Goal: Task Accomplishment & Management: Manage account settings

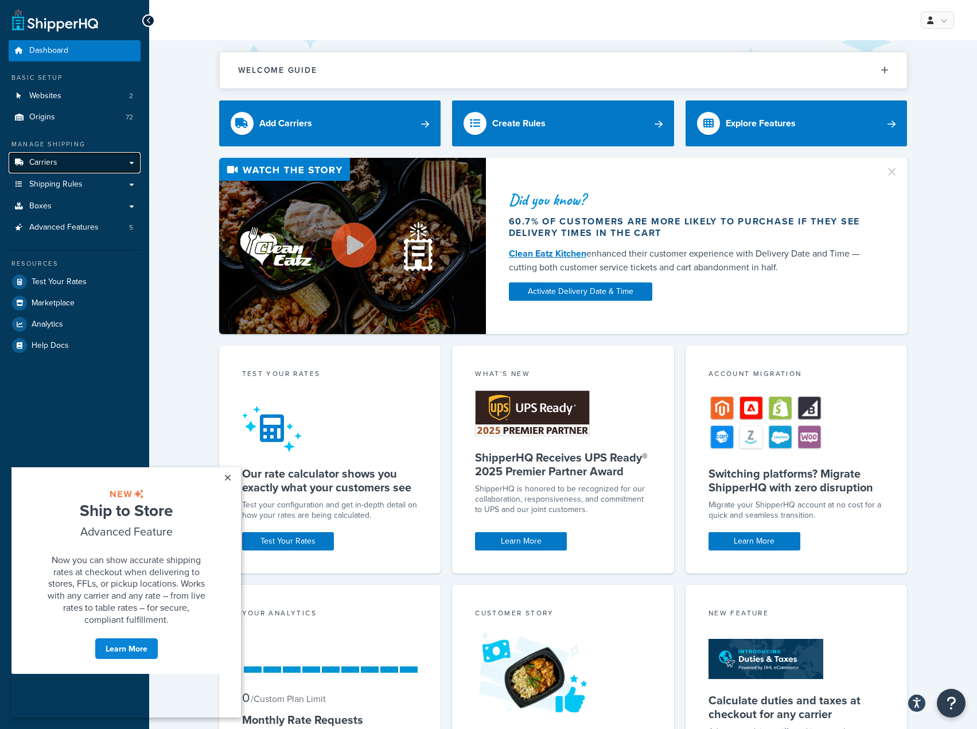
click at [46, 165] on span "Carriers" at bounding box center [43, 163] width 28 height 10
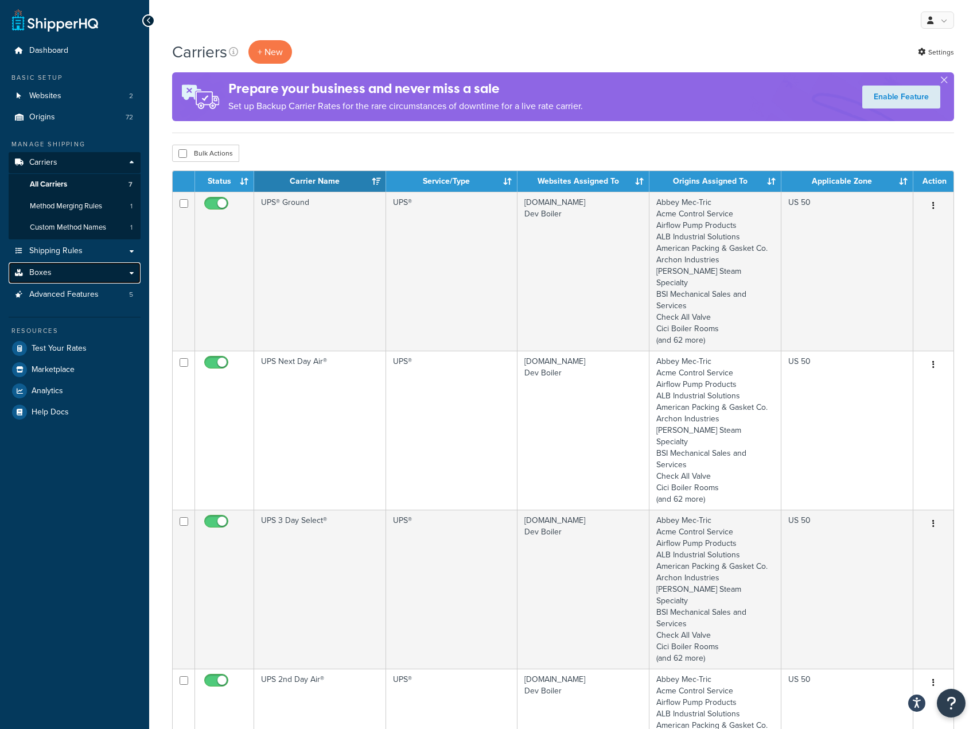
click at [87, 271] on link "Boxes" at bounding box center [75, 272] width 132 height 21
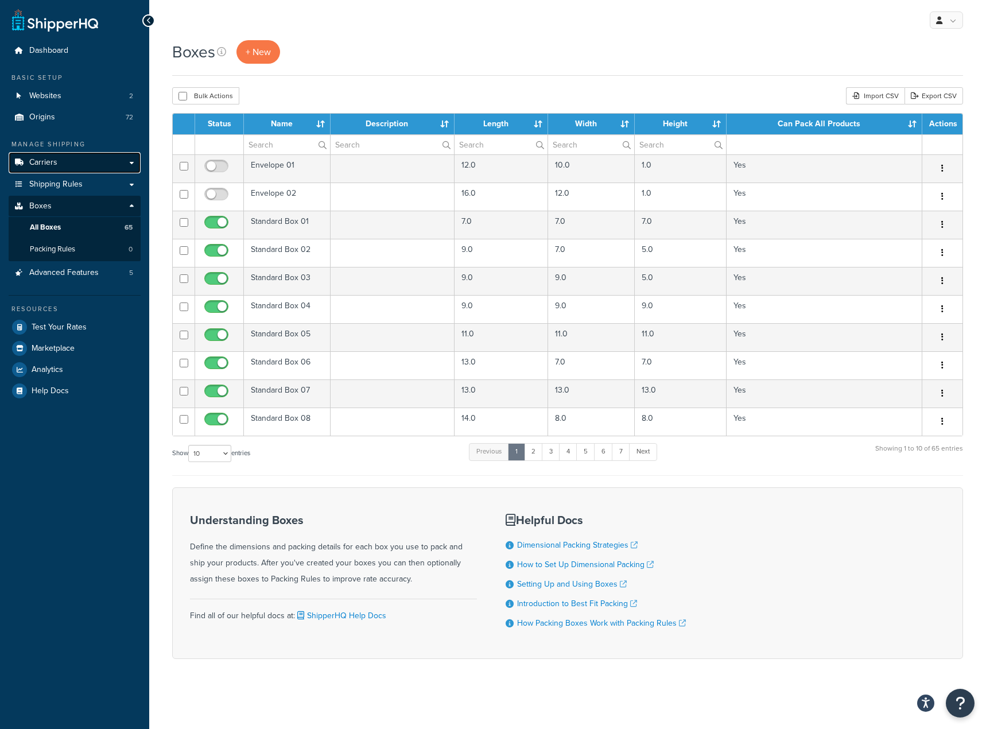
click at [76, 169] on link "Carriers" at bounding box center [75, 162] width 132 height 21
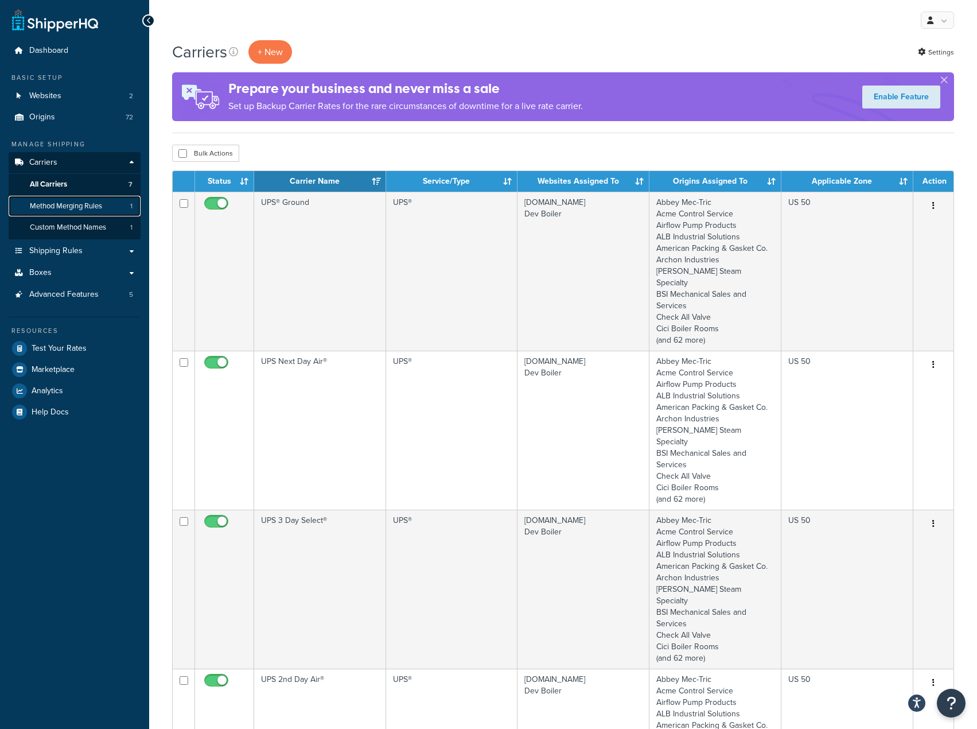
click at [94, 208] on span "Method Merging Rules" at bounding box center [66, 206] width 72 height 10
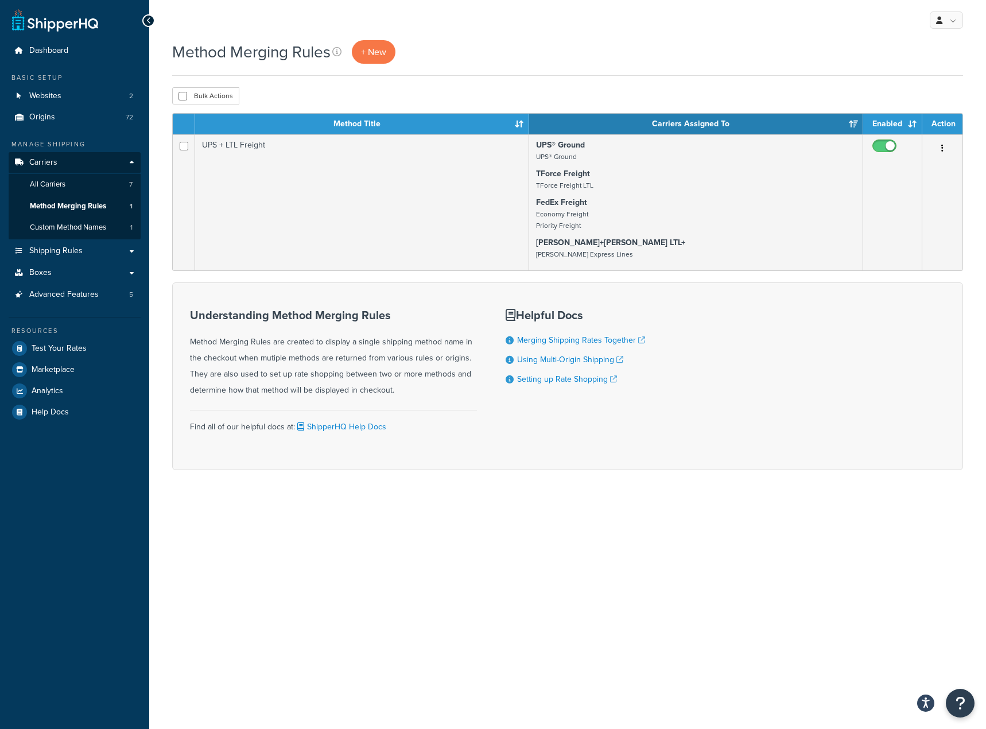
click at [725, 329] on div "Understanding Method Merging Rules Method Merging Rules are created to display …" at bounding box center [567, 376] width 790 height 188
click at [388, 47] on link "+ New" at bounding box center [374, 52] width 44 height 24
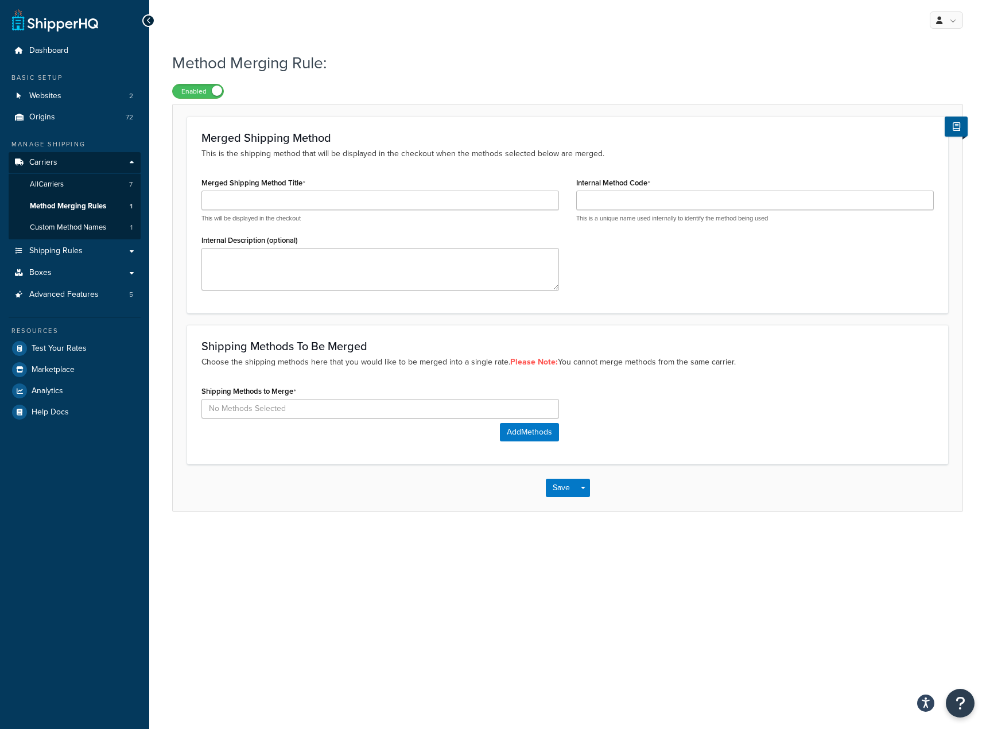
click at [148, 19] on icon at bounding box center [148, 21] width 5 height 8
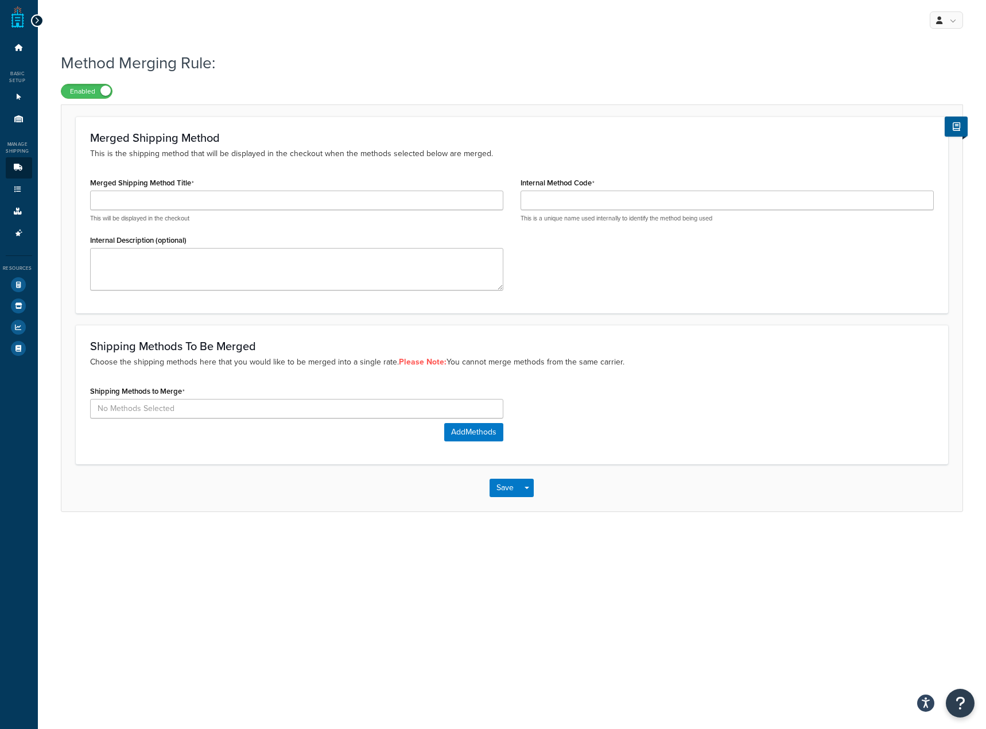
click at [40, 16] on div at bounding box center [37, 20] width 13 height 13
click at [36, 24] on icon at bounding box center [36, 21] width 5 height 8
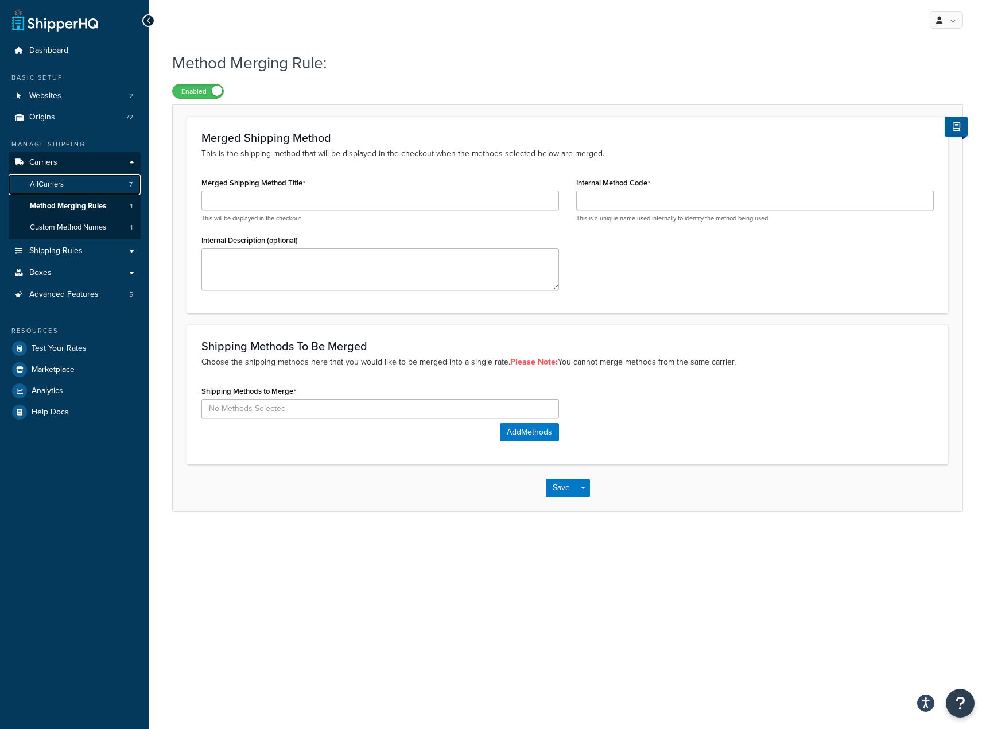
click at [42, 180] on span "All Carriers" at bounding box center [47, 185] width 34 height 10
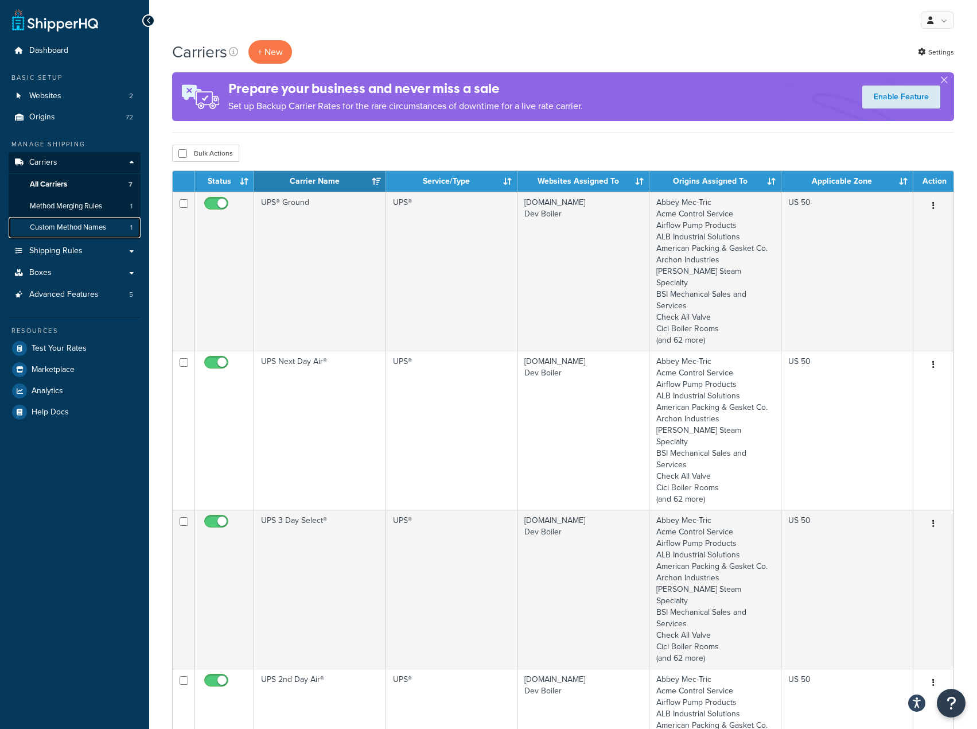
click at [81, 225] on span "Custom Method Names" at bounding box center [68, 228] width 76 height 10
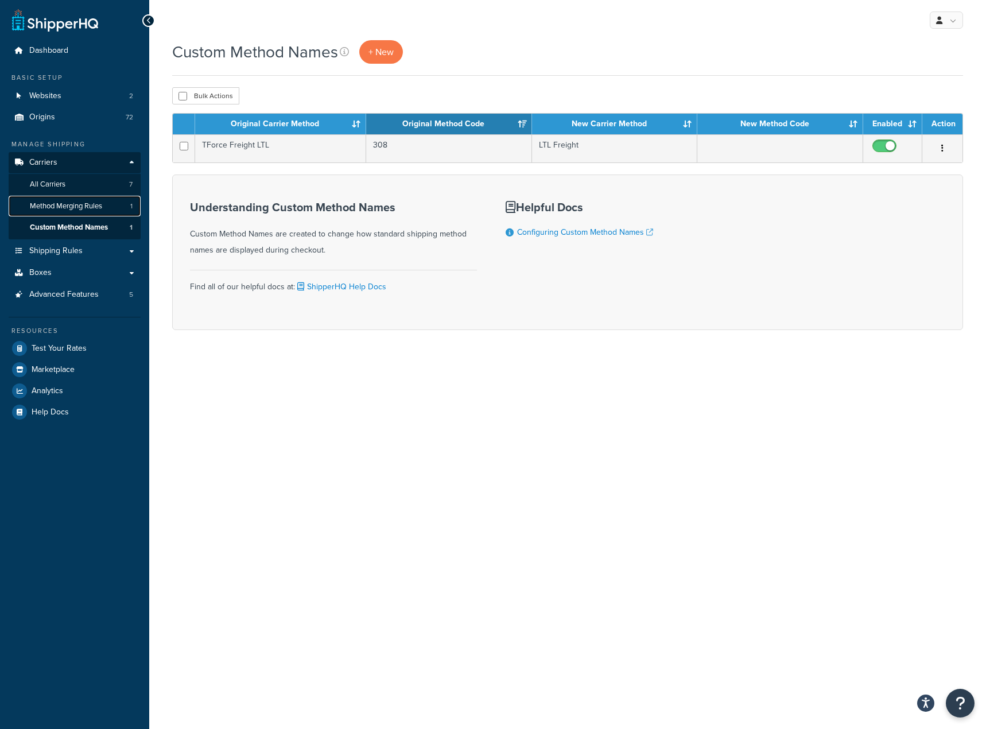
click at [93, 208] on span "Method Merging Rules" at bounding box center [66, 206] width 72 height 10
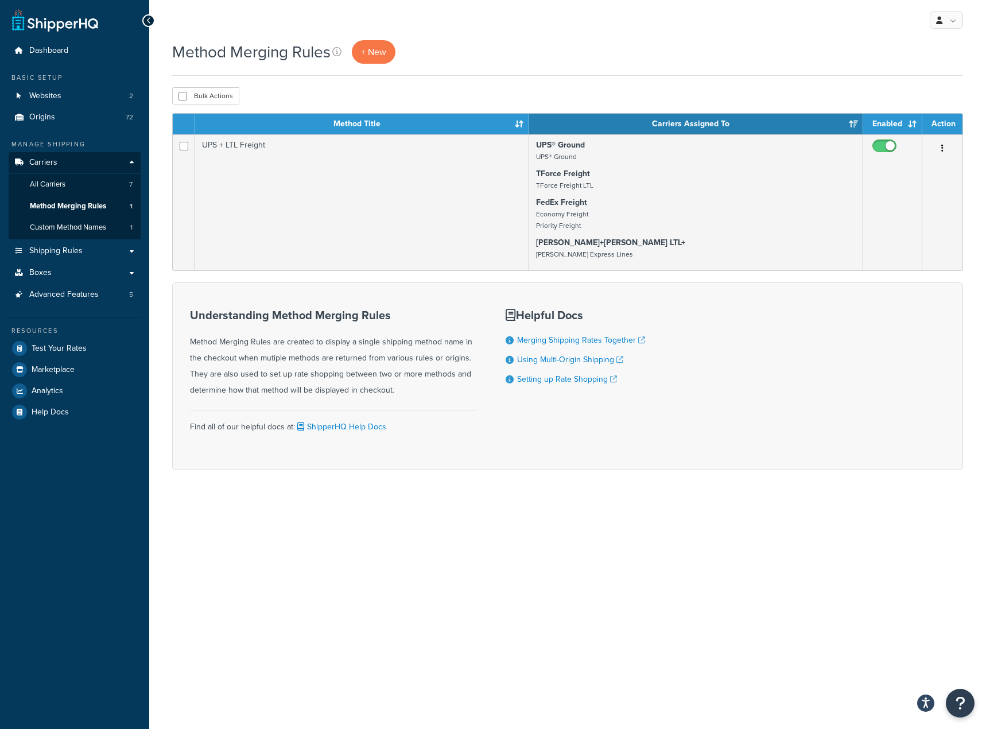
click at [786, 346] on div "Understanding Method Merging Rules Method Merging Rules are created to display …" at bounding box center [567, 376] width 790 height 188
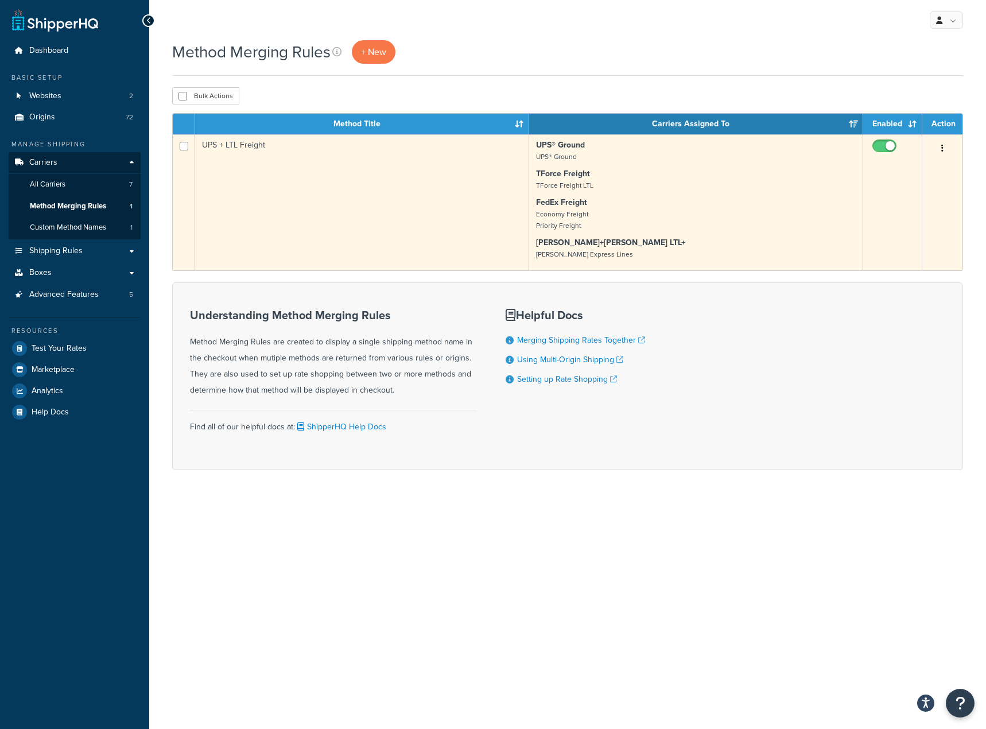
click at [938, 150] on button "button" at bounding box center [942, 148] width 16 height 18
click at [909, 196] on link "Duplicate" at bounding box center [895, 196] width 91 height 24
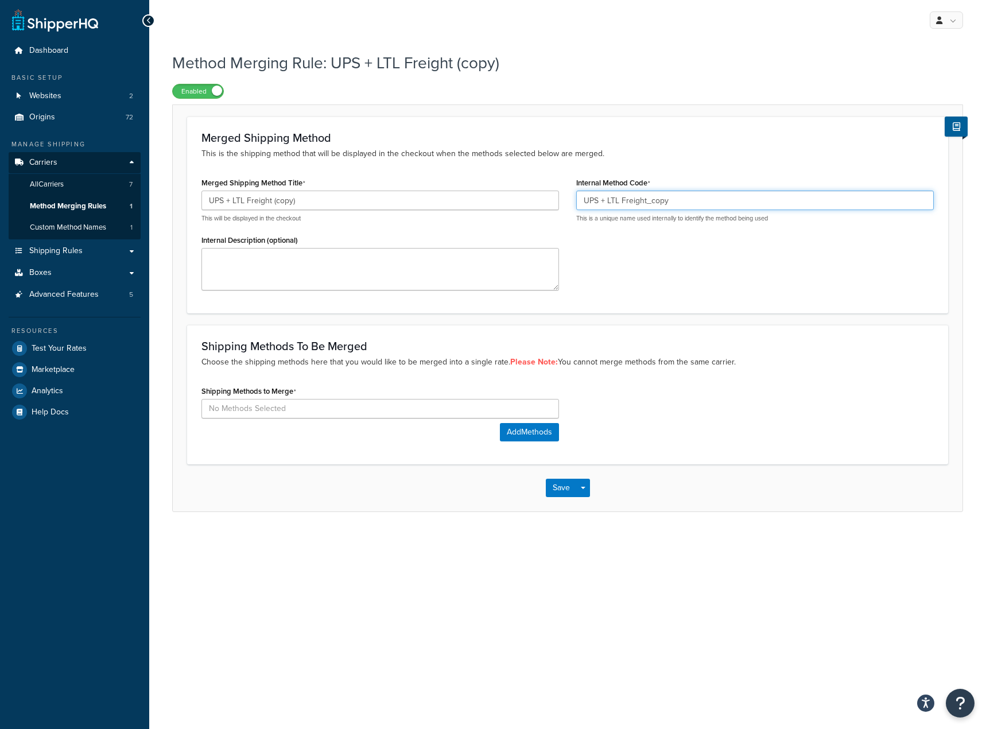
click at [681, 202] on input "UPS + LTL Freight_copy" at bounding box center [754, 200] width 357 height 20
type input "UPS + LTL Freight"
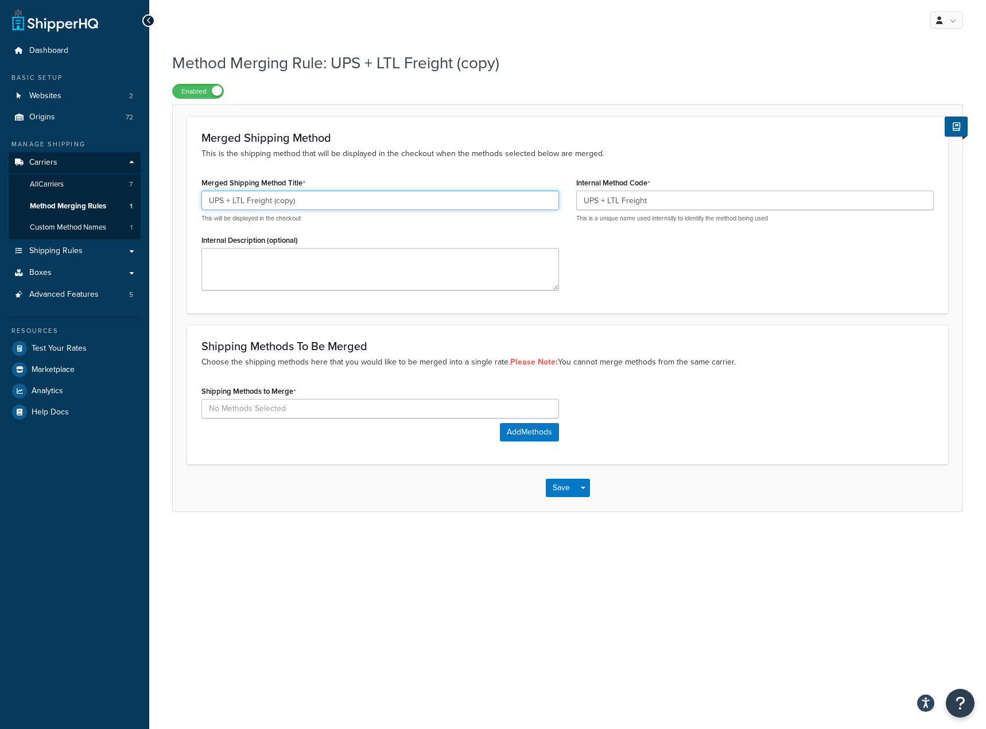
click at [360, 210] on input "UPS + LTL Freight (copy)" at bounding box center [379, 200] width 357 height 20
type input "UPS + LTL Freight"
click at [680, 365] on p "Choose the shipping methods here that you would like to be merged into a single…" at bounding box center [567, 362] width 732 height 13
click at [538, 426] on button "Add Methods" at bounding box center [529, 432] width 59 height 18
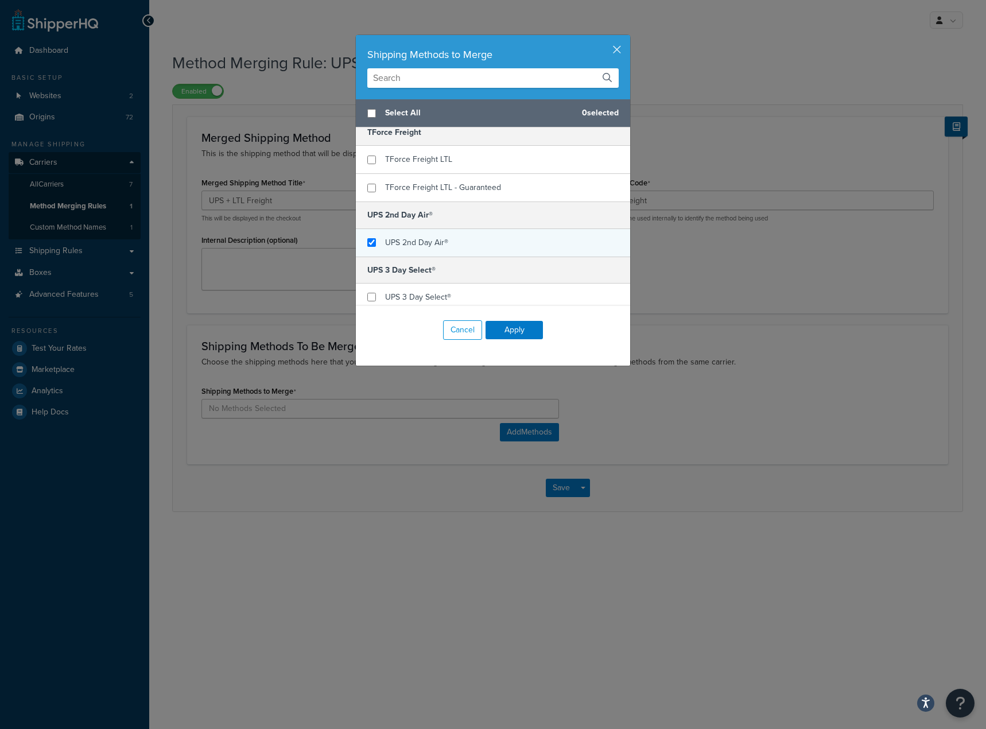
checkbox input "true"
click at [485, 239] on div "UPS 2nd Day Air®" at bounding box center [493, 243] width 274 height 28
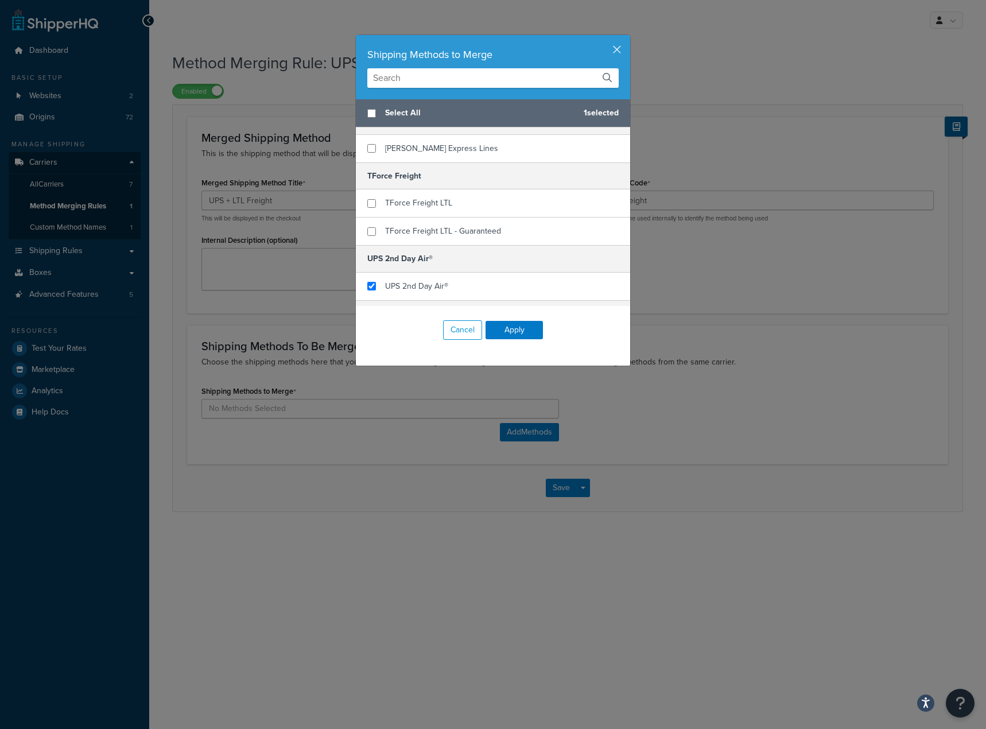
scroll to position [115, 0]
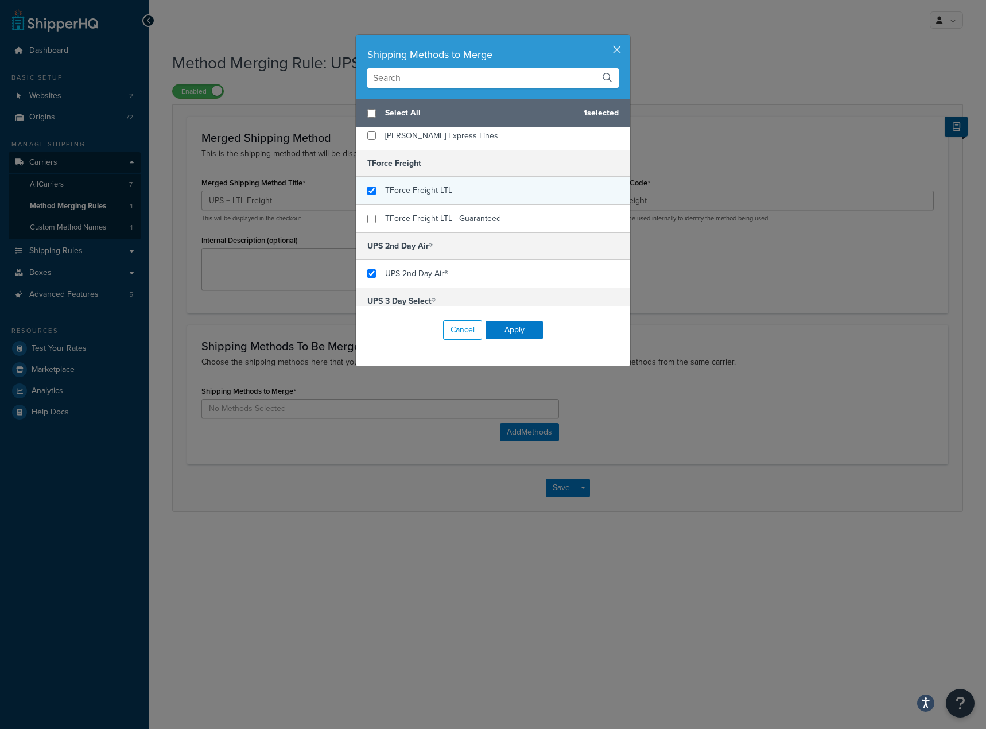
checkbox input "true"
click at [477, 196] on div "TForce Freight LTL" at bounding box center [493, 191] width 274 height 28
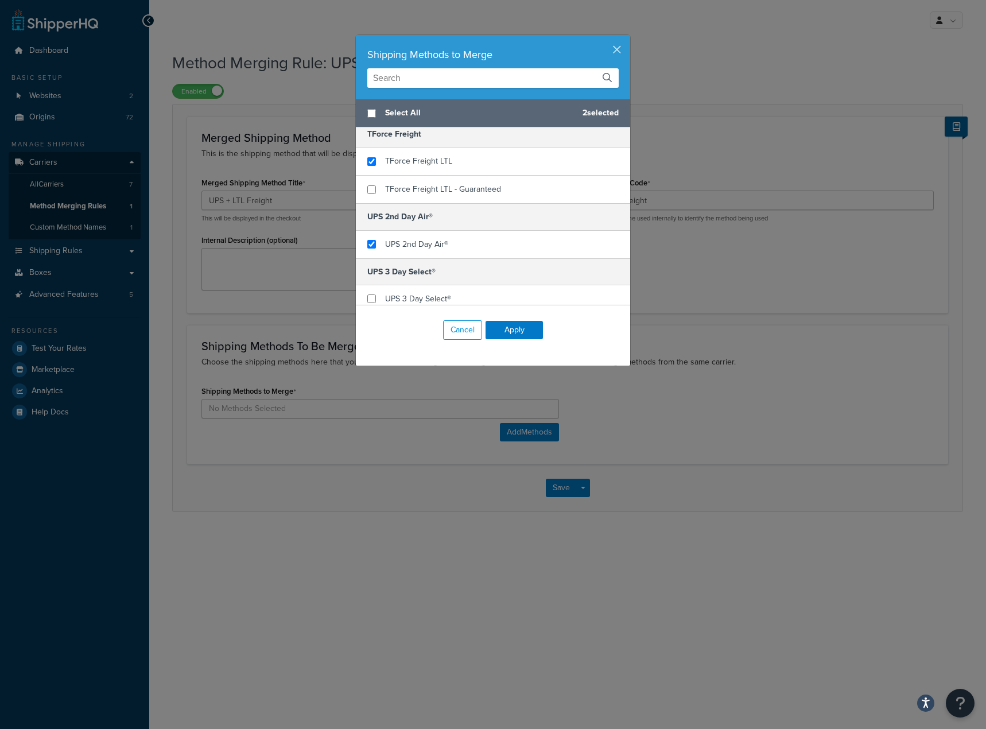
scroll to position [172, 0]
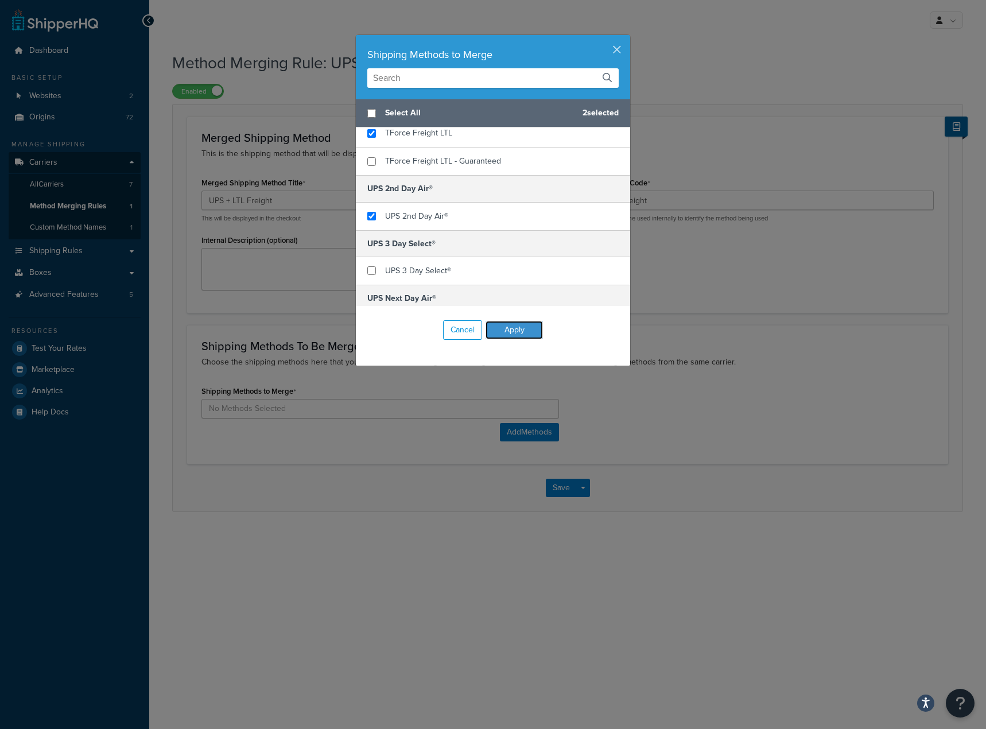
click at [511, 330] on button "Apply" at bounding box center [513, 330] width 57 height 18
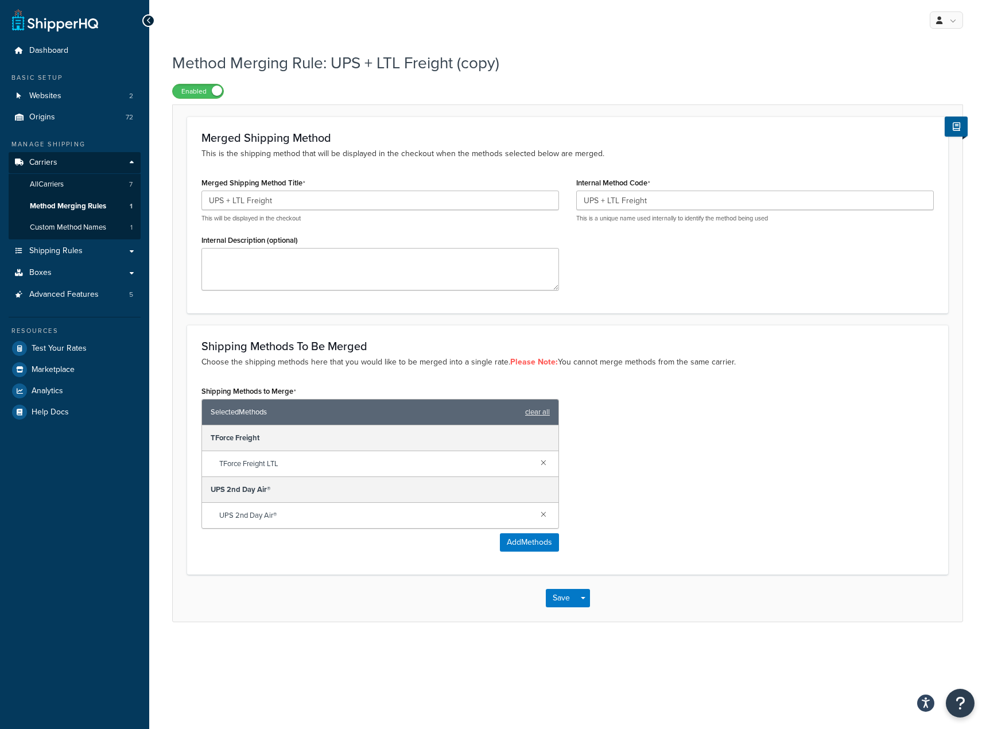
click at [729, 259] on div "Merged Shipping Method Title UPS + LTL Freight This will be displayed in the ch…" at bounding box center [567, 236] width 749 height 124
drag, startPoint x: 284, startPoint y: 507, endPoint x: 217, endPoint y: 523, distance: 68.5
click at [217, 523] on div "UPS 2nd Day Air®" at bounding box center [380, 515] width 356 height 25
copy span "UPS 2nd Day Air®"
drag, startPoint x: 223, startPoint y: 201, endPoint x: 194, endPoint y: 201, distance: 28.7
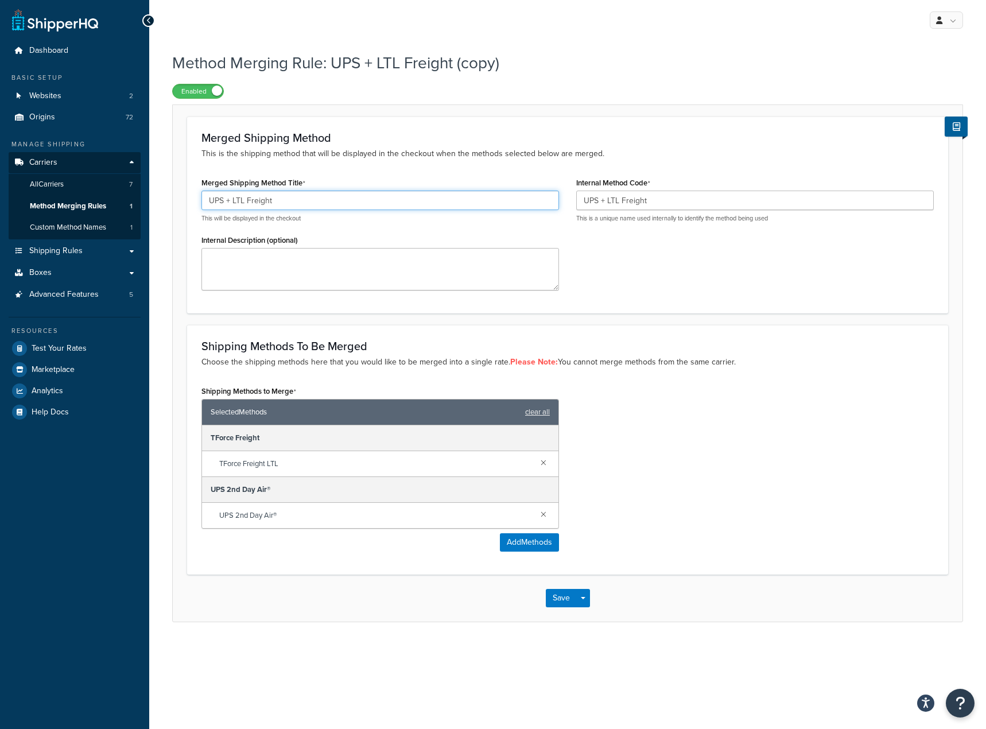
click at [194, 201] on div "Merged Shipping Method Title UPS + LTL Freight This will be displayed in the ch…" at bounding box center [380, 236] width 375 height 124
paste input "2nd Day Air®"
type input "UPS 2nd Day Air® + LTL Freight"
click at [680, 290] on div "Merged Shipping Method Title UPS 2nd Day Air® + LTL Freight This will be displa…" at bounding box center [567, 236] width 749 height 124
drag, startPoint x: 273, startPoint y: 513, endPoint x: 215, endPoint y: 518, distance: 58.7
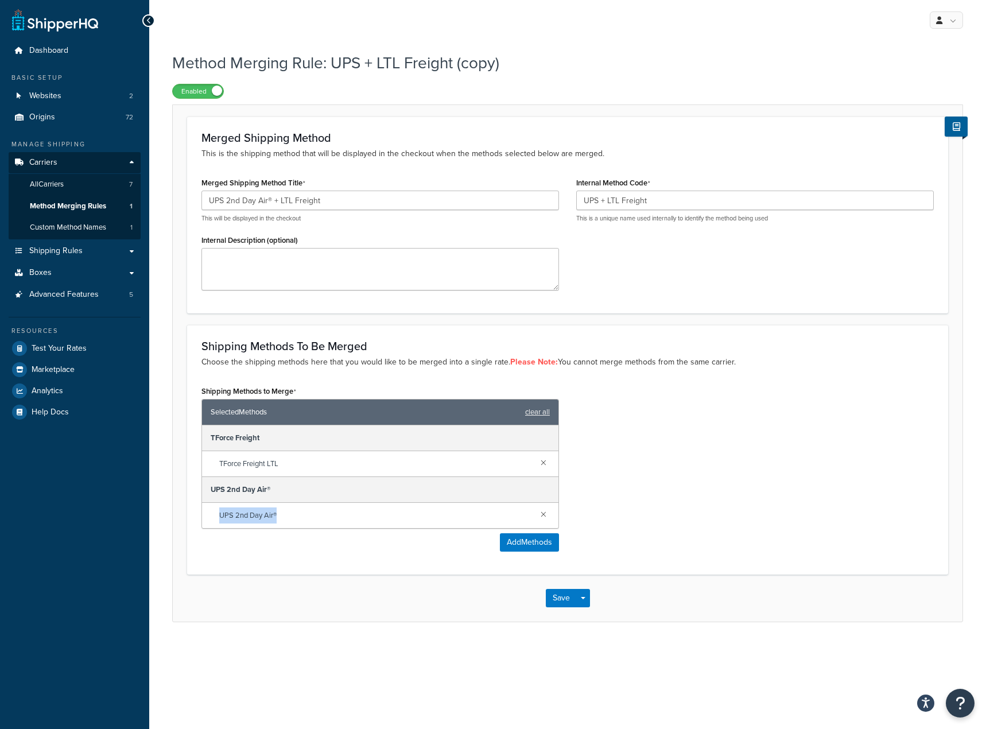
click at [215, 518] on div "UPS 2nd Day Air®" at bounding box center [380, 515] width 356 height 25
copy span "UPS 2nd Day Air®"
drag, startPoint x: 598, startPoint y: 203, endPoint x: 560, endPoint y: 197, distance: 37.7
click at [560, 197] on div "Merged Shipping Method Title UPS 2nd Day Air® + LTL Freight This will be displa…" at bounding box center [567, 236] width 749 height 124
paste input "2nd Day Air®"
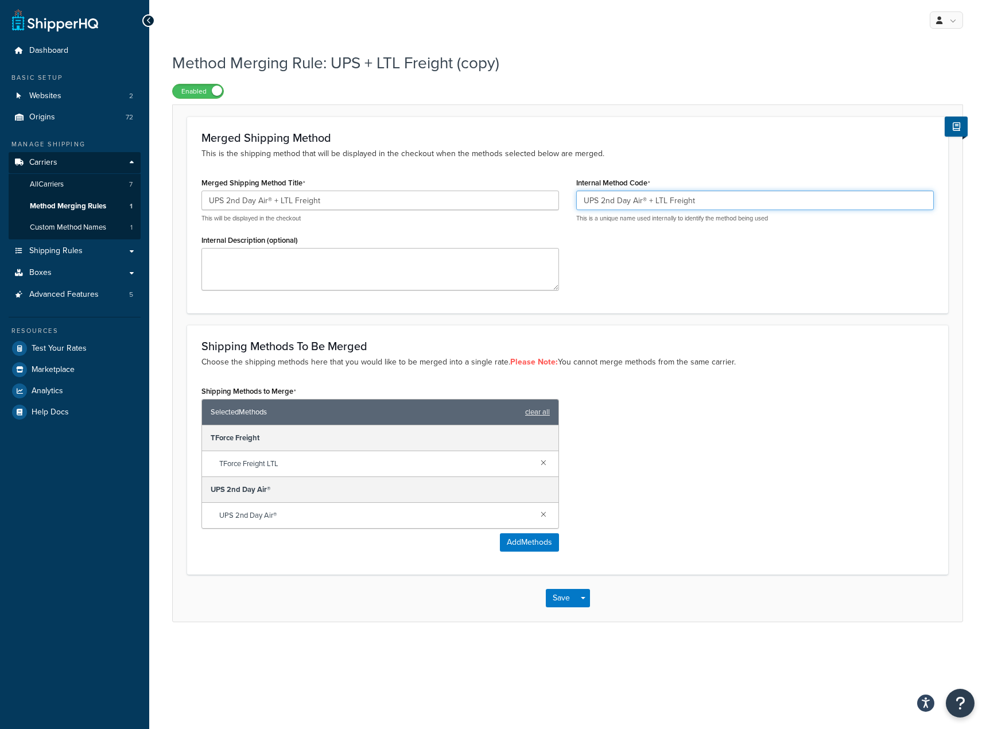
type input "UPS 2nd Day Air® + LTL Freight"
click at [781, 332] on div "Shipping Methods To Be Merged Choose the shipping methods here that you would l…" at bounding box center [567, 450] width 761 height 250
click at [752, 447] on div "Shipping Methods to Merge Selected Methods clear all TForce Freight TForce Frei…" at bounding box center [567, 471] width 749 height 177
click at [556, 600] on button "Save" at bounding box center [561, 598] width 31 height 18
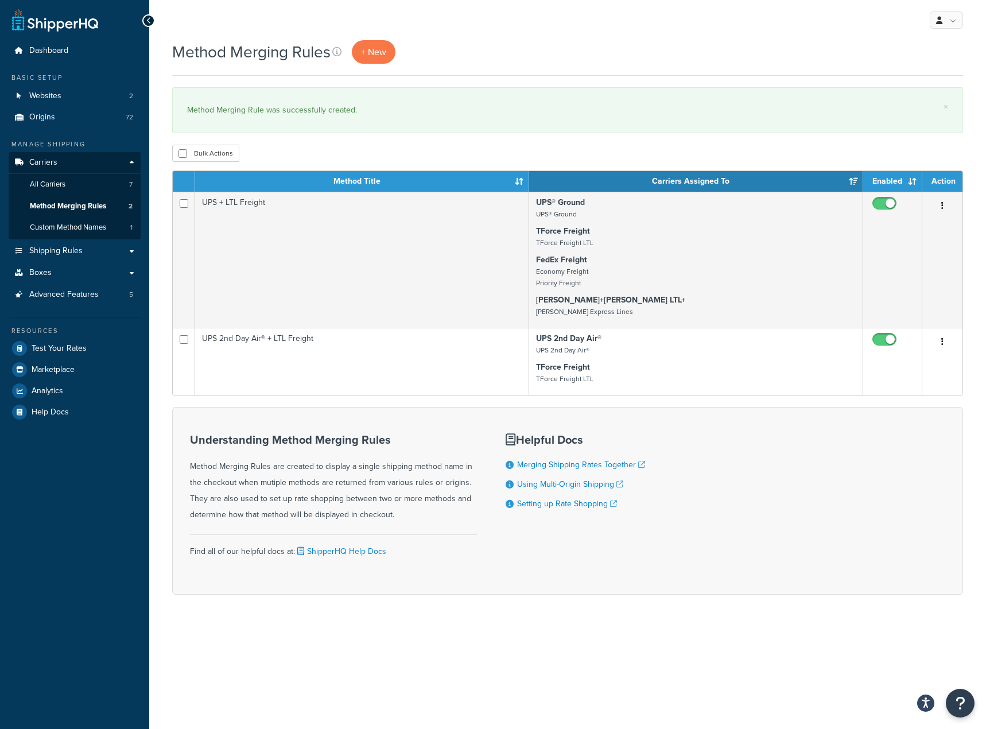
click at [802, 470] on div "Understanding Method Merging Rules Method Merging Rules are created to display …" at bounding box center [567, 501] width 790 height 188
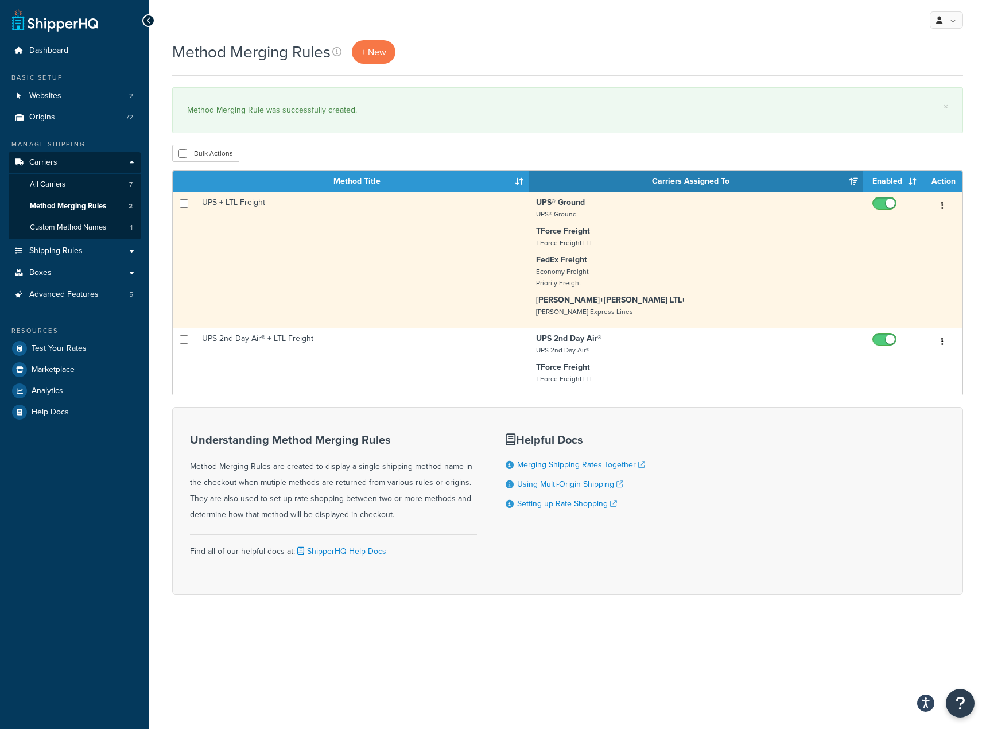
click at [941, 201] on button "button" at bounding box center [942, 206] width 16 height 18
click at [873, 232] on link "Edit" at bounding box center [895, 229] width 91 height 24
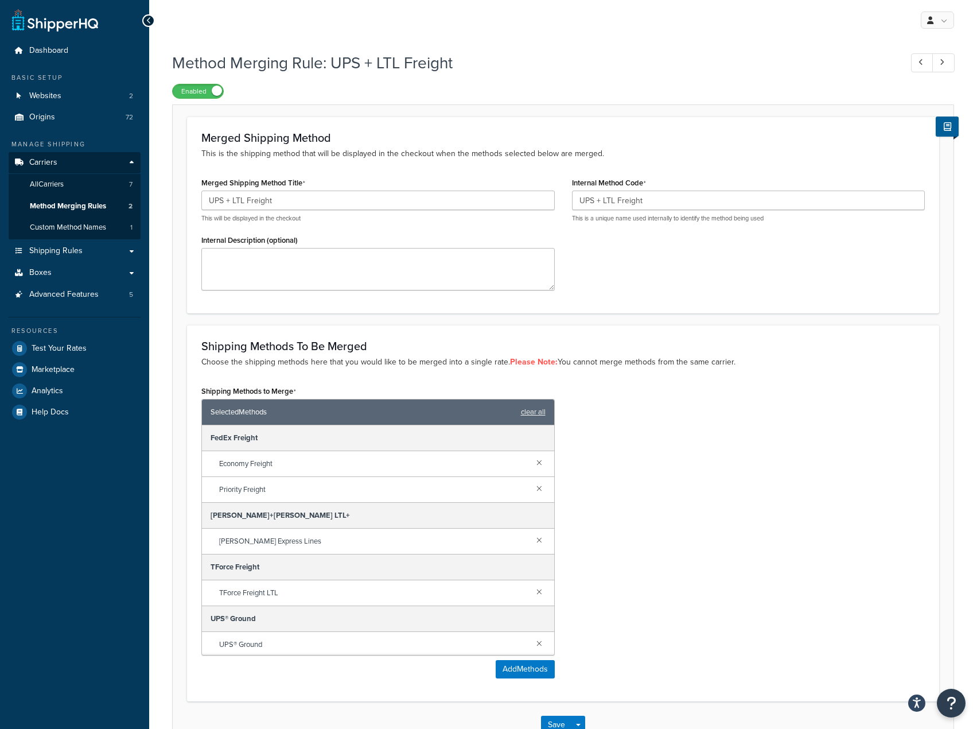
scroll to position [2, 0]
click at [533, 541] on link at bounding box center [539, 537] width 13 height 13
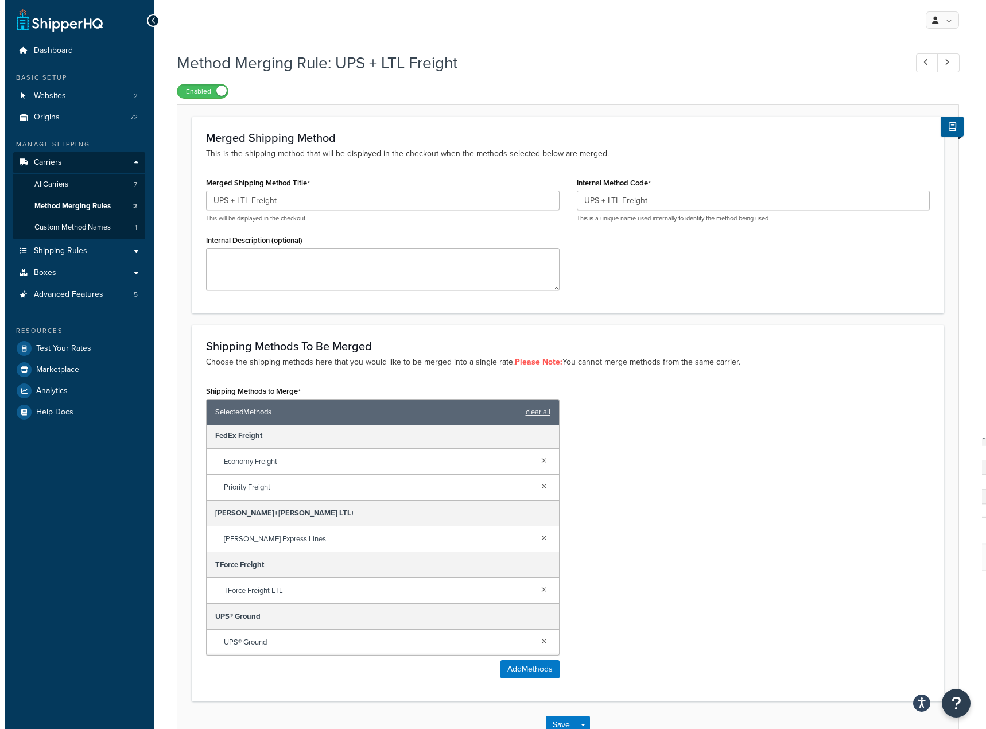
scroll to position [0, 0]
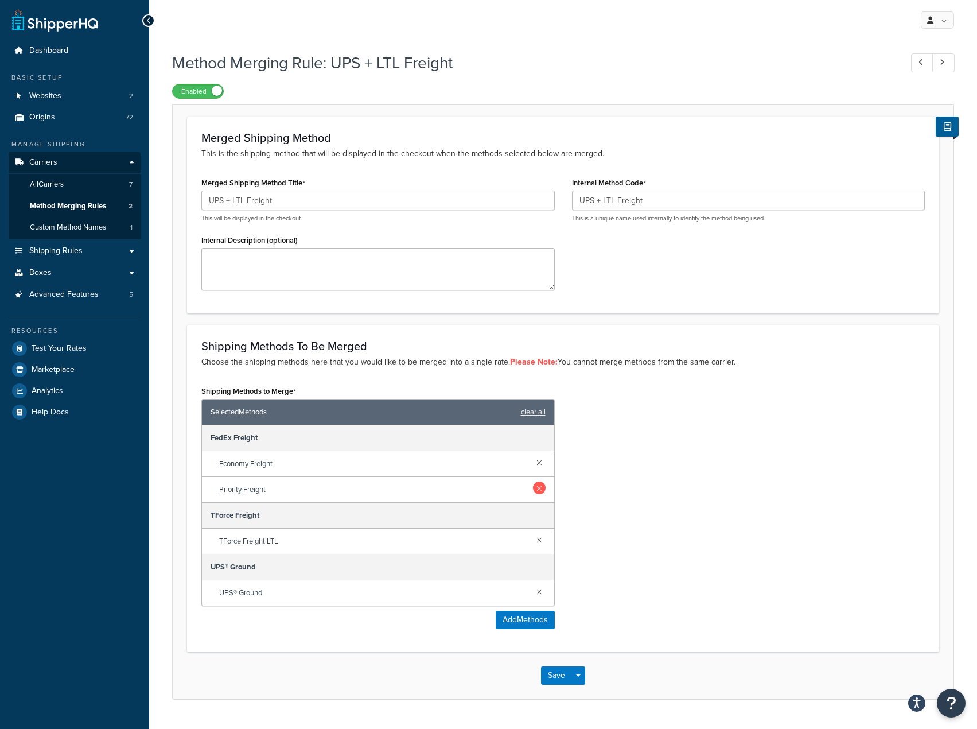
click at [534, 488] on link at bounding box center [539, 487] width 13 height 13
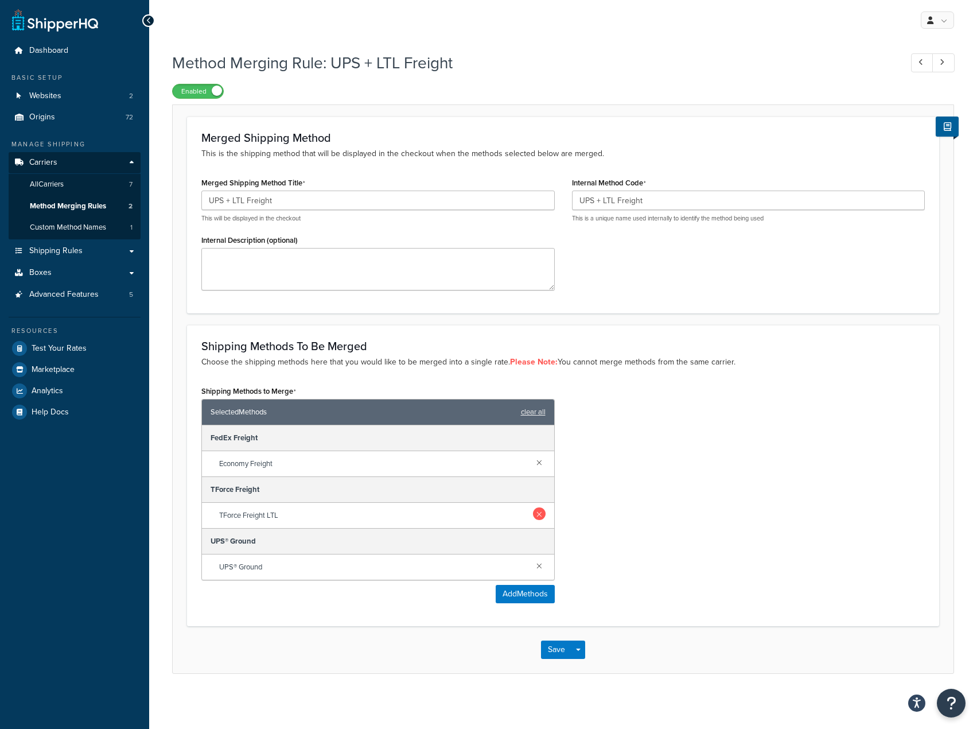
click at [542, 464] on link at bounding box center [539, 461] width 13 height 13
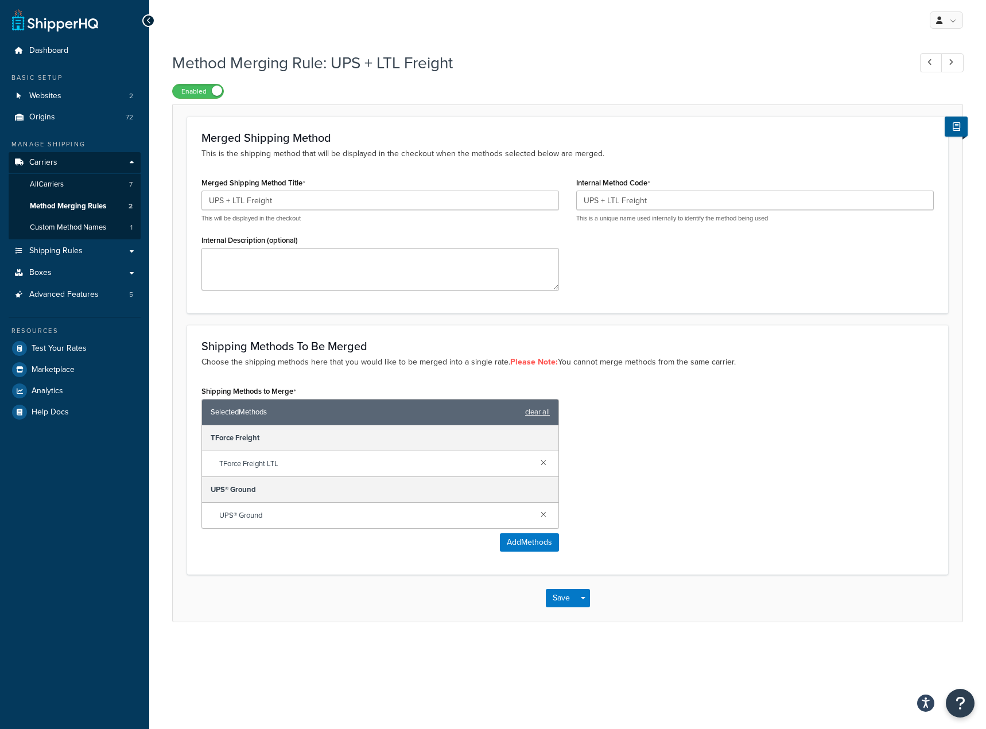
click at [675, 498] on div "Shipping Methods to Merge Selected Methods clear all TForce Freight TForce Frei…" at bounding box center [567, 471] width 749 height 177
drag, startPoint x: 266, startPoint y: 513, endPoint x: 190, endPoint y: 509, distance: 75.8
click at [190, 509] on div "Shipping Methods To Be Merged Choose the shipping methods here that you would l…" at bounding box center [567, 450] width 761 height 250
copy span "UPS® Ground"
drag, startPoint x: 224, startPoint y: 204, endPoint x: 194, endPoint y: 202, distance: 29.9
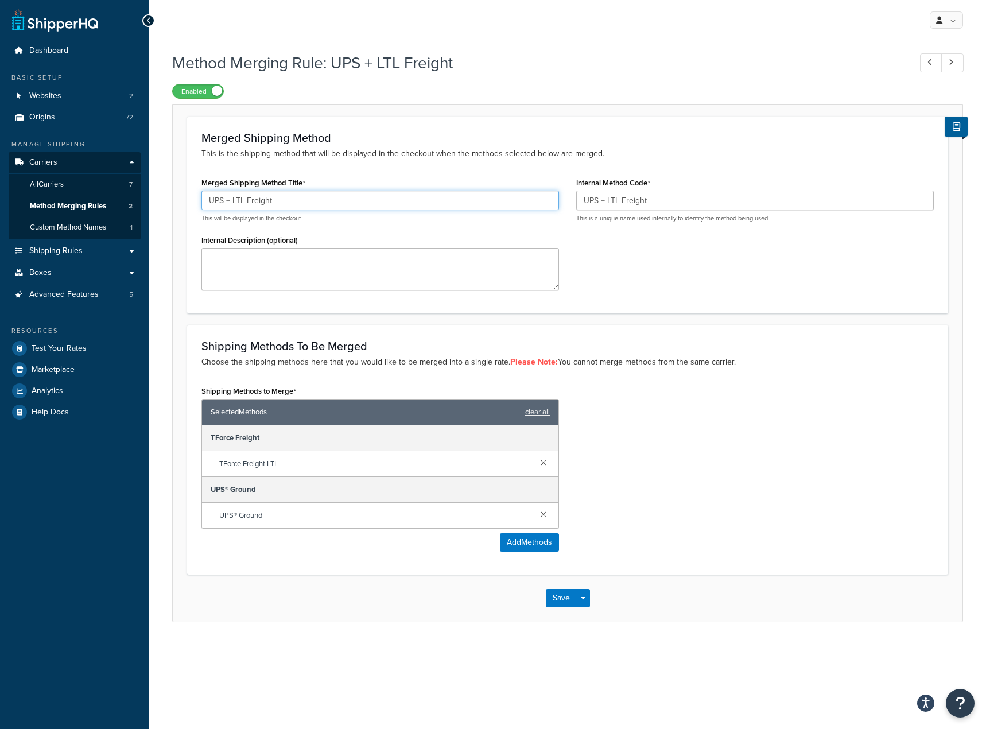
click at [194, 202] on div "Merged Shipping Method Title UPS + LTL Freight This will be displayed in the ch…" at bounding box center [380, 236] width 375 height 124
paste input "® Ground"
type input "UPS® Ground + LTL Freight"
click at [771, 351] on h3 "Shipping Methods To Be Merged" at bounding box center [567, 346] width 732 height 13
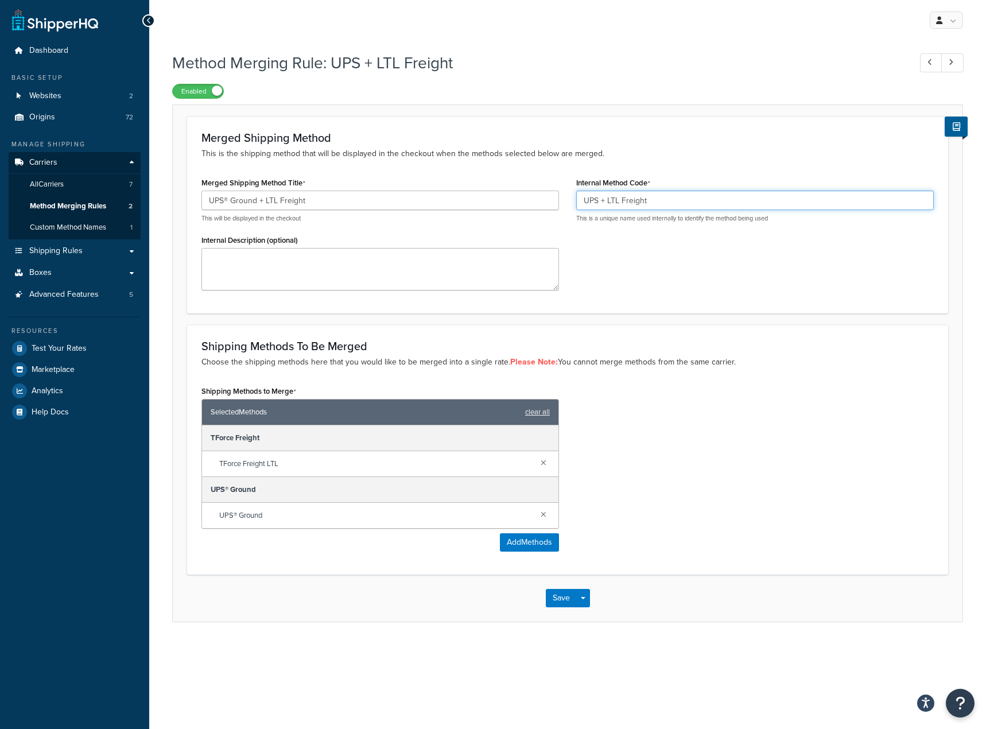
drag, startPoint x: 599, startPoint y: 202, endPoint x: 559, endPoint y: 191, distance: 41.2
click at [559, 191] on div "Merged Shipping Method Title UPS® Ground + LTL Freight This will be displayed i…" at bounding box center [567, 236] width 749 height 124
paste input "® Ground"
type input "UPS® Ground + LTL Freight"
click at [819, 384] on div "Shipping Methods to Merge Selected Methods clear all TForce Freight TForce Frei…" at bounding box center [567, 471] width 749 height 177
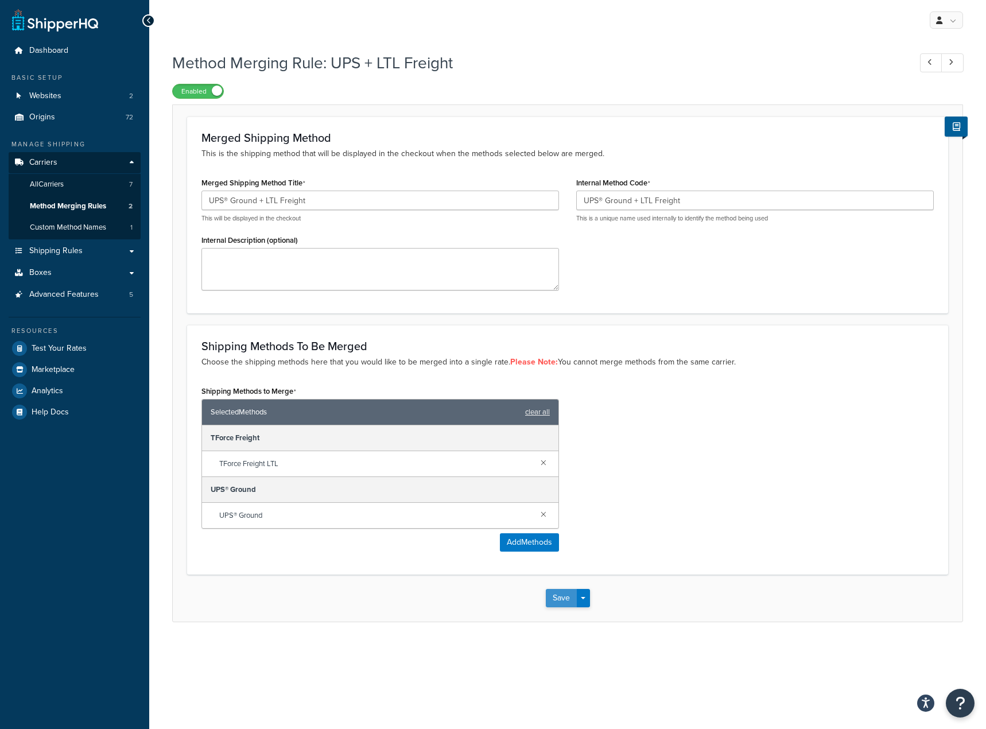
click at [558, 593] on button "Save" at bounding box center [561, 598] width 31 height 18
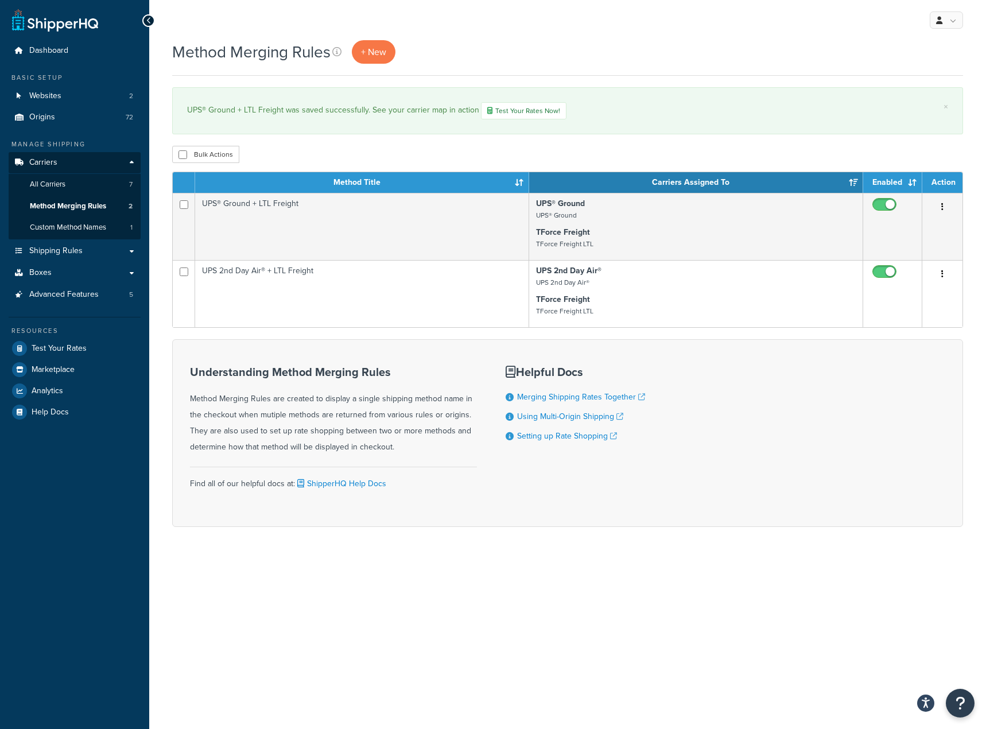
click at [733, 403] on div "Understanding Method Merging Rules Method Merging Rules are created to display …" at bounding box center [567, 433] width 790 height 188
click at [755, 412] on div "Understanding Method Merging Rules Method Merging Rules are created to display …" at bounding box center [567, 433] width 790 height 188
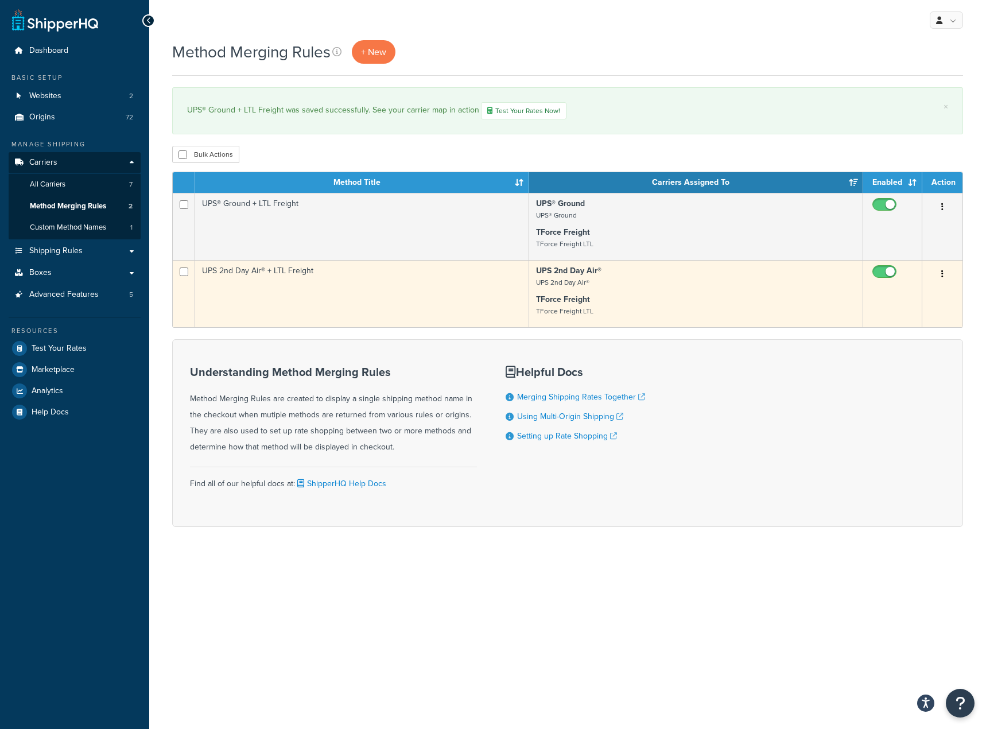
click at [942, 271] on icon "button" at bounding box center [942, 274] width 2 height 8
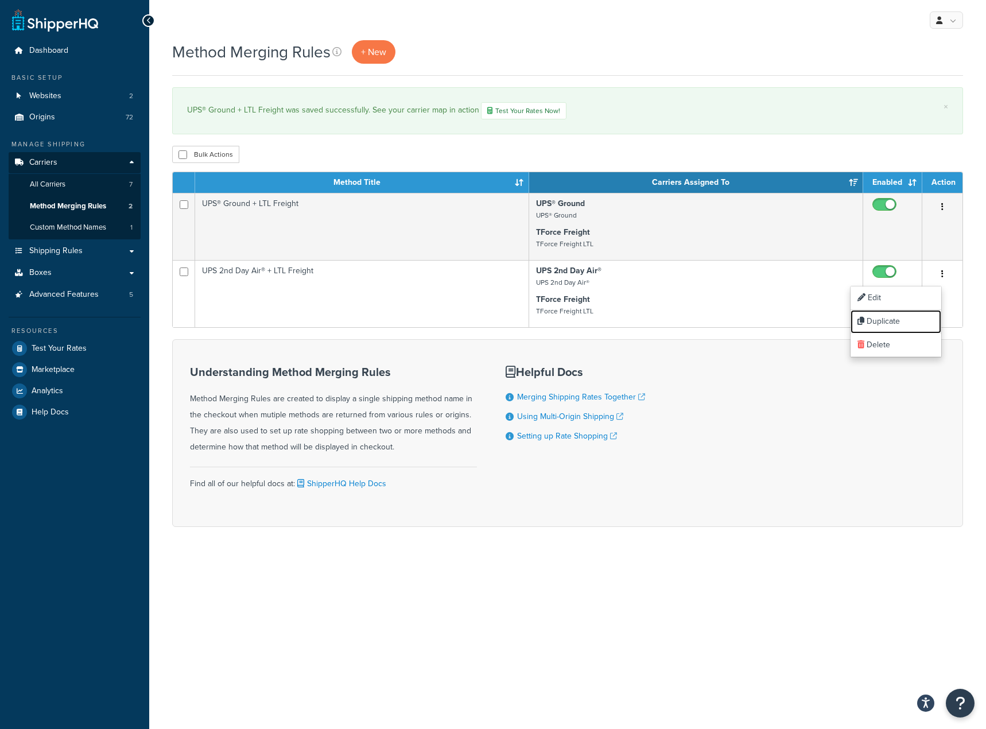
drag, startPoint x: 901, startPoint y: 321, endPoint x: 544, endPoint y: 43, distance: 452.9
click at [901, 321] on link "Duplicate" at bounding box center [895, 322] width 91 height 24
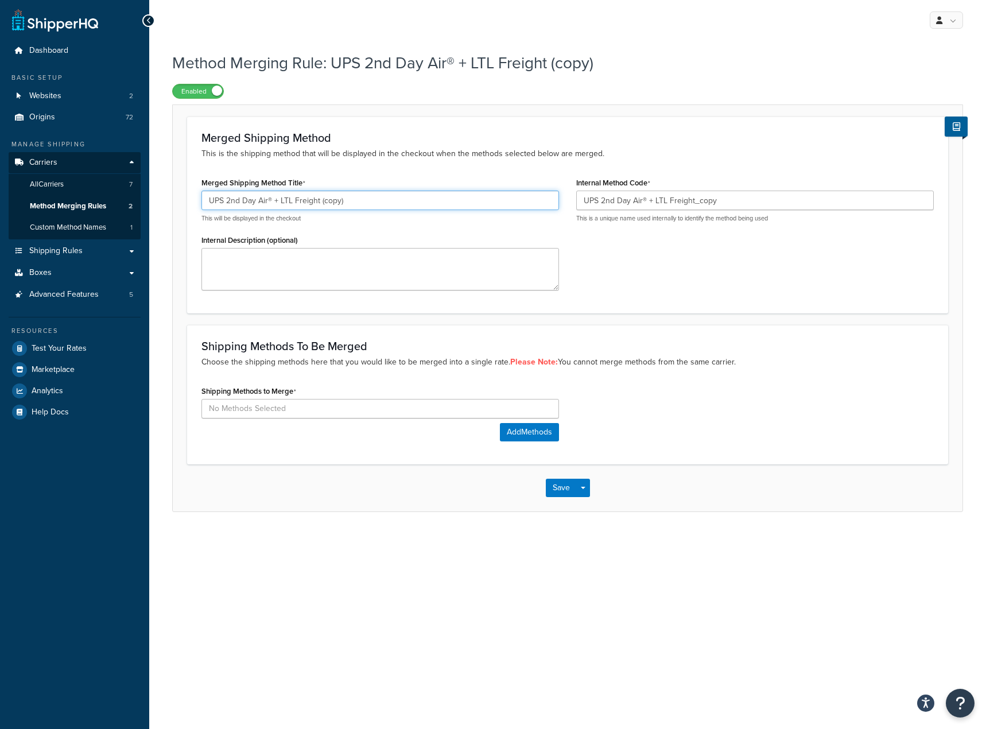
drag, startPoint x: 346, startPoint y: 200, endPoint x: 319, endPoint y: 209, distance: 28.5
click at [319, 209] on input "UPS 2nd Day Air® + LTL Freight (copy)" at bounding box center [379, 200] width 357 height 20
type input "UPS 2nd Day Air® + LTL Freight"
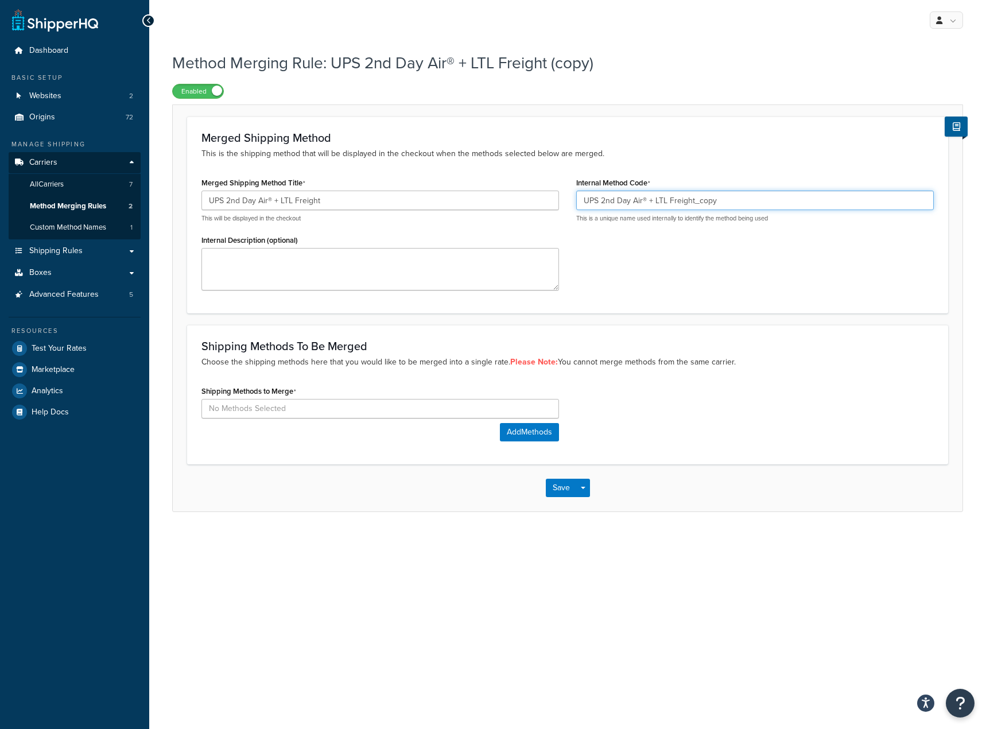
click at [727, 206] on input "UPS 2nd Day Air® + LTL Freight_copy" at bounding box center [754, 200] width 357 height 20
type input "UPS 2nd Day Air® + LTL Freight"
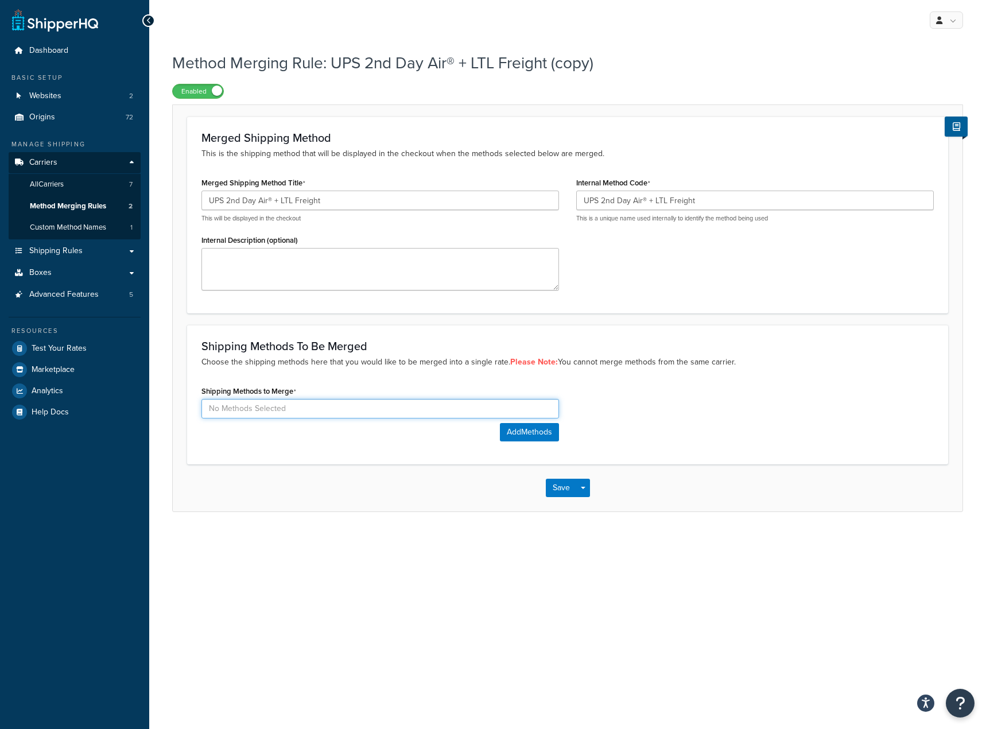
click at [380, 407] on input at bounding box center [379, 409] width 357 height 20
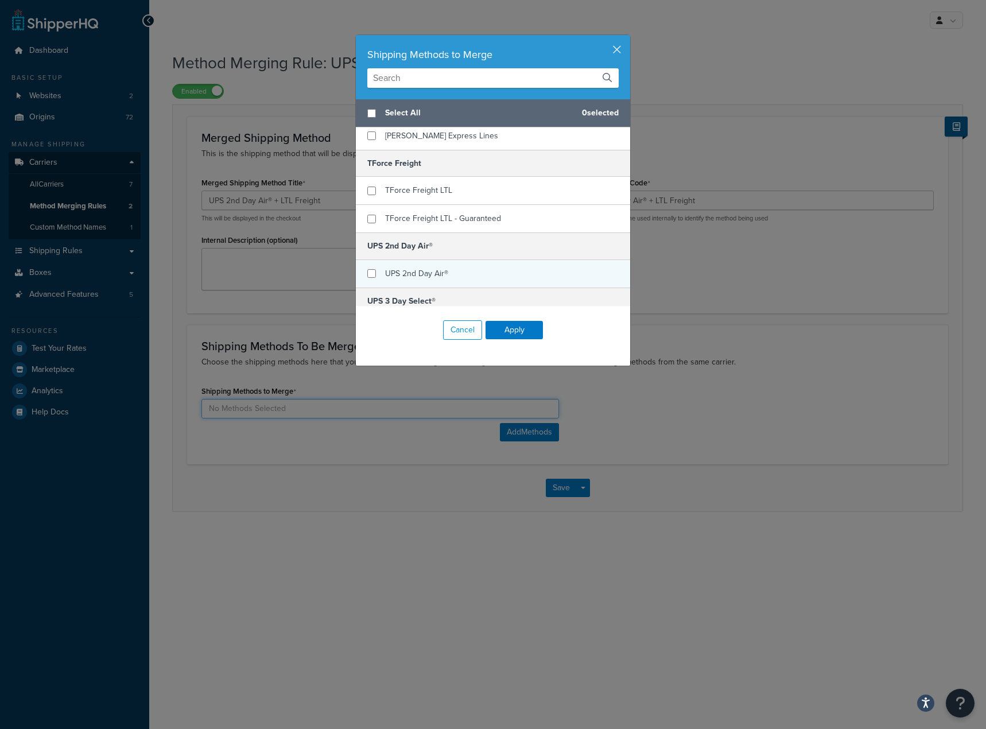
scroll to position [172, 0]
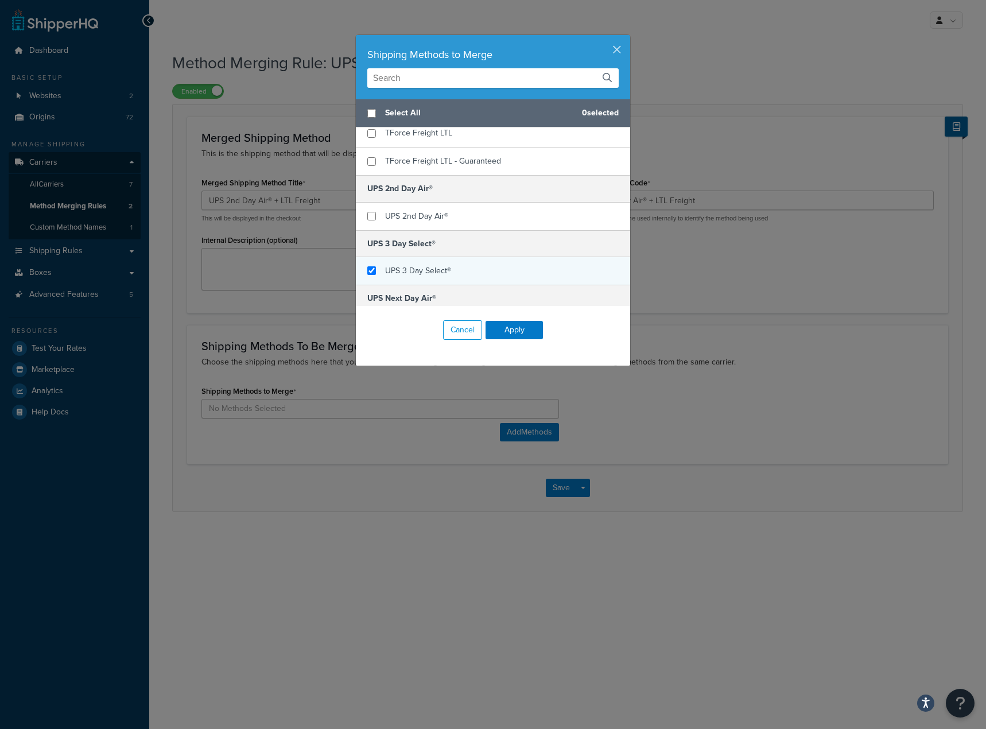
checkbox input "true"
click at [492, 267] on div "UPS 3 Day Select®" at bounding box center [493, 271] width 274 height 28
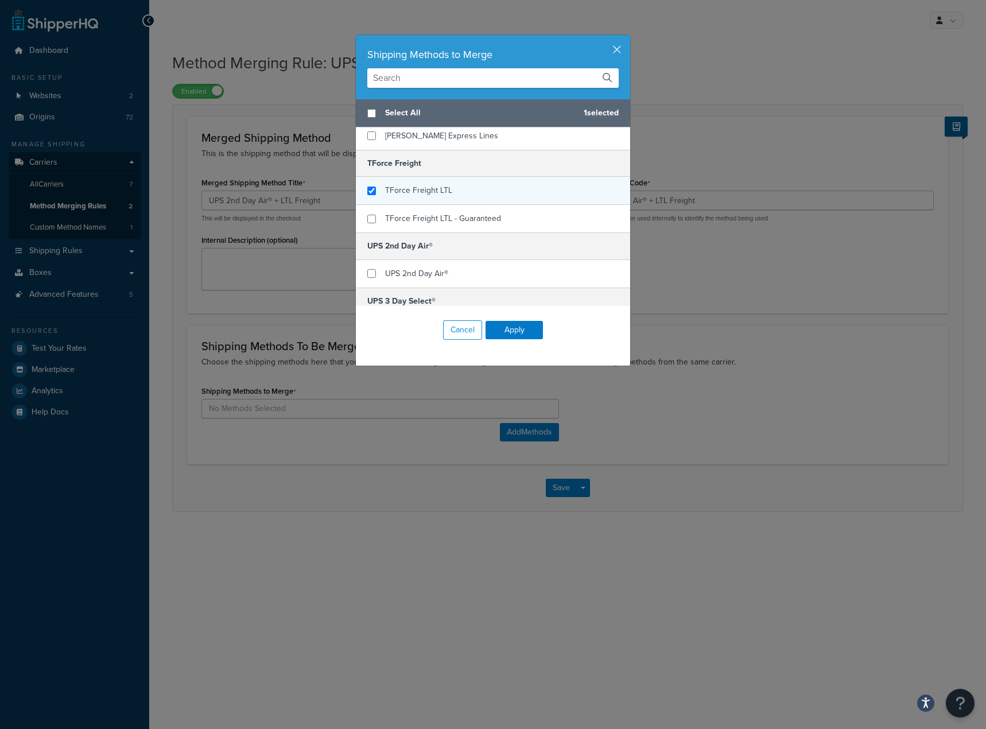
checkbox input "true"
click at [451, 189] on div "TForce Freight LTL" at bounding box center [493, 191] width 274 height 28
click at [500, 329] on button "Apply" at bounding box center [513, 330] width 57 height 18
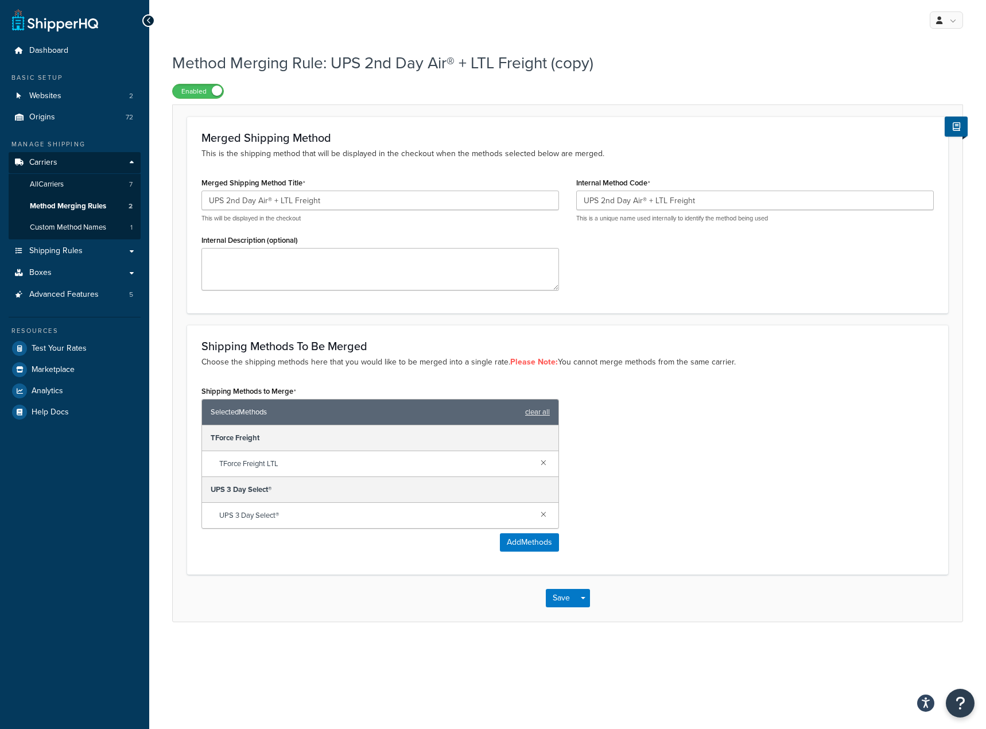
click at [684, 461] on div "Shipping Methods to Merge Selected Methods clear all TForce Freight TForce Frei…" at bounding box center [567, 471] width 749 height 177
drag, startPoint x: 303, startPoint y: 515, endPoint x: 211, endPoint y: 509, distance: 92.5
click at [211, 509] on div "UPS 3 Day Select®" at bounding box center [380, 515] width 356 height 25
copy span "UPS 3 Day Select®"
drag, startPoint x: 272, startPoint y: 198, endPoint x: 198, endPoint y: 198, distance: 73.4
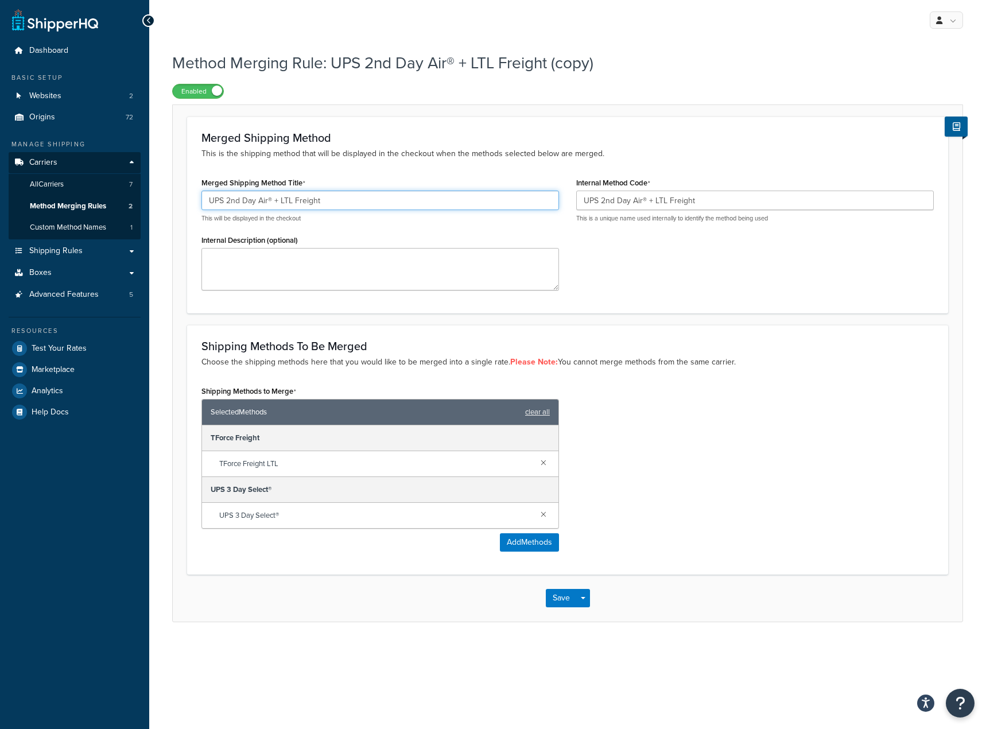
click at [198, 198] on div "Merged Shipping Method Title UPS 2nd Day Air® + LTL Freight This will be displa…" at bounding box center [380, 236] width 375 height 124
paste input "3 Day Select"
type input "UPS 3 Day Select® + LTL Freight"
drag, startPoint x: 706, startPoint y: 267, endPoint x: 667, endPoint y: 228, distance: 55.2
click at [706, 266] on div "Merged Shipping Method Title UPS 3 Day Select® + LTL Freight This will be displ…" at bounding box center [567, 236] width 749 height 124
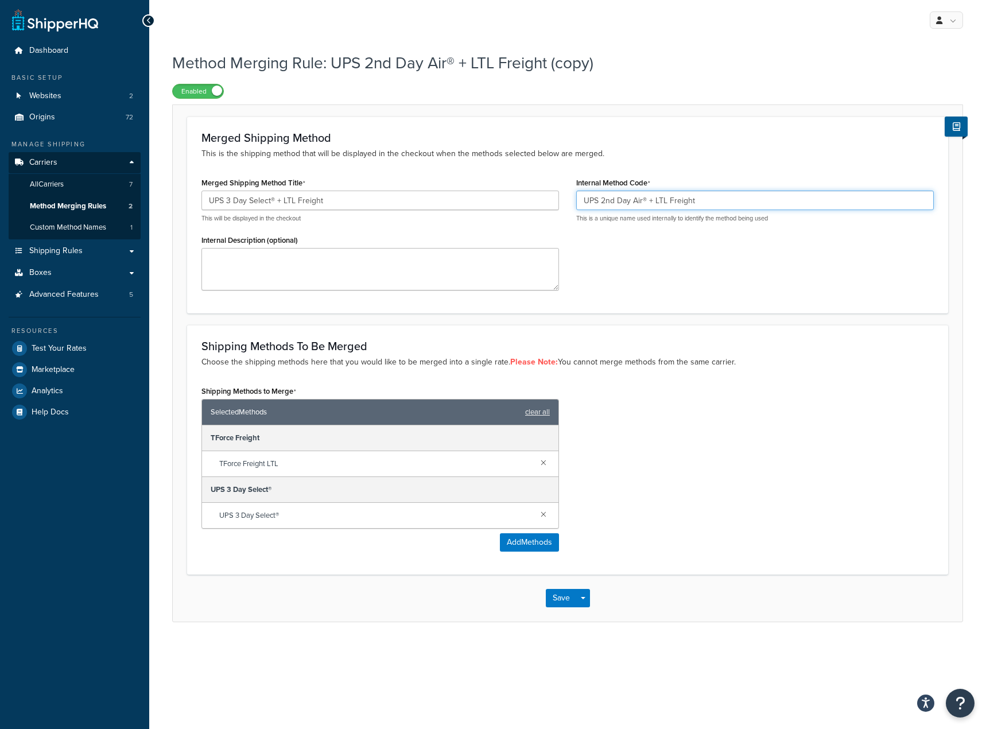
drag, startPoint x: 645, startPoint y: 202, endPoint x: 576, endPoint y: 193, distance: 69.9
click at [576, 193] on input "UPS 2nd Day Air® + LTL Freight" at bounding box center [754, 200] width 357 height 20
paste input "3 Day Select"
type input "UPS 3 Day Select® + LTL Freight"
click at [779, 396] on div "Shipping Methods to Merge Selected Methods clear all TForce Freight TForce Frei…" at bounding box center [567, 471] width 749 height 177
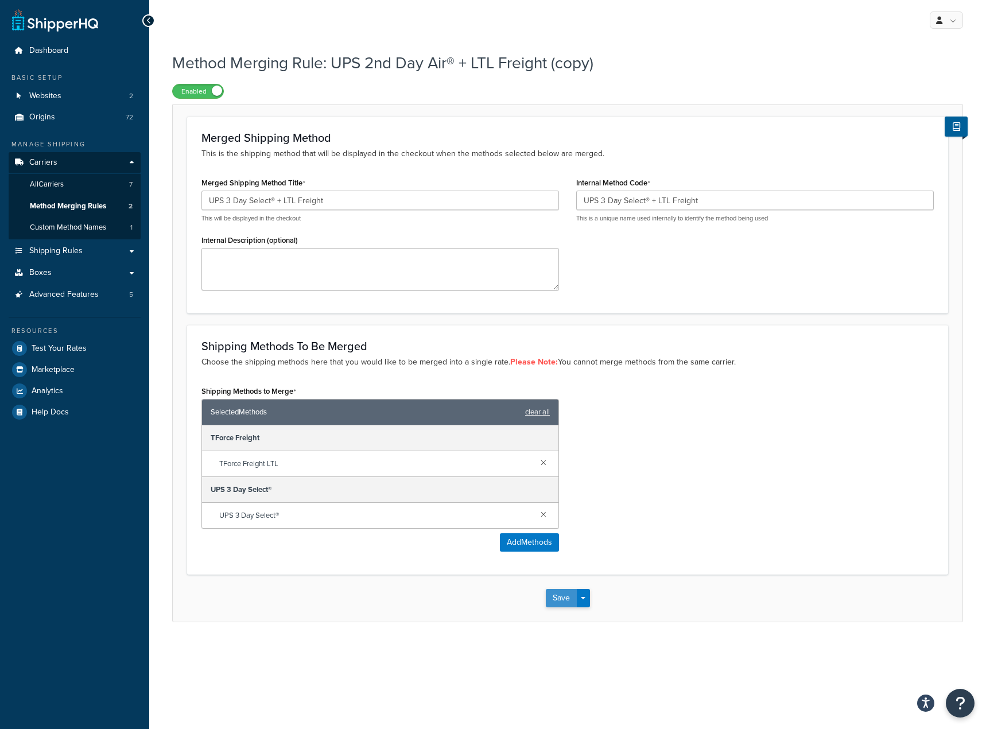
click at [562, 605] on button "Save" at bounding box center [561, 598] width 31 height 18
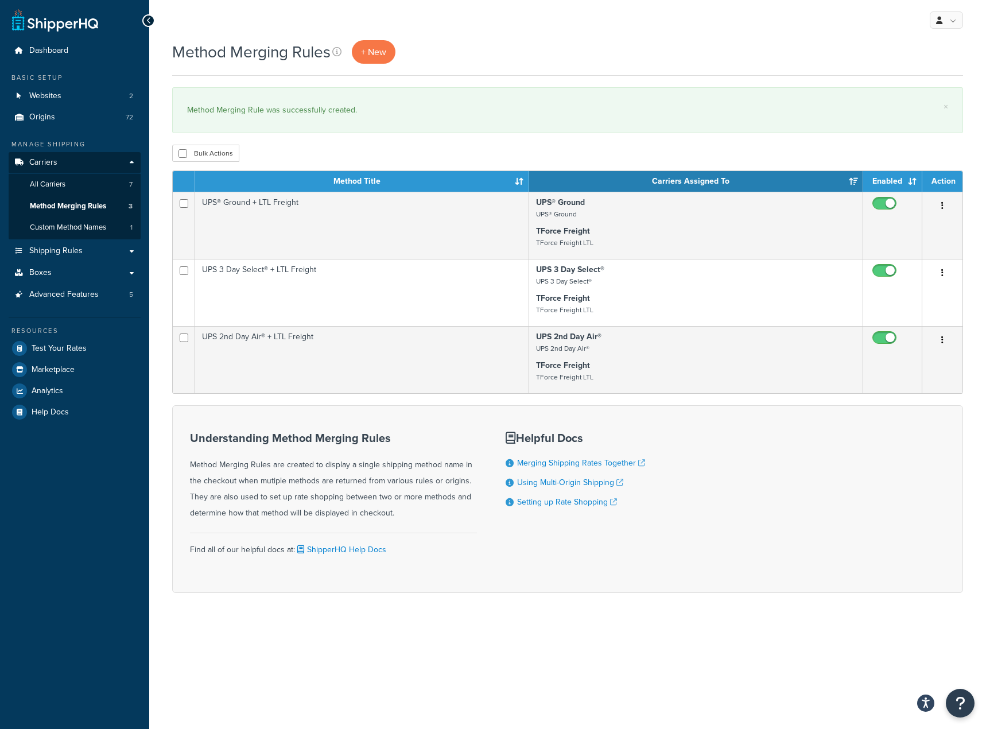
click at [745, 476] on div "Understanding Method Merging Rules Method Merging Rules are created to display …" at bounding box center [567, 499] width 790 height 188
click at [378, 48] on span "+ New" at bounding box center [373, 51] width 25 height 13
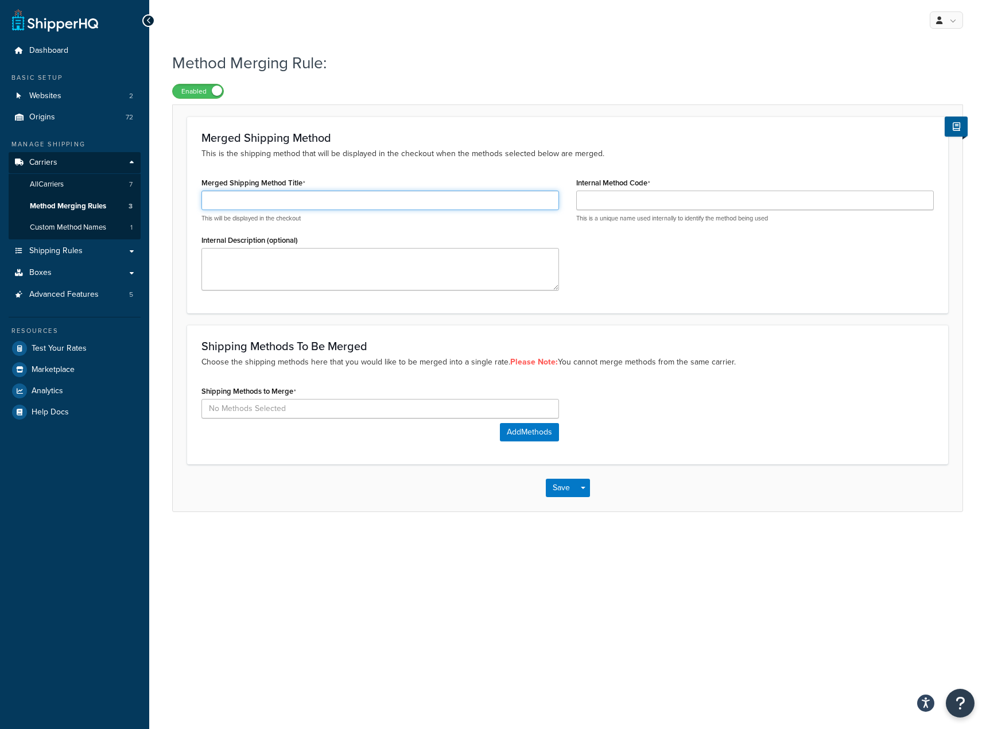
click at [331, 201] on input "Merged Shipping Method Title" at bounding box center [379, 200] width 357 height 20
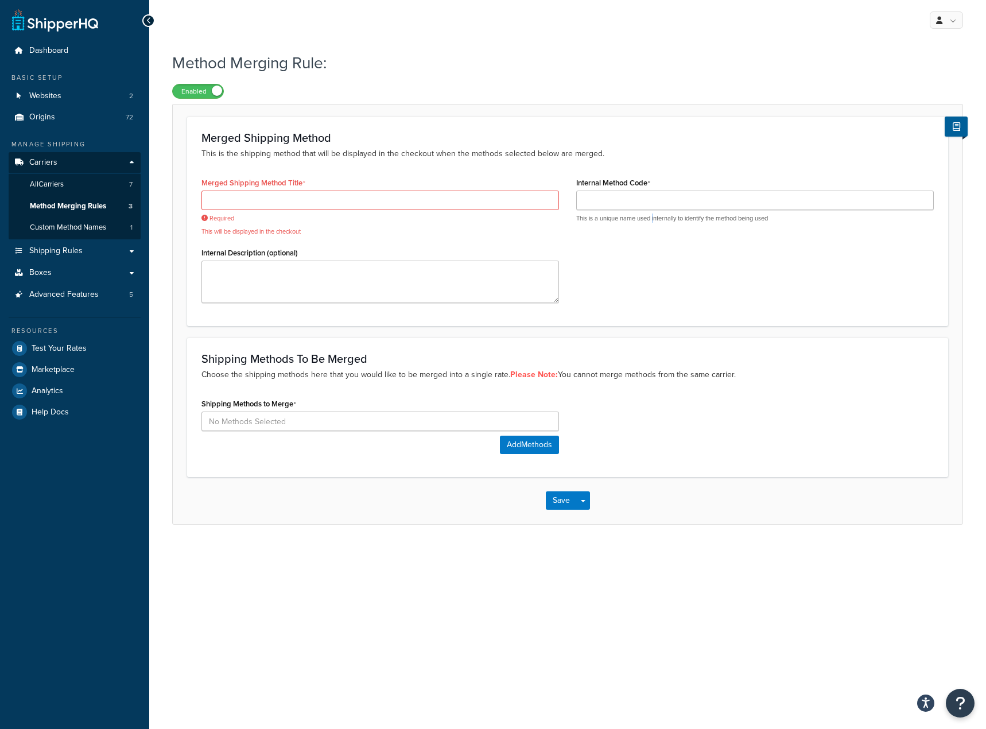
click at [654, 309] on div "Merged Shipping Method This is the shipping method that will be displayed in th…" at bounding box center [567, 220] width 761 height 209
click at [360, 420] on input at bounding box center [379, 421] width 357 height 20
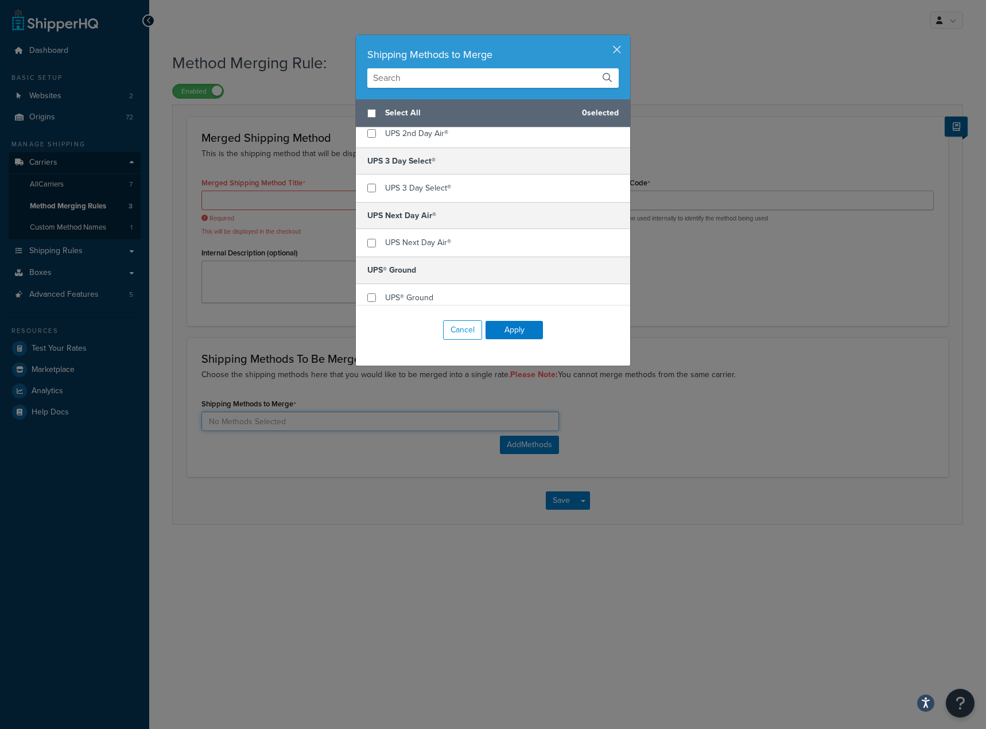
scroll to position [260, 0]
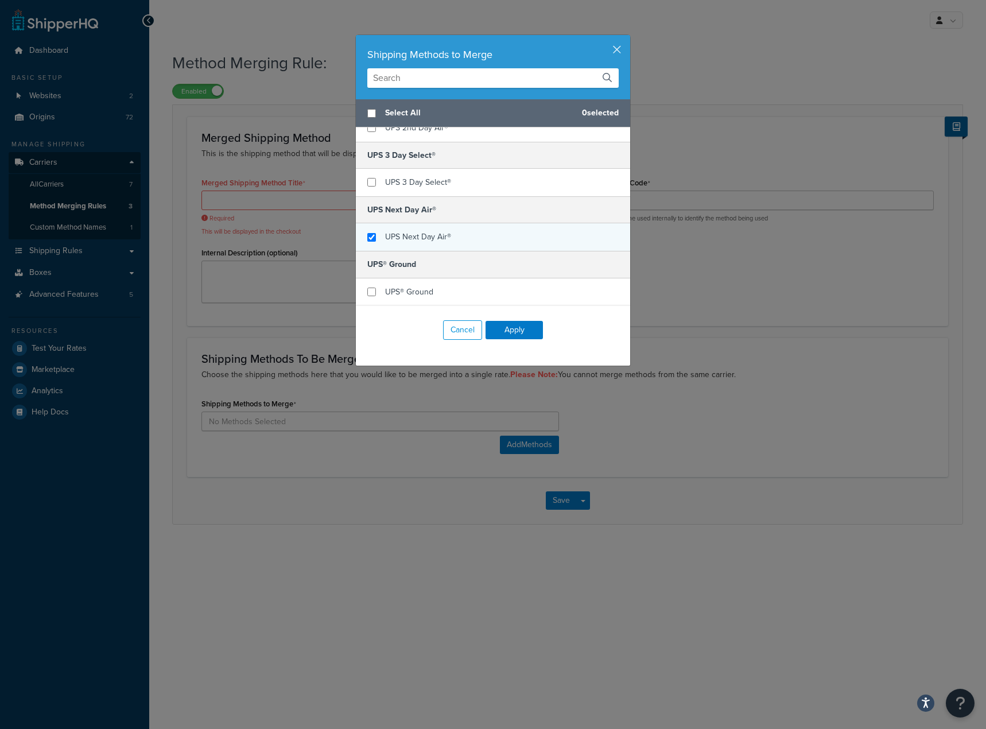
checkbox input "true"
click at [463, 244] on div "UPS Next Day Air®" at bounding box center [493, 237] width 274 height 28
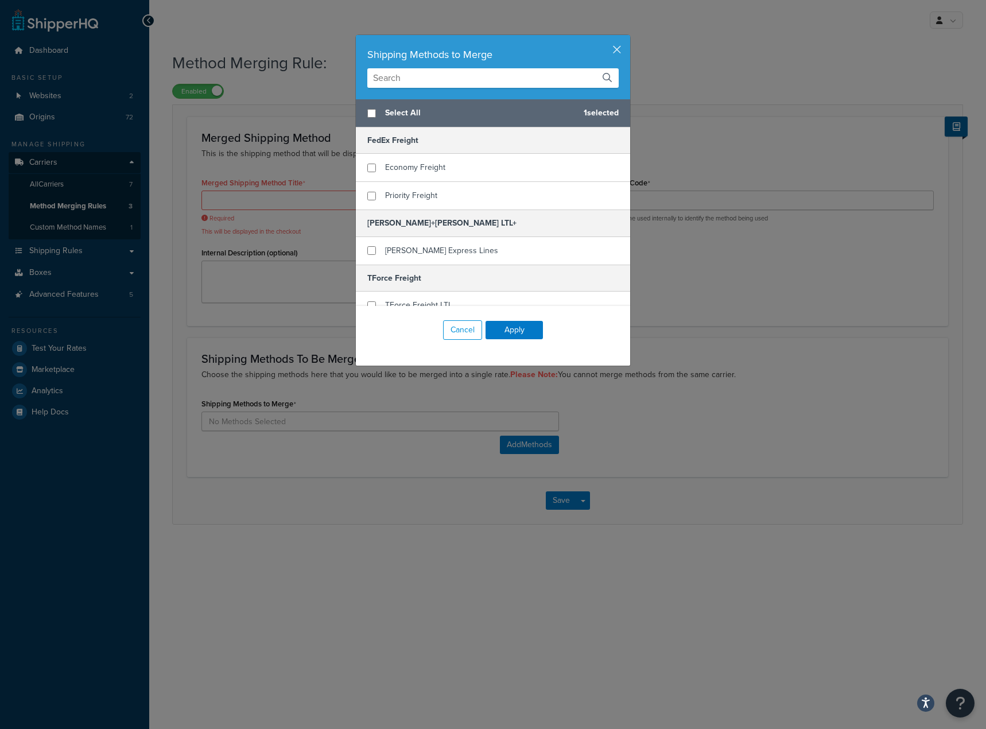
scroll to position [57, 0]
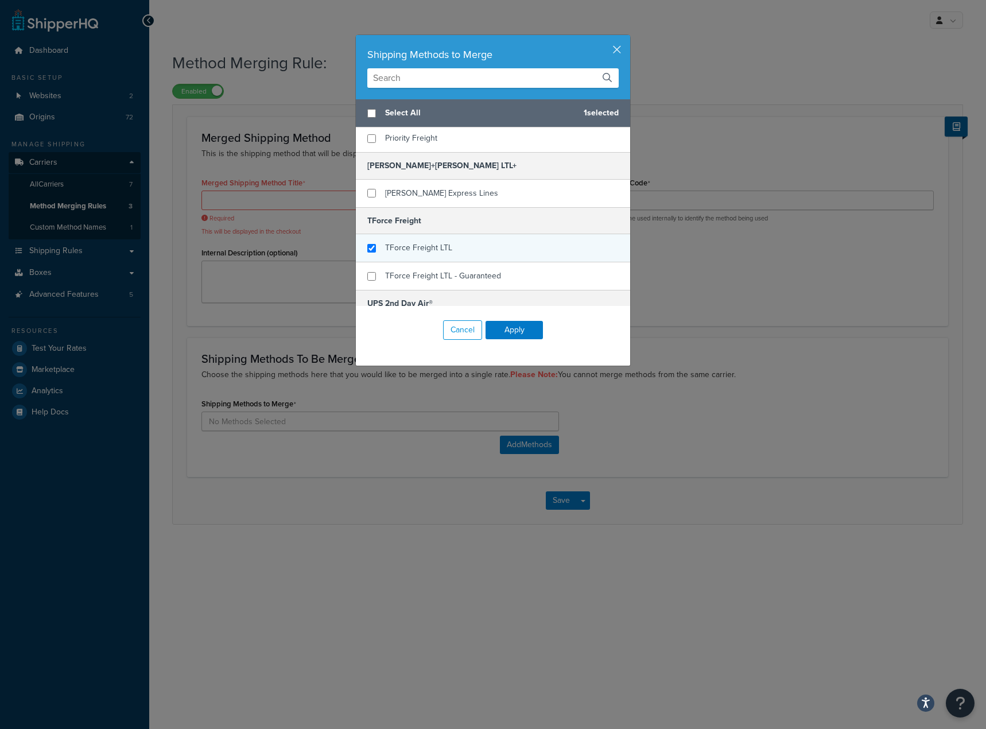
checkbox input "true"
click at [474, 239] on div "TForce Freight LTL" at bounding box center [493, 248] width 274 height 28
click at [506, 333] on button "Apply" at bounding box center [513, 330] width 57 height 18
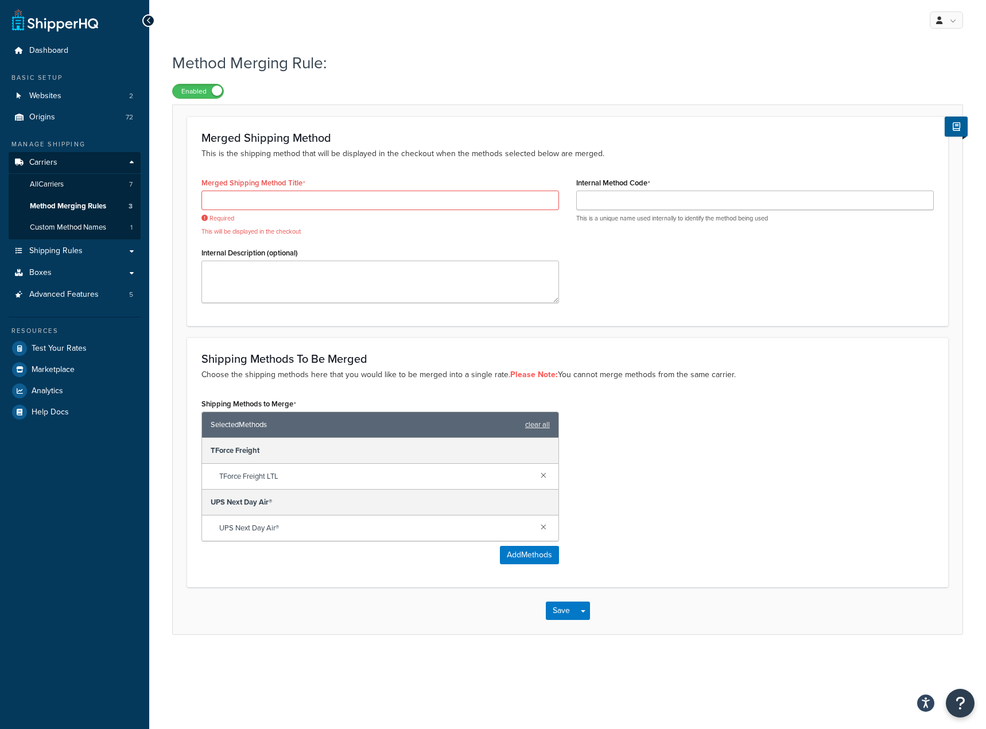
click at [699, 475] on div "Shipping Methods to Merge Selected Methods clear all TForce Freight TForce Frei…" at bounding box center [567, 483] width 749 height 177
click at [337, 286] on textarea "Internal Description (optional)" at bounding box center [379, 281] width 357 height 42
click at [298, 208] on input "Merged Shipping Method Title" at bounding box center [379, 200] width 357 height 20
drag, startPoint x: 302, startPoint y: 525, endPoint x: 204, endPoint y: 521, distance: 98.7
click at [204, 521] on div "UPS Next Day Air®" at bounding box center [380, 527] width 356 height 25
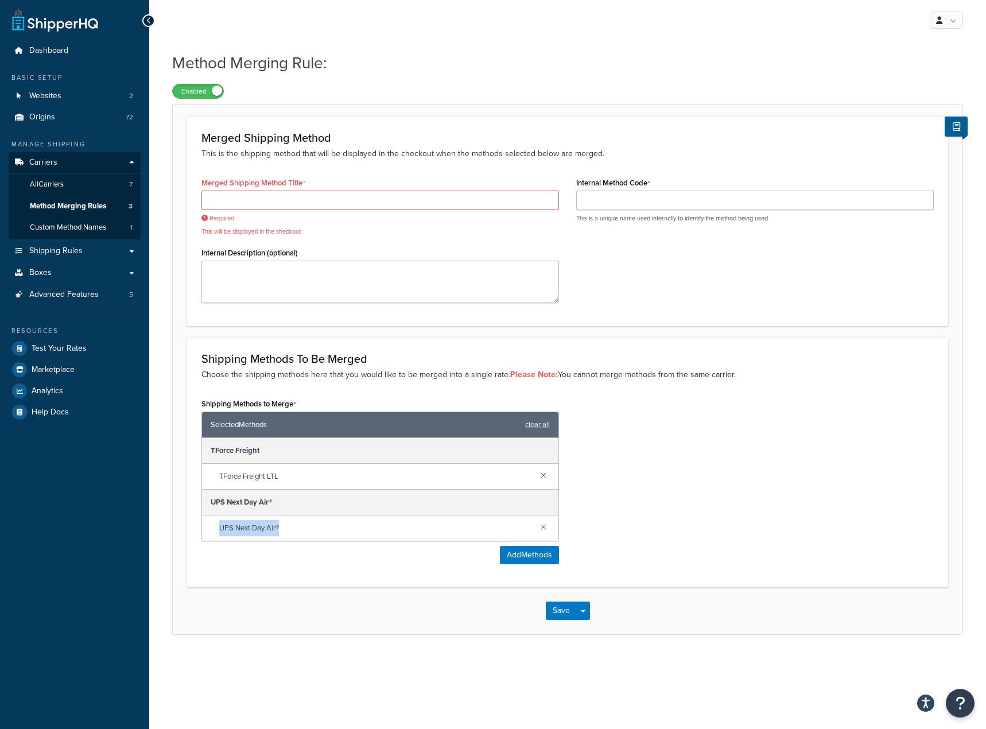
copy span "UPS Next Day Air®"
click at [340, 205] on input "Merged Shipping Method Title" at bounding box center [379, 200] width 357 height 20
paste input "UPS Next Day Air®"
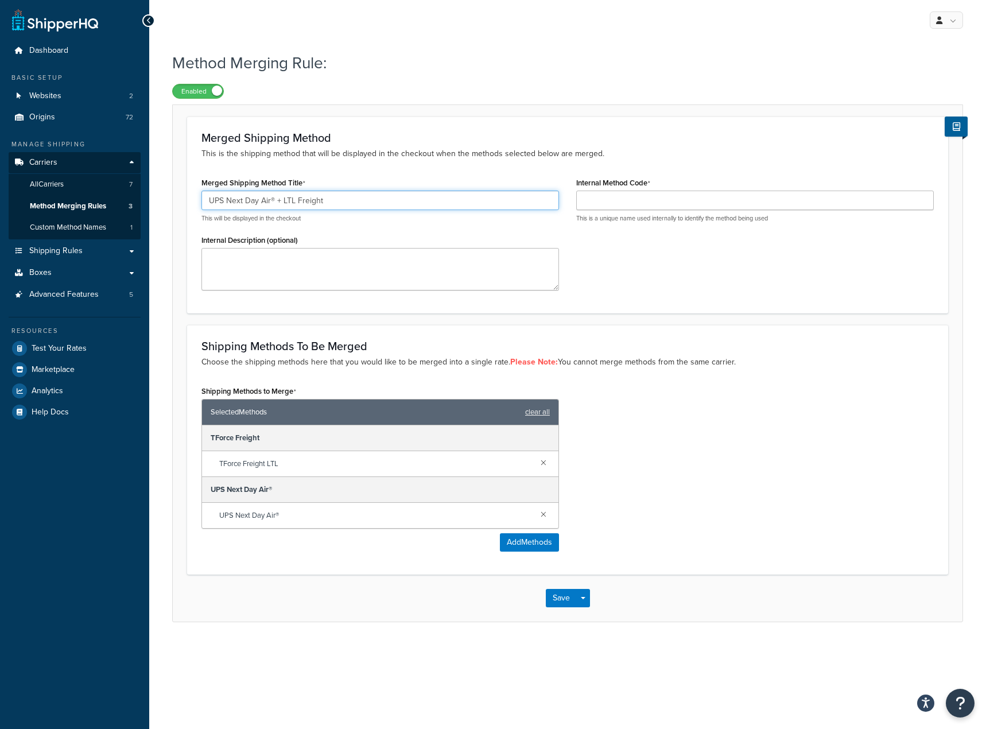
type input "UPS Next Day Air® + LTL Freight"
click at [629, 290] on div "Merged Shipping Method Title UPS Next Day Air® + LTL Freight This will be displ…" at bounding box center [567, 236] width 749 height 124
drag, startPoint x: 370, startPoint y: 207, endPoint x: 168, endPoint y: 204, distance: 201.9
click at [168, 204] on div "Method Merging Rule: Enabled Merged Shipping Method This is the shipping method…" at bounding box center [567, 348] width 836 height 605
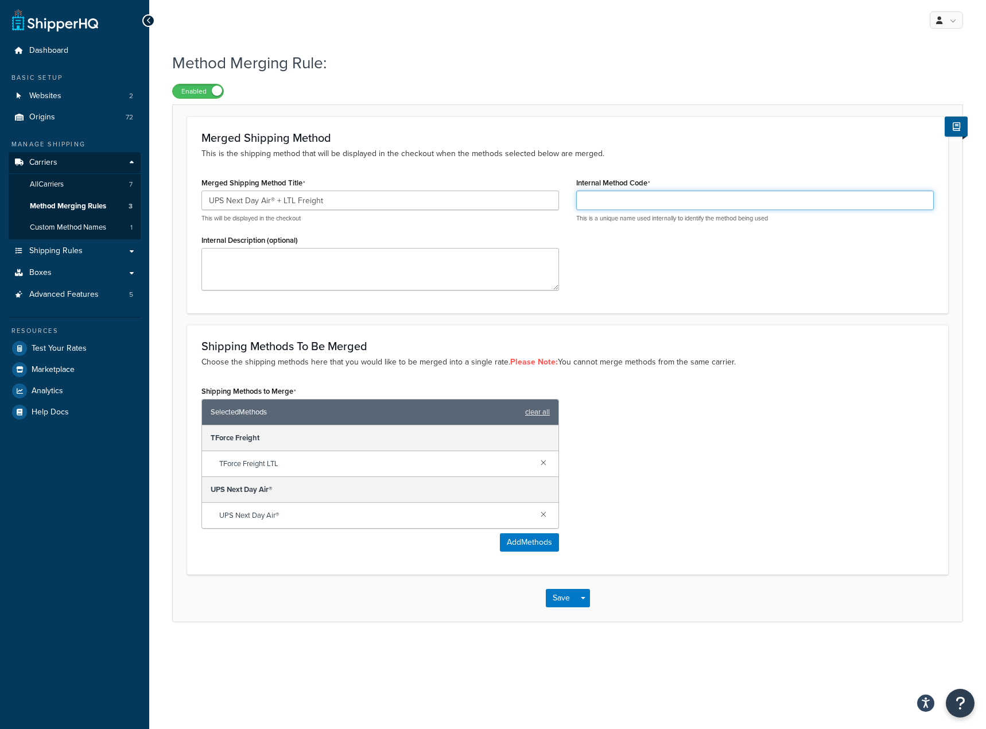
click at [636, 193] on input "Internal Method Code" at bounding box center [754, 200] width 357 height 20
paste input "UPS Next Day Air® + LTL Freight"
type input "UPS Next Day Air® + LTL Freight"
click at [799, 511] on div "Shipping Methods to Merge Selected Methods clear all TForce Freight TForce Frei…" at bounding box center [567, 471] width 749 height 177
click at [734, 524] on div "Shipping Methods to Merge Selected Methods clear all TForce Freight TForce Frei…" at bounding box center [567, 471] width 749 height 177
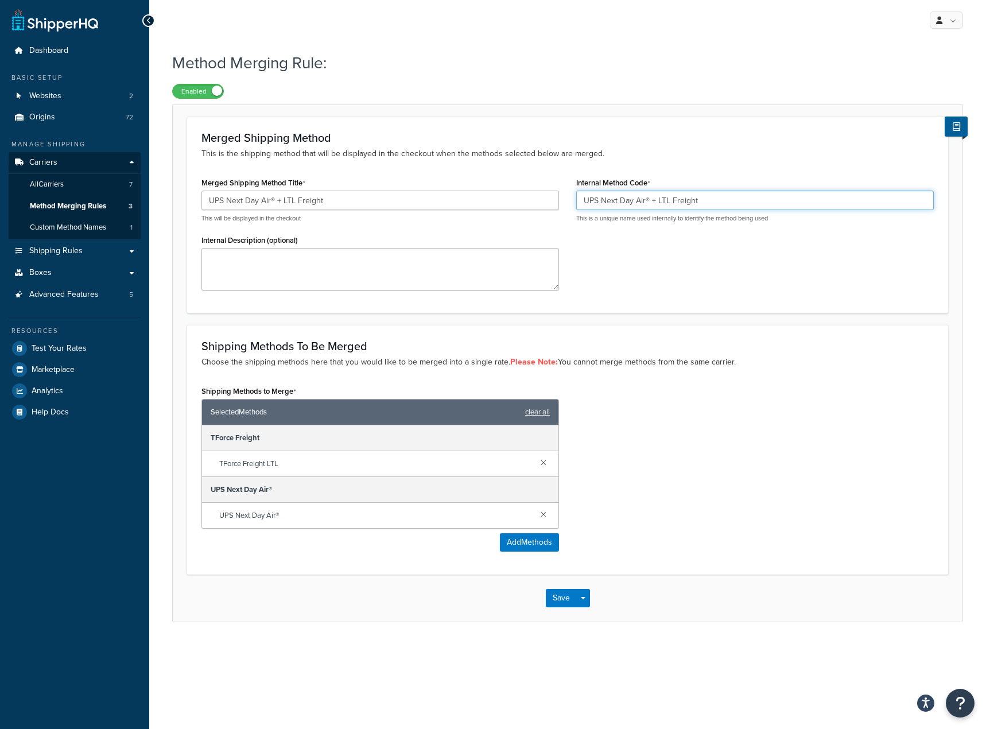
click at [730, 201] on input "UPS Next Day Air® + LTL Freight" at bounding box center [754, 200] width 357 height 20
click at [478, 211] on div "UPS Next Day Air® + LTL Freight This will be displayed in the checkout" at bounding box center [379, 206] width 357 height 32
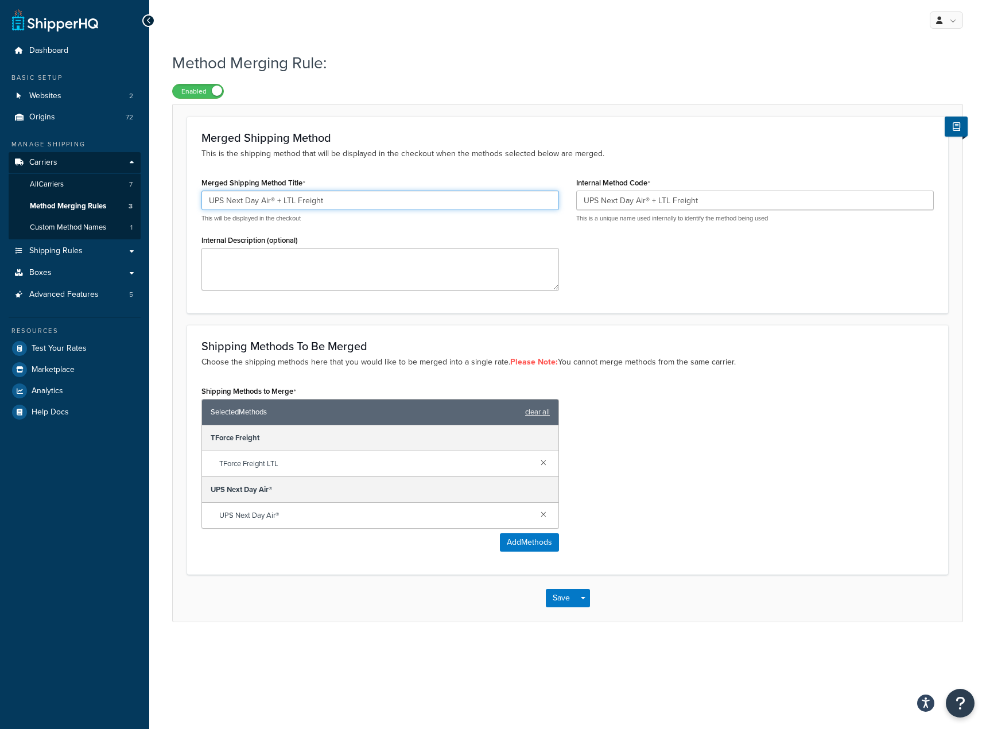
click at [410, 198] on input "UPS Next Day Air® + LTL Freight" at bounding box center [379, 200] width 357 height 20
click at [634, 498] on div "Shipping Methods to Merge Selected Methods clear all TForce Freight TForce Frei…" at bounding box center [567, 471] width 749 height 177
click at [556, 598] on button "Save" at bounding box center [561, 598] width 31 height 18
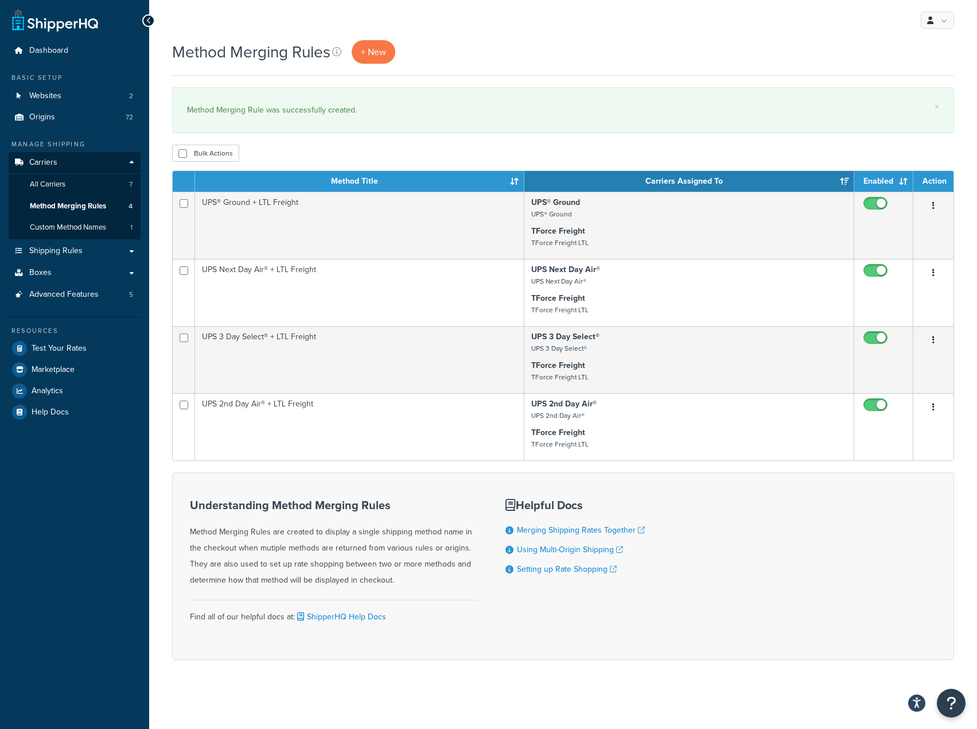
click at [762, 597] on div "Understanding Method Merging Rules Method Merging Rules are created to display …" at bounding box center [563, 566] width 782 height 188
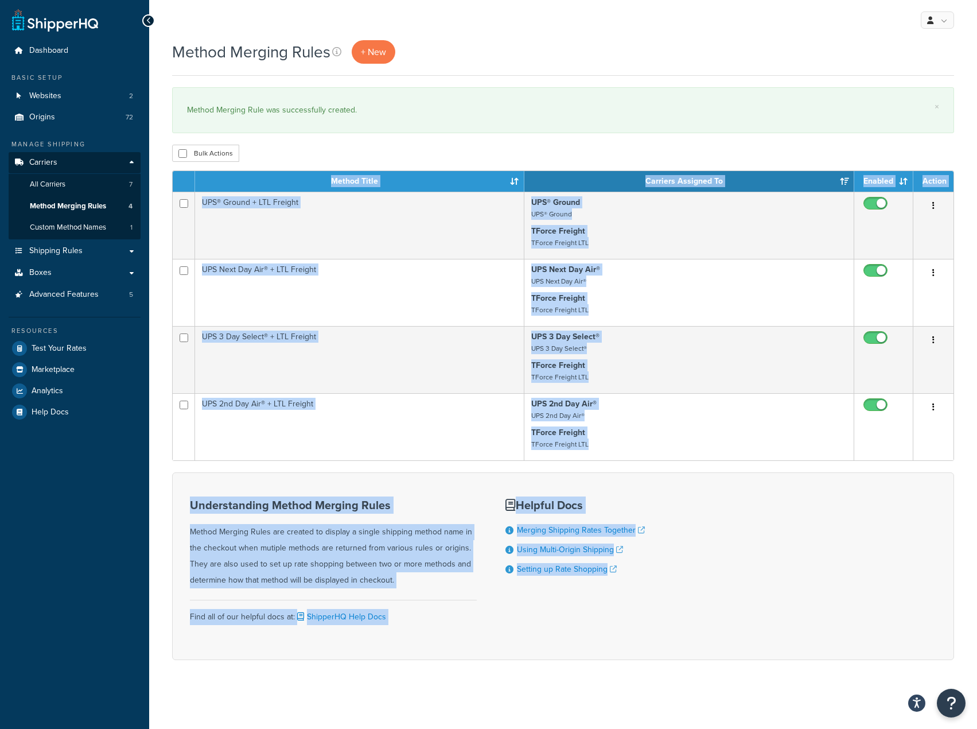
drag, startPoint x: 729, startPoint y: 378, endPoint x: 688, endPoint y: 90, distance: 290.9
click at [688, 90] on div "Method Merging Rules + New × Method Merging Rule was successfully created. Bulk…" at bounding box center [563, 370] width 828 height 660
click at [688, 90] on div "× Method Merging Rule was successfully created." at bounding box center [563, 110] width 782 height 46
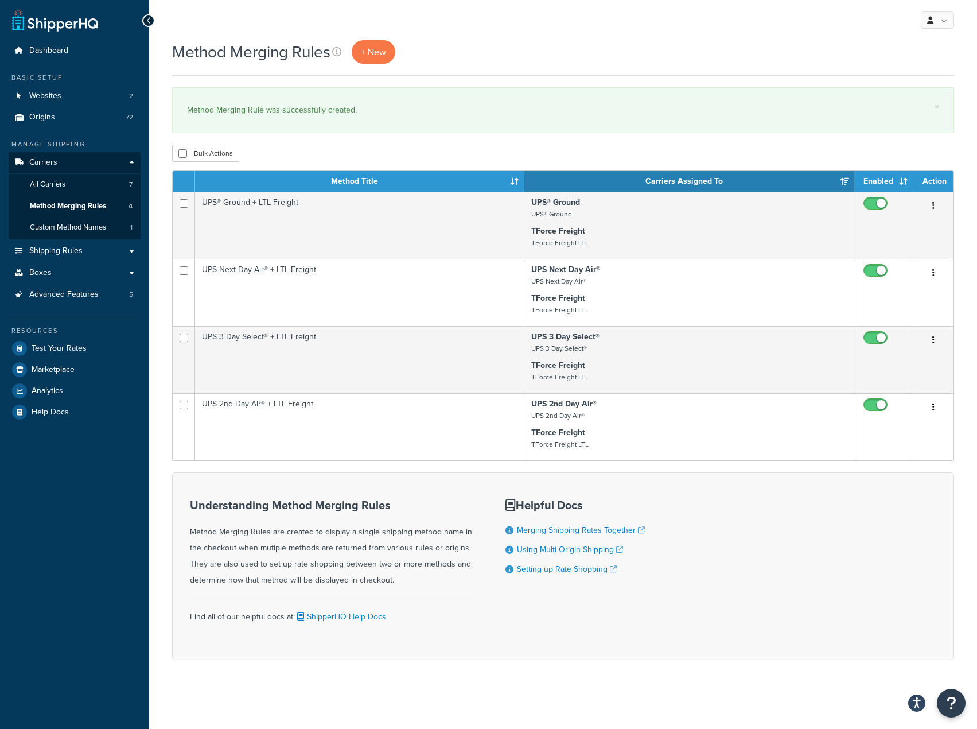
drag, startPoint x: 673, startPoint y: 33, endPoint x: 746, endPoint y: 493, distance: 466.3
click at [746, 493] on div "My Profile Billing Global Settings Contact Us Logout Method Merging Rules + New…" at bounding box center [563, 364] width 828 height 729
click at [746, 493] on div "Understanding Method Merging Rules Method Merging Rules are created to display …" at bounding box center [563, 566] width 782 height 188
click at [65, 187] on span "All Carriers" at bounding box center [48, 185] width 36 height 10
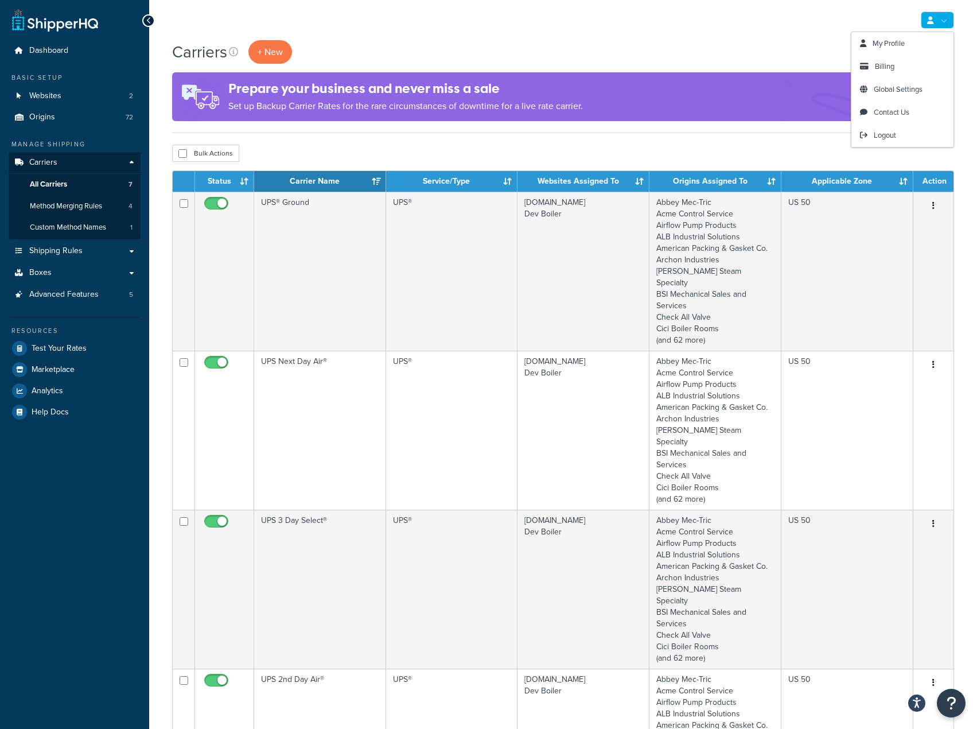
click at [762, 17] on div "My Profile Billing Global Settings Contact Us Logout" at bounding box center [563, 20] width 828 height 40
click at [930, 50] on link "Settings" at bounding box center [936, 52] width 36 height 16
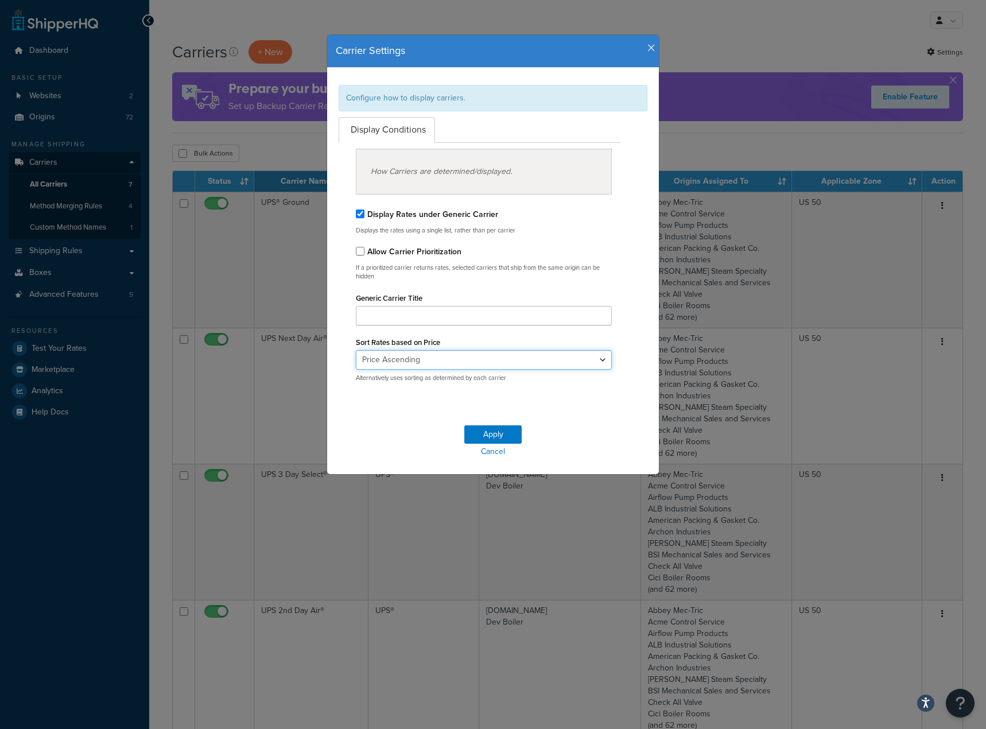
click at [406, 366] on select "None Price Ascending Price Descending" at bounding box center [484, 360] width 256 height 20
click at [363, 430] on div "Apply Cancel" at bounding box center [493, 442] width 332 height 63
click at [359, 252] on input "Allow Carrier Prioritization" at bounding box center [360, 251] width 9 height 9
checkbox input "false"
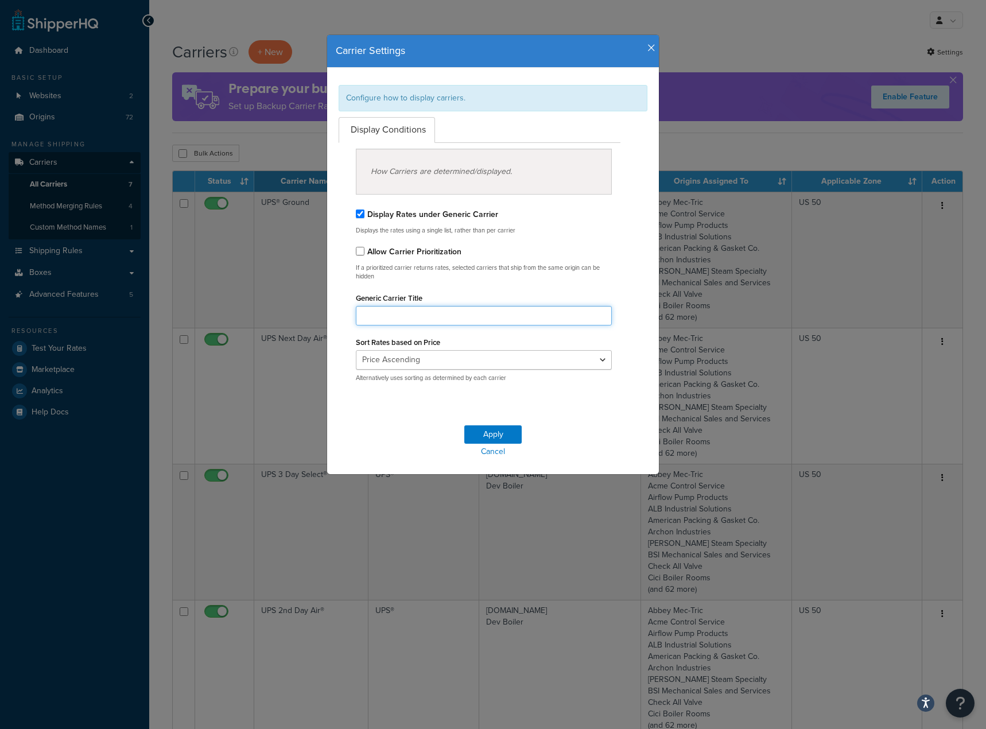
click at [445, 317] on input "Generic Carrier Title" at bounding box center [484, 316] width 256 height 20
click at [391, 438] on div "Apply Cancel" at bounding box center [493, 442] width 332 height 63
click at [481, 425] on button "Apply" at bounding box center [492, 434] width 57 height 18
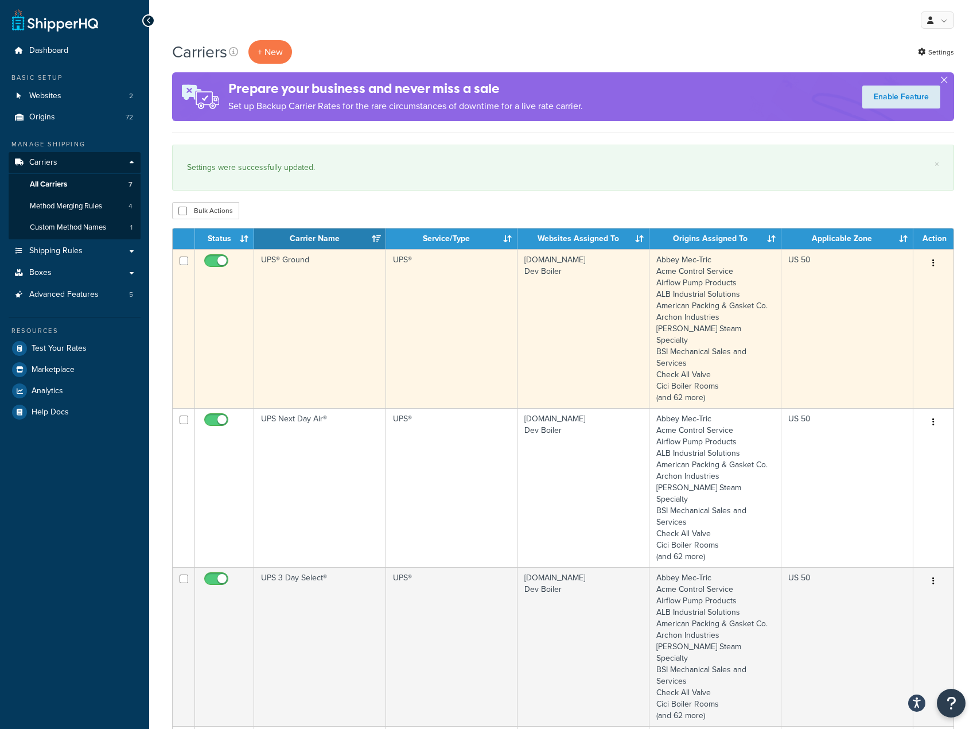
click at [349, 332] on td "UPS® Ground" at bounding box center [320, 328] width 132 height 159
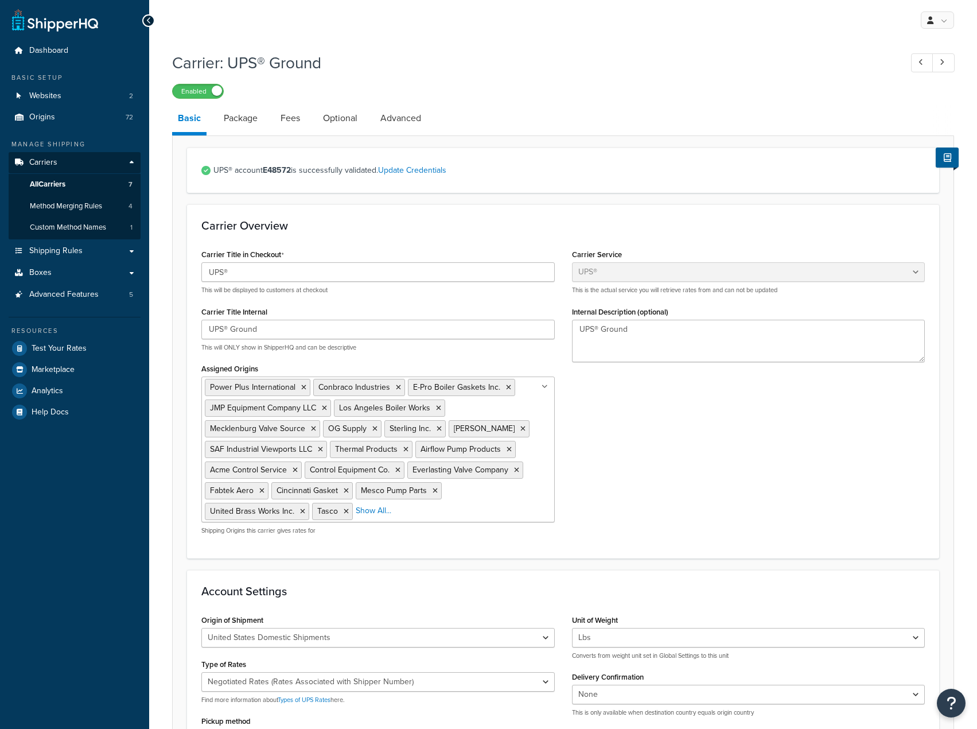
select select "ups"
click at [419, 118] on link "Advanced" at bounding box center [401, 118] width 52 height 28
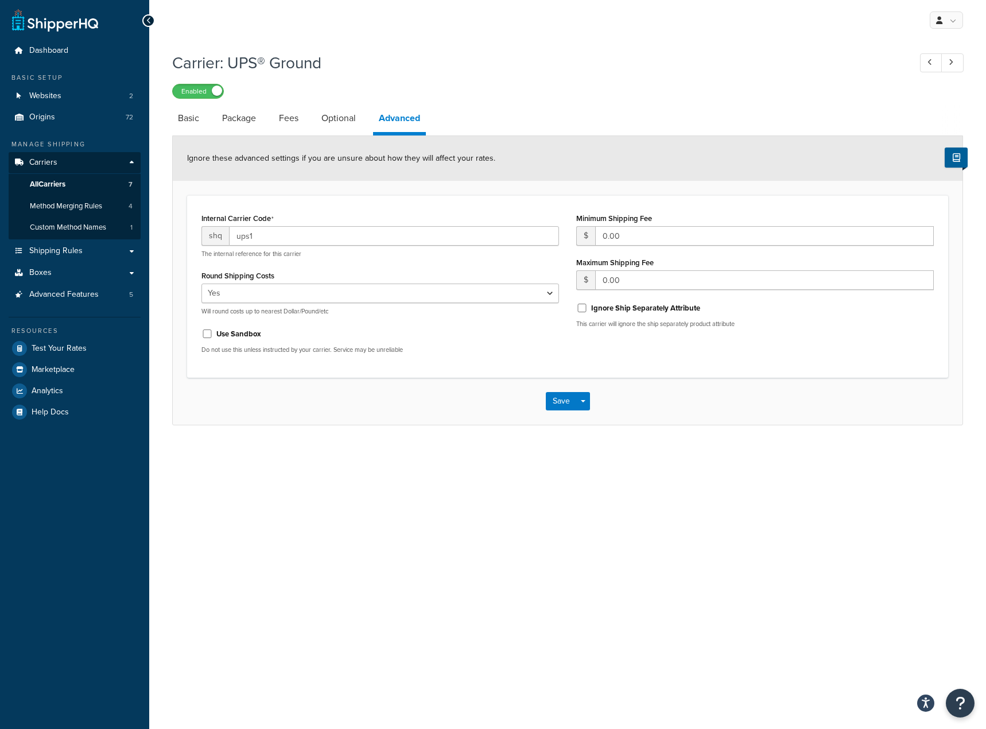
click at [324, 446] on div "Carrier: UPS® Ground Enabled Basic Package Fees Optional Advanced Ignore these …" at bounding box center [567, 250] width 836 height 408
click at [717, 368] on div "Internal Carrier Code shq ups1 The internal reference for this carrier Round Sh…" at bounding box center [567, 286] width 761 height 182
drag, startPoint x: 412, startPoint y: 470, endPoint x: 769, endPoint y: 487, distance: 357.8
click at [769, 487] on div "My Profile Billing Global Settings Contact Us Logout Carrier: UPS® Ground Enabl…" at bounding box center [567, 364] width 836 height 729
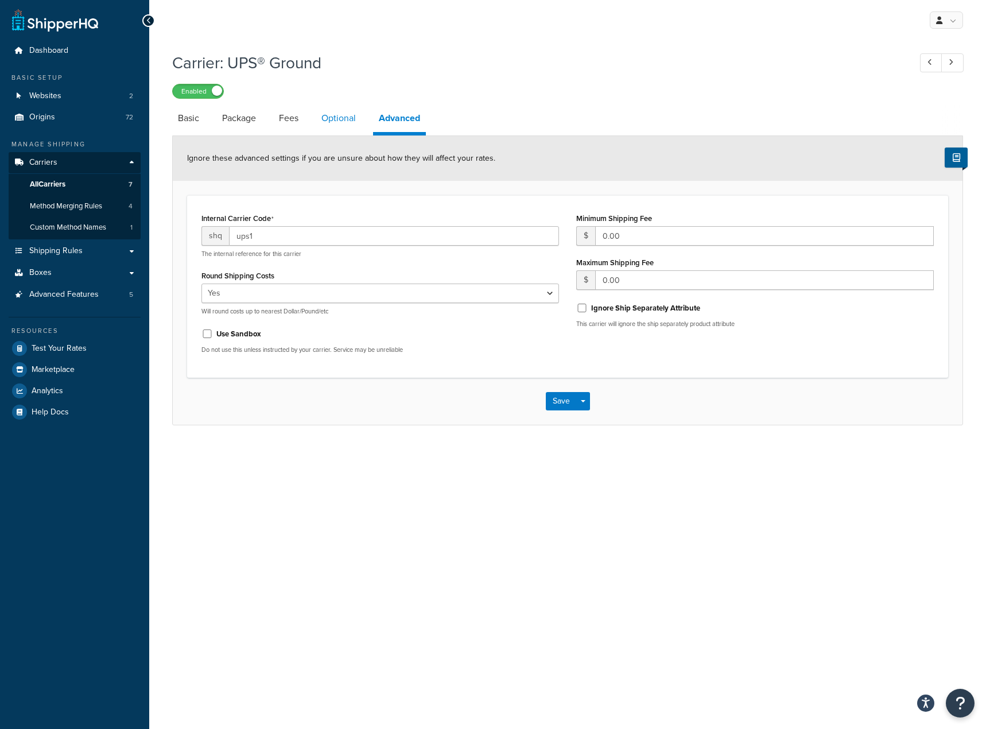
click at [329, 105] on link "Optional" at bounding box center [339, 118] width 46 height 28
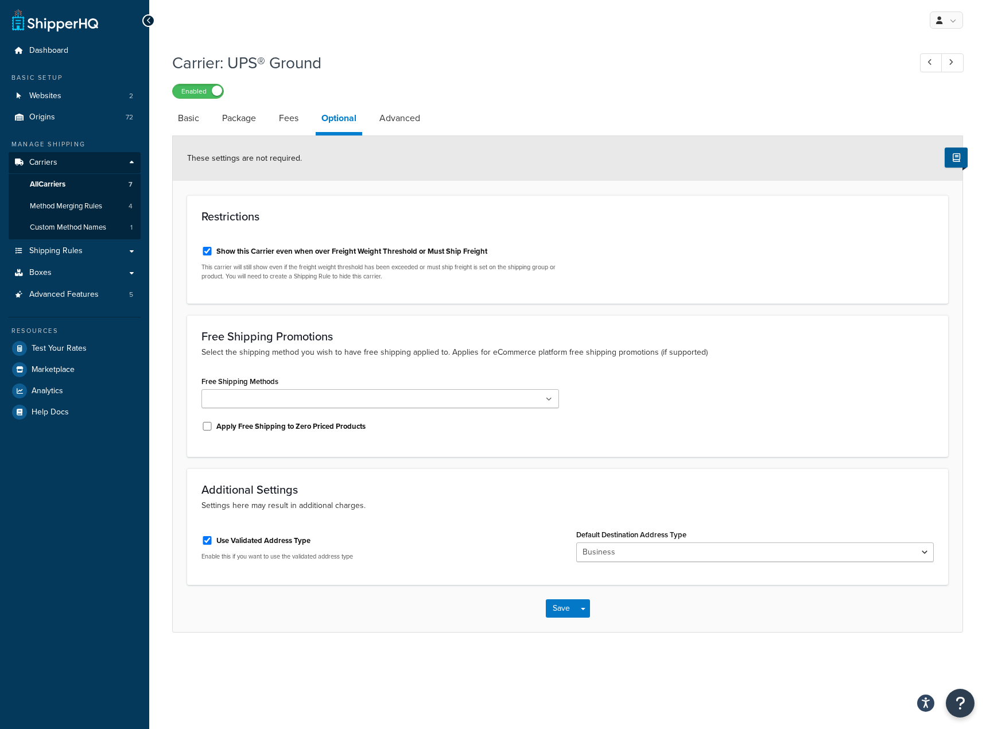
click at [332, 118] on link "Optional" at bounding box center [339, 119] width 46 height 31
click at [300, 128] on link "Fees" at bounding box center [288, 118] width 31 height 28
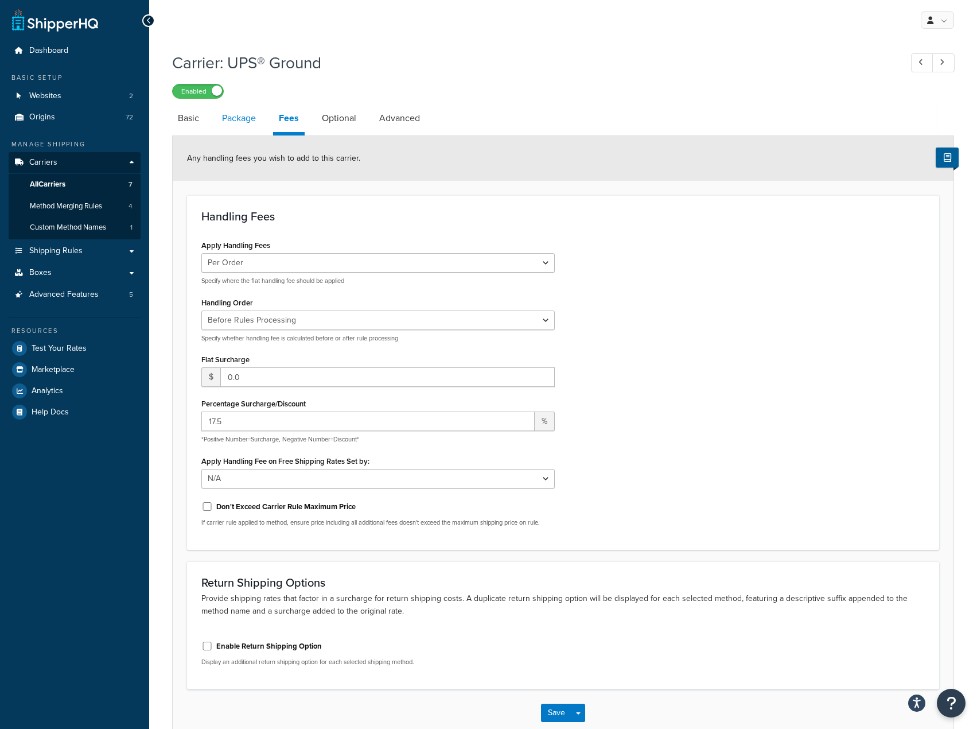
click at [217, 118] on link "Package" at bounding box center [238, 118] width 45 height 28
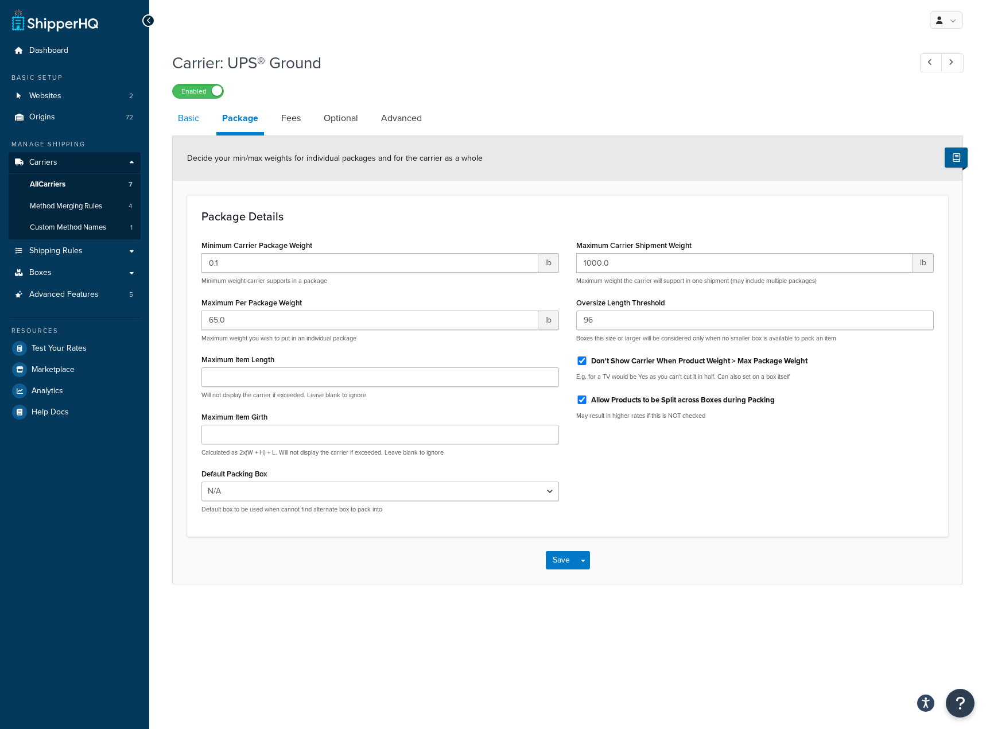
click at [186, 115] on link "Basic" at bounding box center [188, 118] width 33 height 28
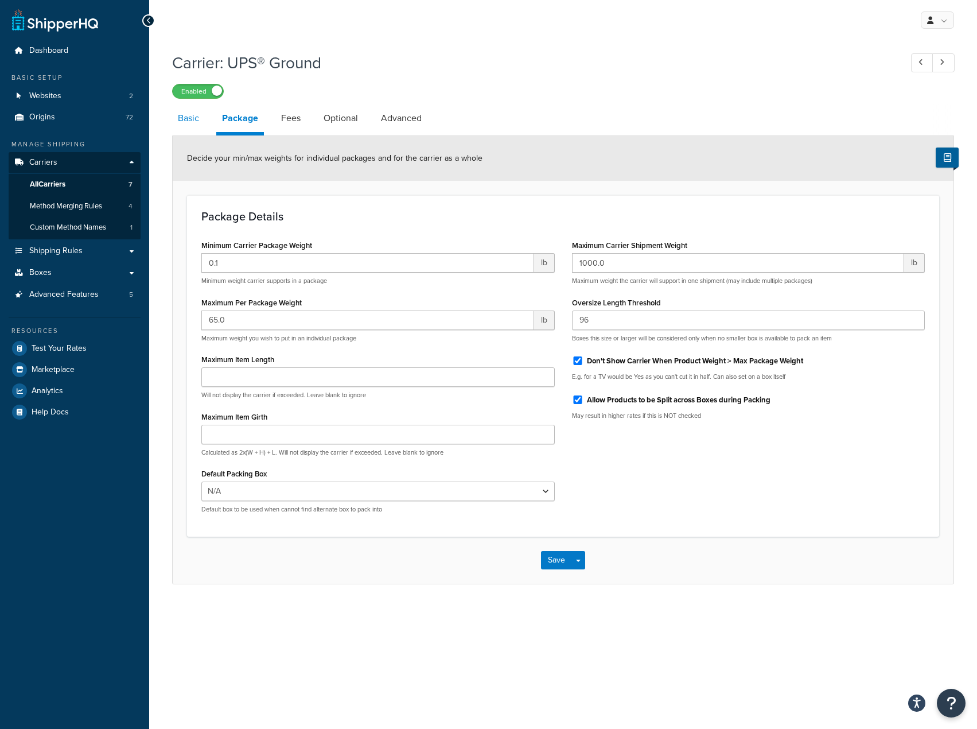
select select "ups"
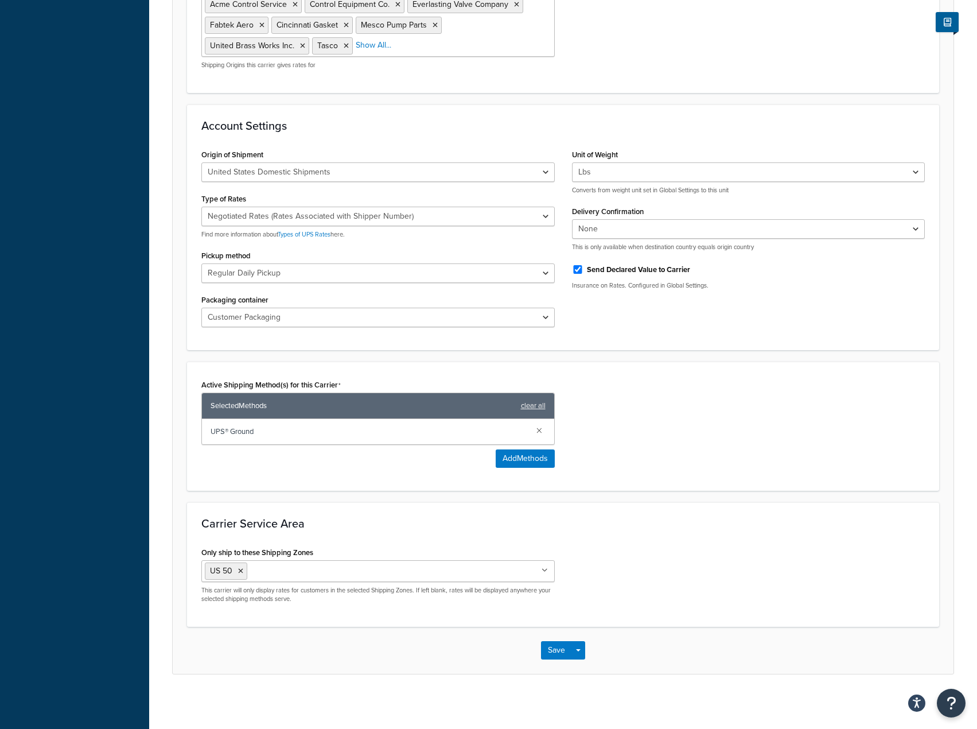
scroll to position [469, 0]
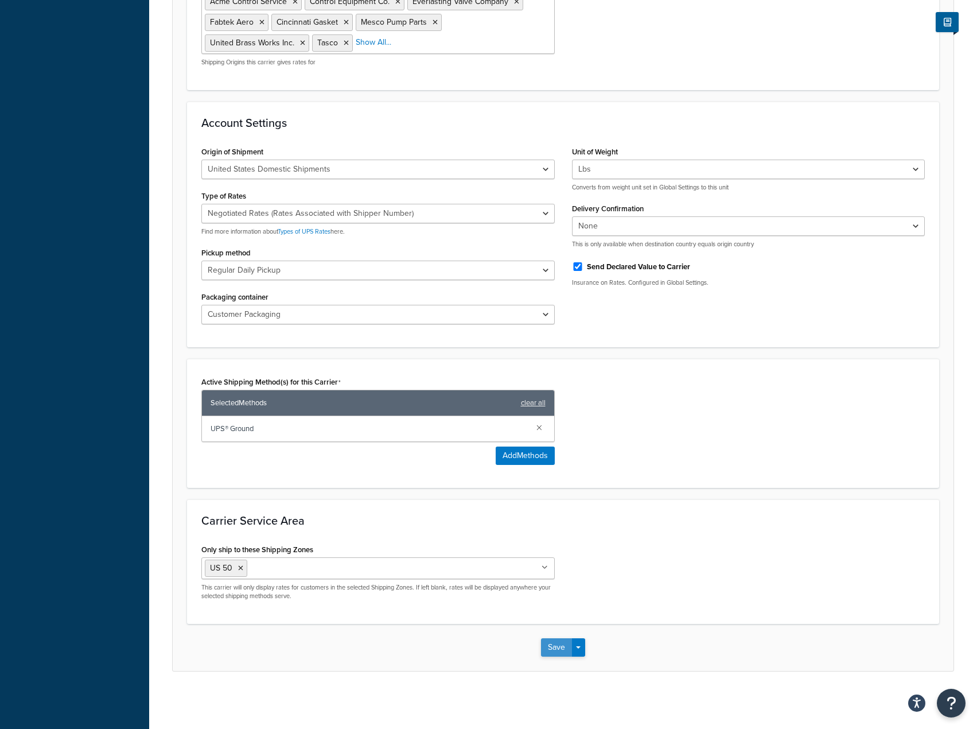
click at [549, 648] on button "Save" at bounding box center [556, 647] width 31 height 18
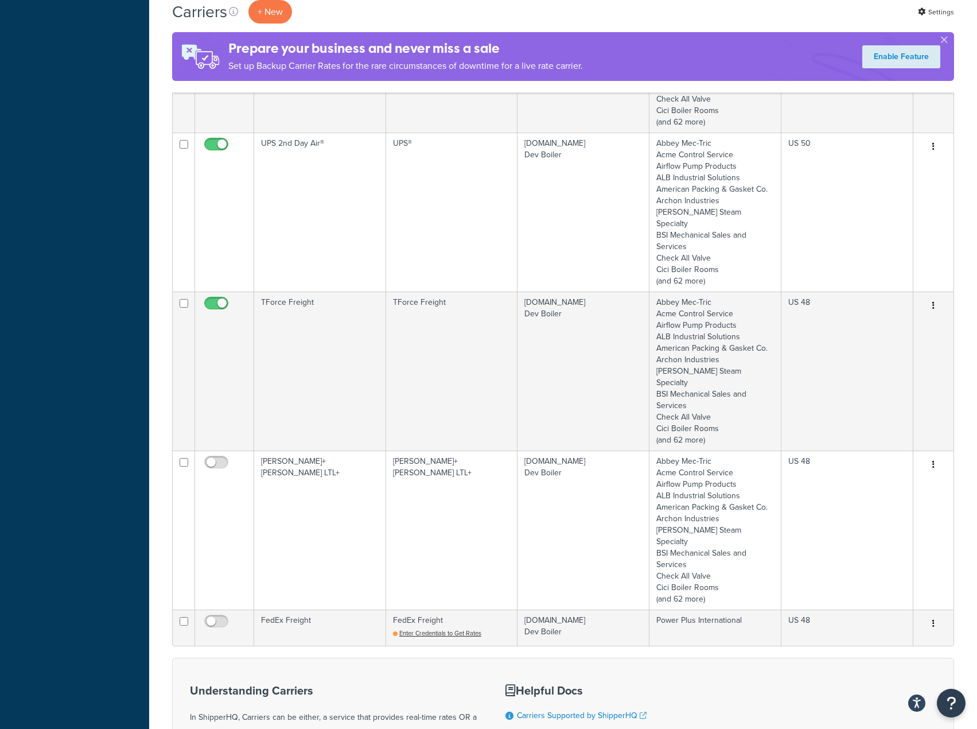
scroll to position [574, 0]
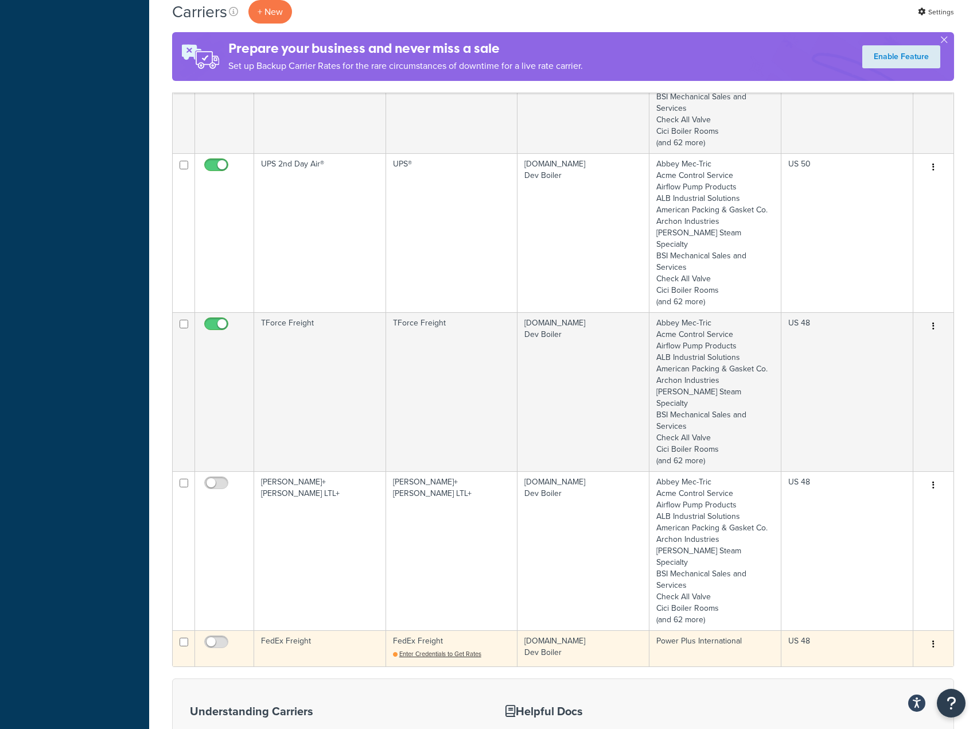
click at [937, 635] on button "button" at bounding box center [933, 644] width 16 height 18
click at [886, 605] on link "Edit" at bounding box center [887, 599] width 91 height 24
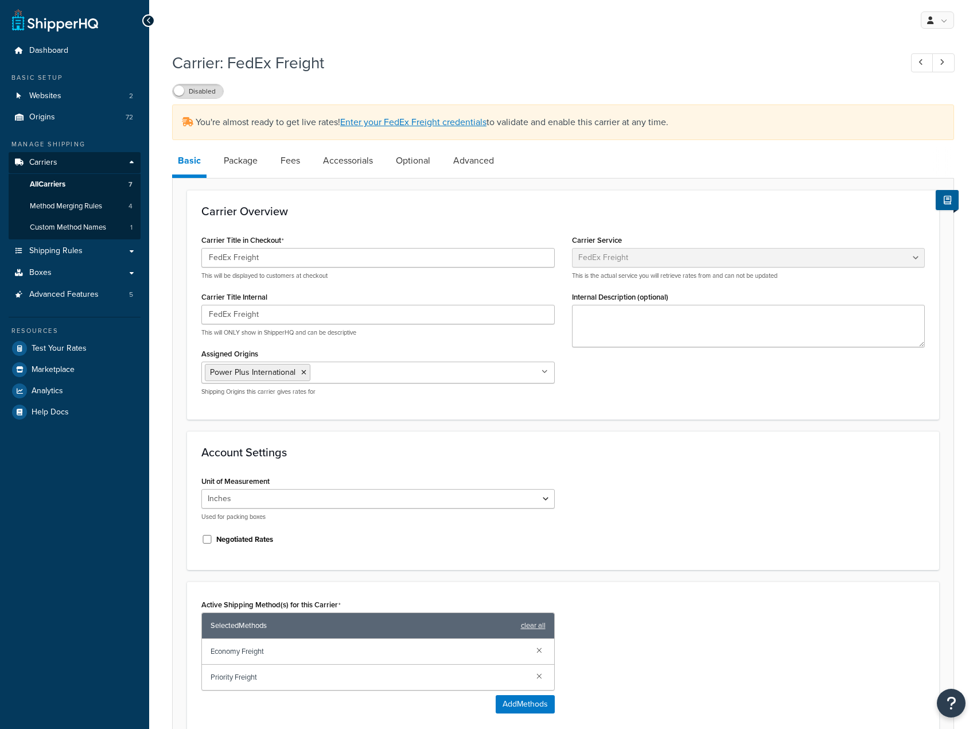
select select "fedExFreight"
click at [557, 489] on div "Unit of Measurement Inches Centimetres Used for packing boxes Negotiated Rates" at bounding box center [378, 514] width 371 height 83
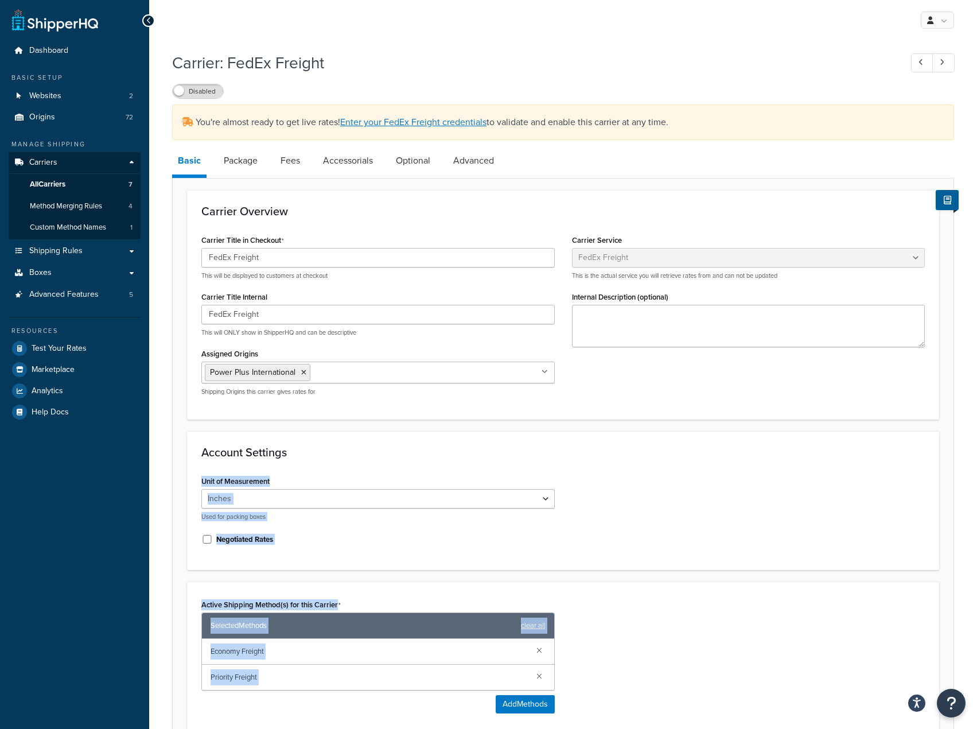
drag, startPoint x: 636, startPoint y: 500, endPoint x: 688, endPoint y: 599, distance: 112.1
click at [688, 599] on form "Carrier Overview Carrier Title in Checkout FedEx Freight This will be displayed…" at bounding box center [563, 554] width 781 height 729
click at [688, 599] on div "Active Shipping Method(s) for this Carrier Selected Methods clear all Economy F…" at bounding box center [563, 659] width 741 height 126
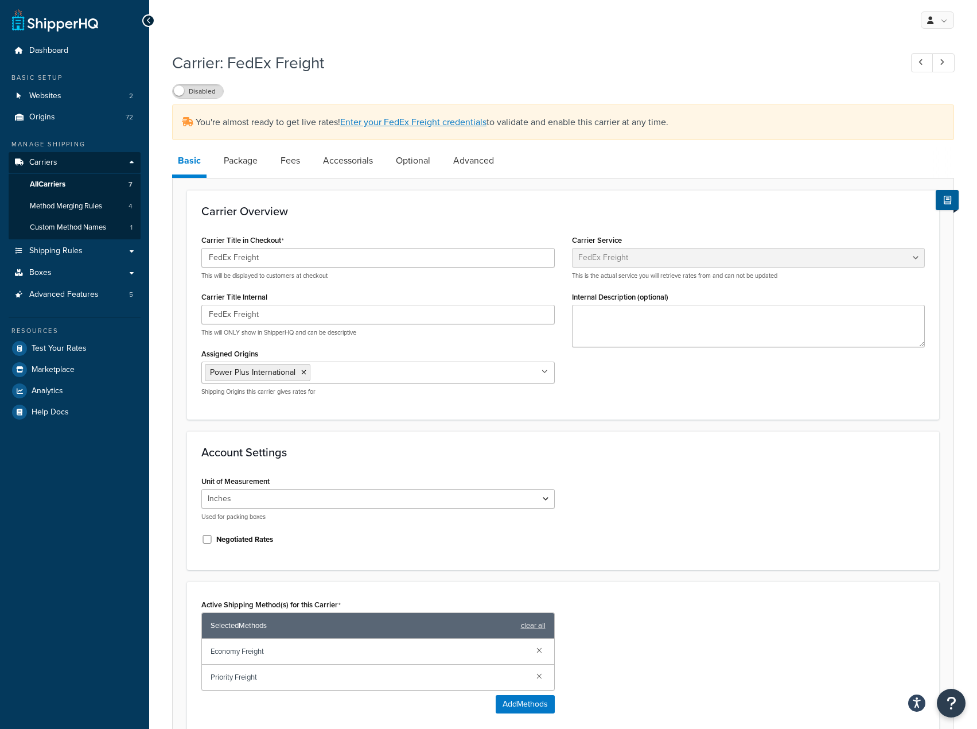
click at [634, 520] on div "Unit of Measurement Inches Centimetres Used for packing boxes Negotiated Rates" at bounding box center [563, 514] width 741 height 83
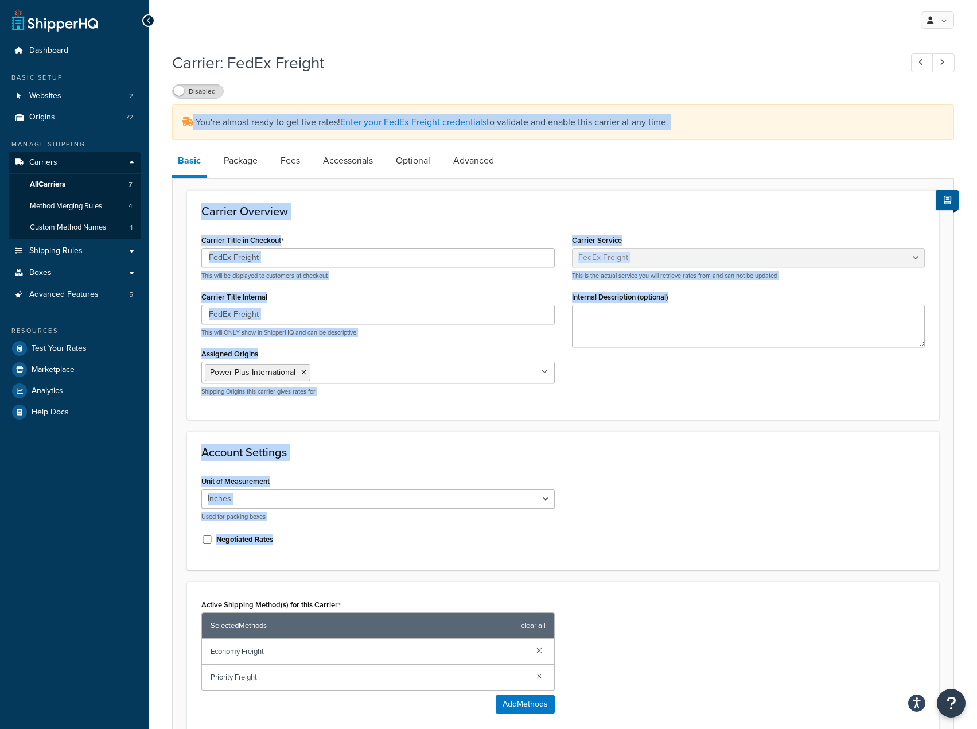
drag, startPoint x: 537, startPoint y: 292, endPoint x: 699, endPoint y: 553, distance: 307.1
click at [699, 553] on div "Carrier: FedEx Freight Disabled You're almost ready to get live rates! Enter yo…" at bounding box center [563, 483] width 782 height 874
click at [699, 553] on div "Unit of Measurement Inches Centimetres Used for packing boxes Negotiated Rates" at bounding box center [563, 514] width 741 height 83
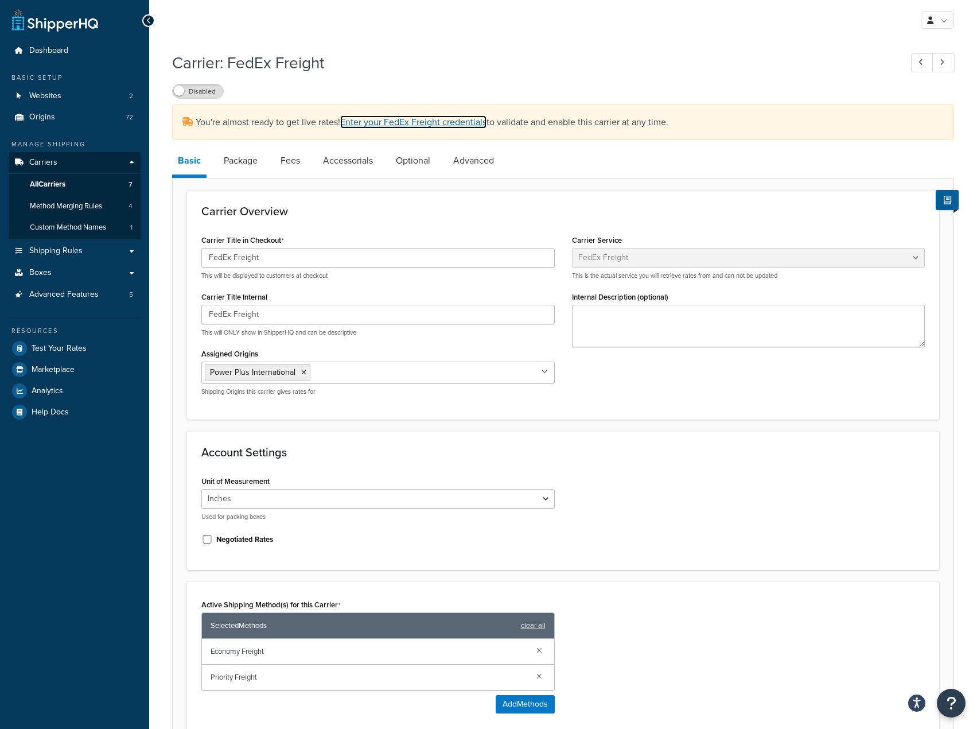
click at [383, 125] on link "Enter your FedEx Freight credentials" at bounding box center [413, 121] width 146 height 13
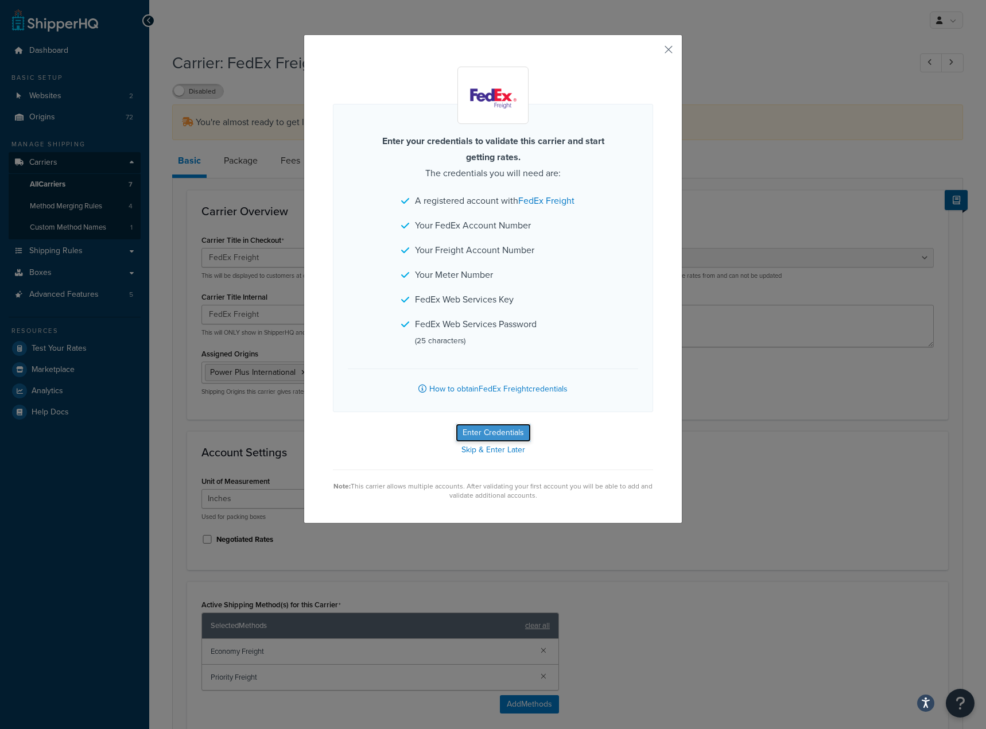
click at [508, 430] on button "Enter Credentials" at bounding box center [492, 432] width 75 height 18
select select "SKID"
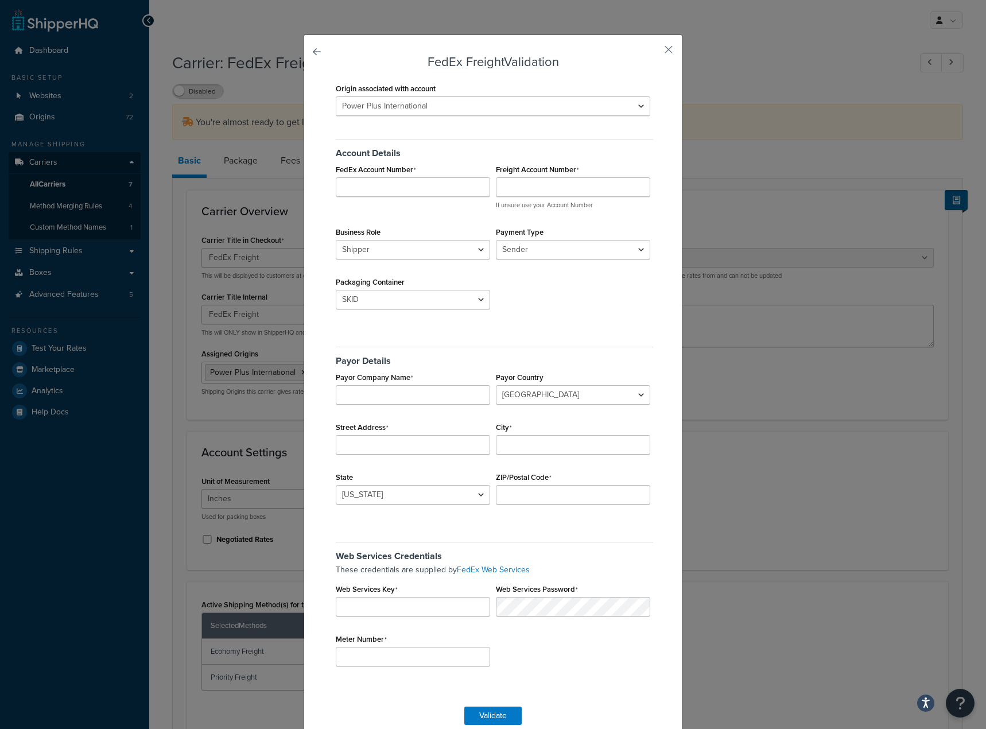
click at [544, 298] on div "Account Details FedEx Account Number Freight Account Number If unsure use your …" at bounding box center [493, 226] width 320 height 193
click at [661, 42] on div "FedEx Freight Validation Origin associated with account Abbey Mec-Tric Acme Con…" at bounding box center [492, 391] width 379 height 714
click at [653, 52] on button "button" at bounding box center [651, 53] width 3 height 3
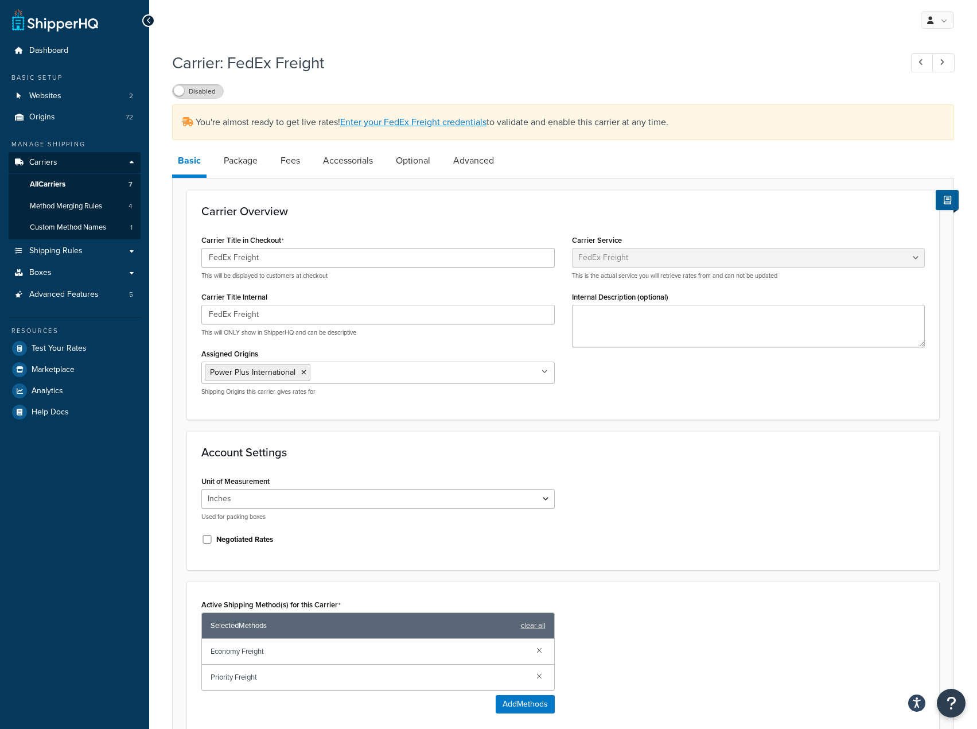
click at [659, 50] on div "Carrier: FedEx Freight Disabled" at bounding box center [563, 72] width 782 height 53
select select "fedExFreight"
click at [108, 179] on link "All Carriers 7" at bounding box center [75, 184] width 132 height 21
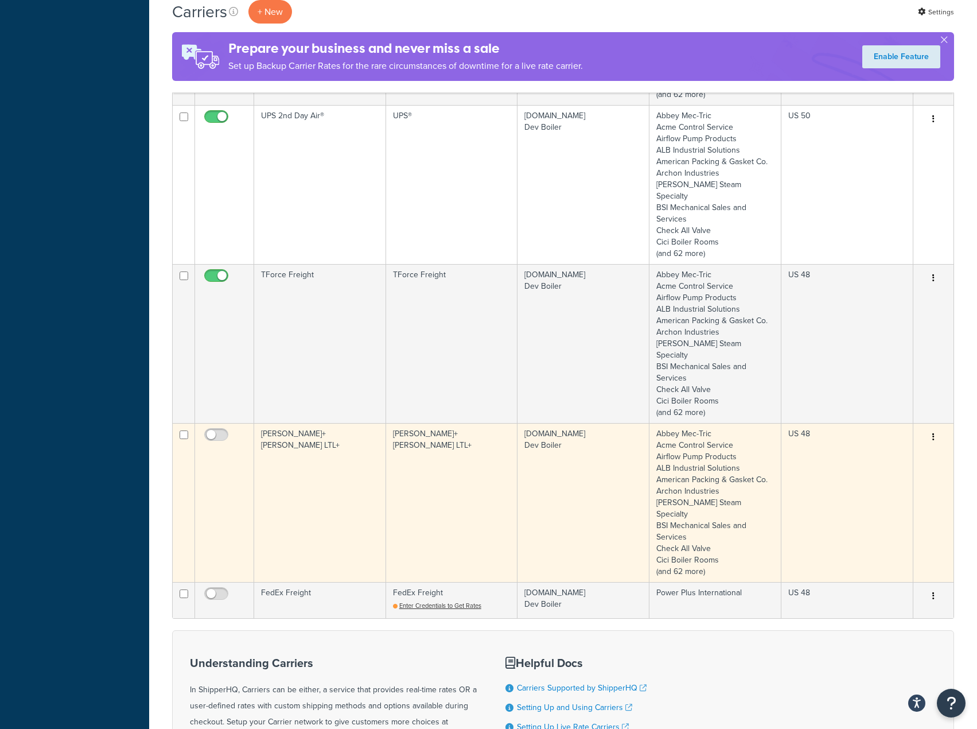
scroll to position [685, 0]
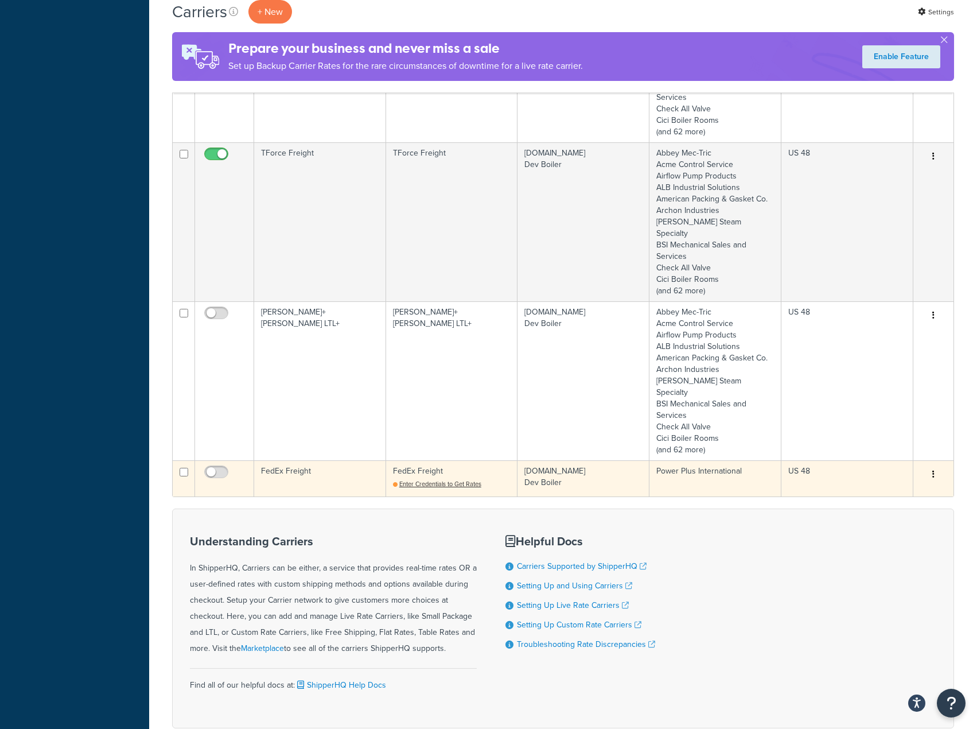
drag, startPoint x: 688, startPoint y: 451, endPoint x: 335, endPoint y: 412, distance: 354.9
click at [335, 412] on form "Status Carrier Name Service/Type Websites Assigned To Origins Assigned To Appli…" at bounding box center [563, 106] width 782 height 1242
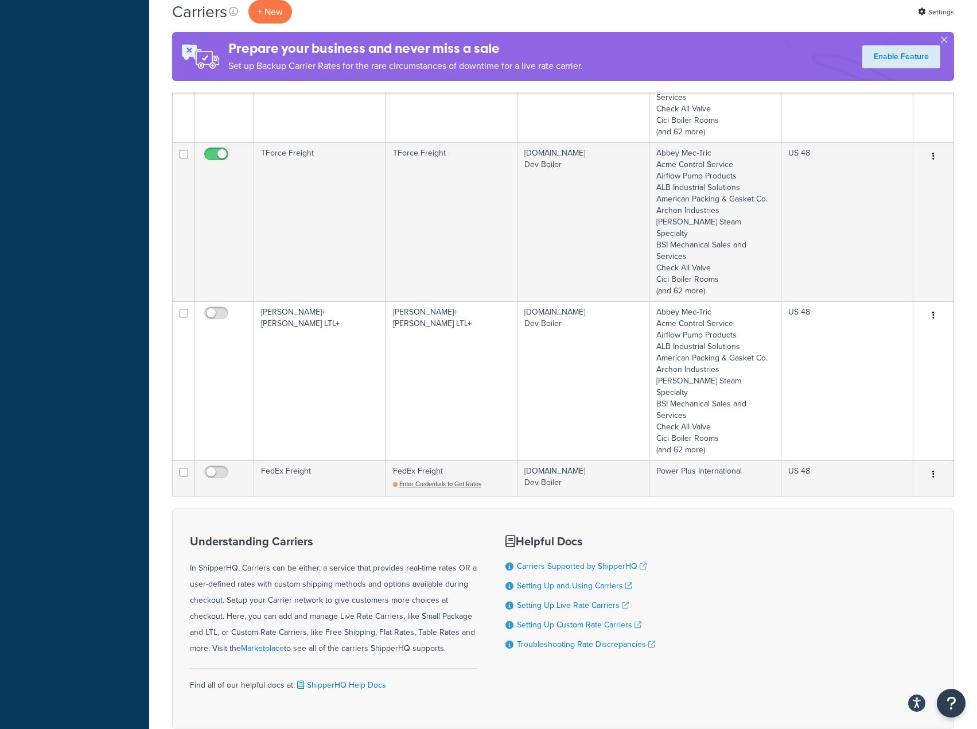
click at [352, 535] on h3 "Understanding Carriers" at bounding box center [333, 541] width 287 height 13
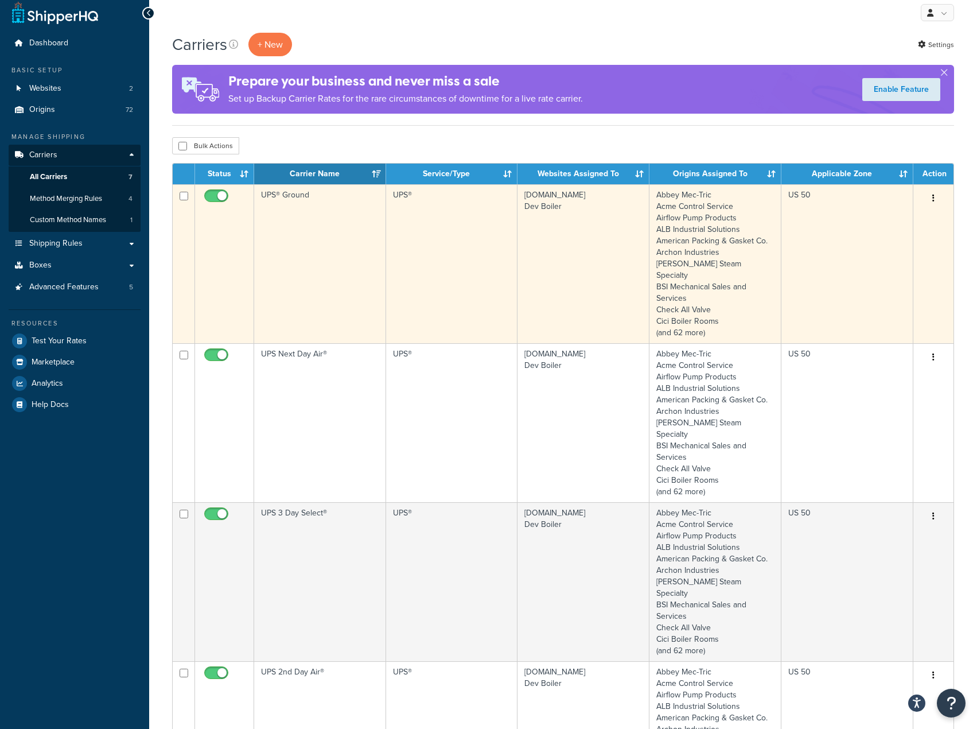
scroll to position [0, 0]
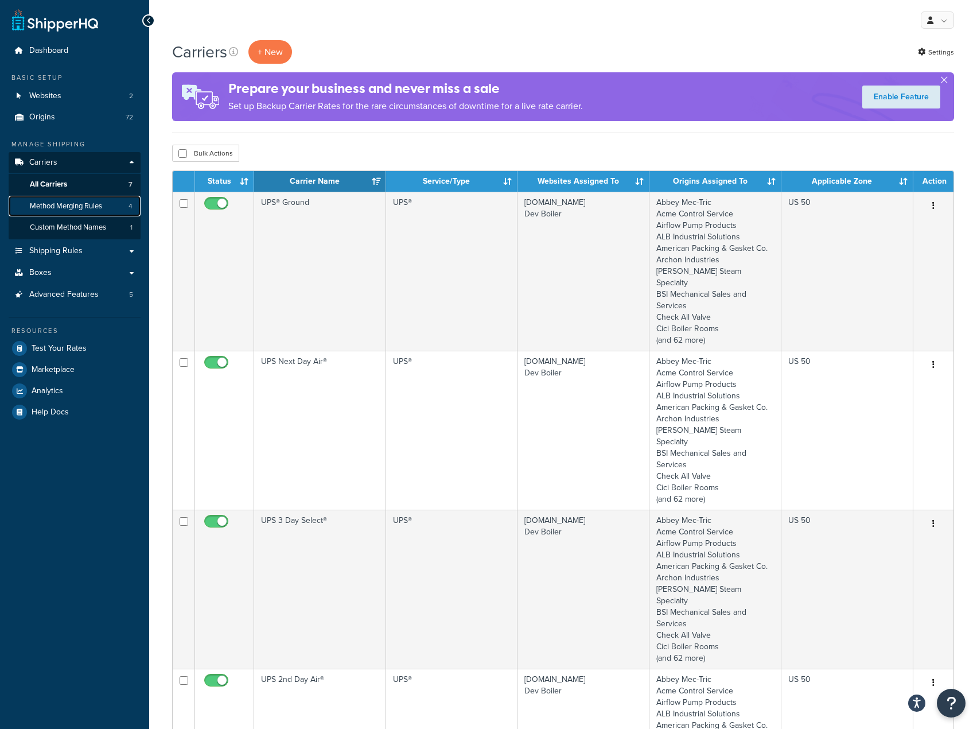
click at [77, 209] on span "Method Merging Rules" at bounding box center [66, 206] width 72 height 10
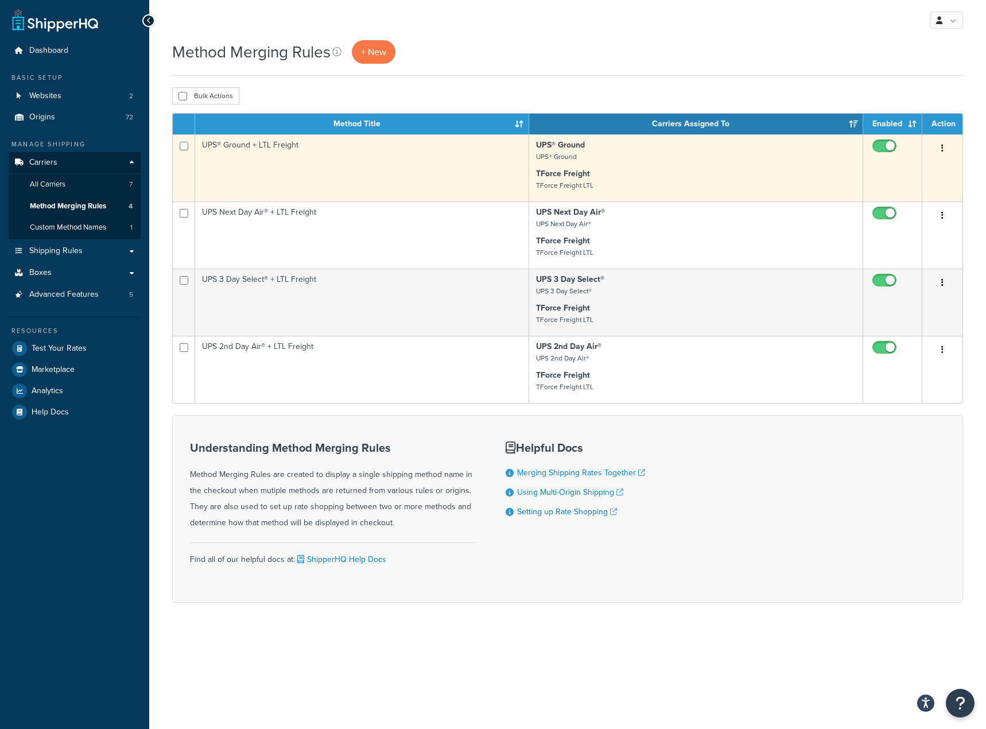
click at [681, 172] on p "TForce Freight TForce Freight LTL" at bounding box center [696, 179] width 320 height 23
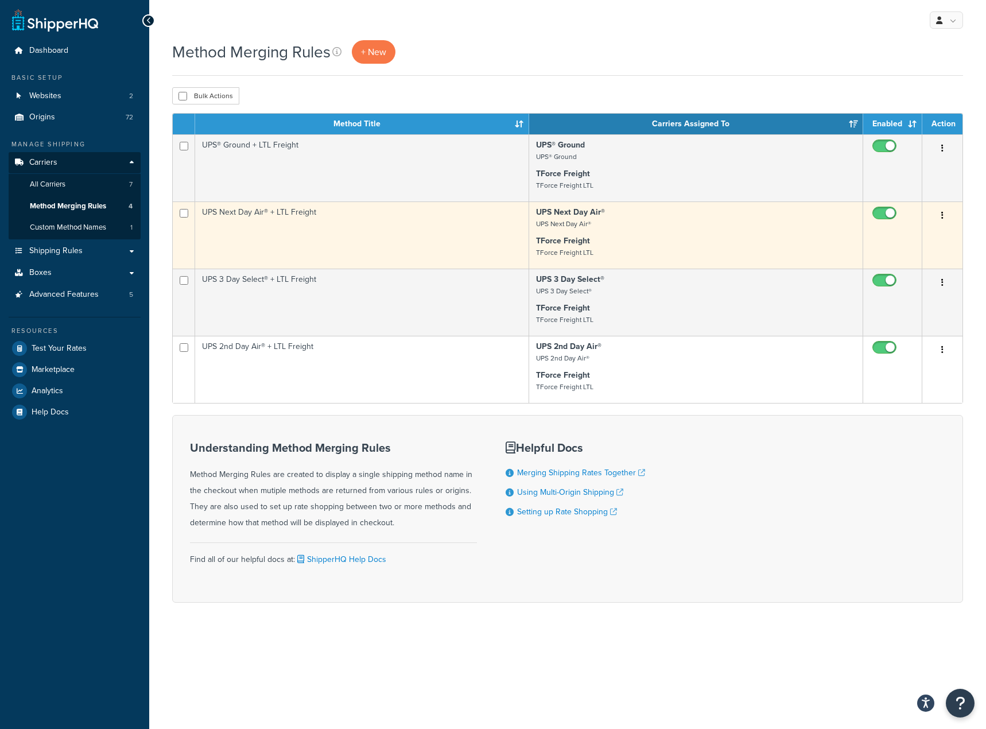
click at [935, 217] on button "button" at bounding box center [942, 216] width 16 height 18
click at [878, 240] on link "Edit" at bounding box center [895, 239] width 91 height 24
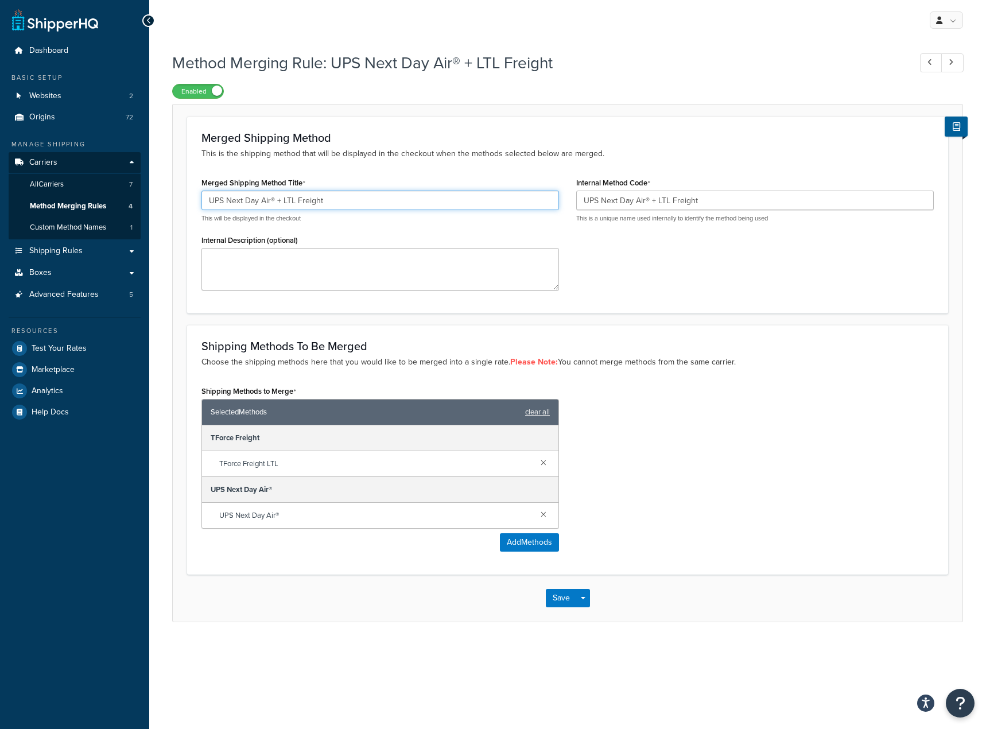
drag, startPoint x: 269, startPoint y: 201, endPoint x: 282, endPoint y: 211, distance: 16.8
click at [272, 202] on input "UPS Next Day Air® + LTL Freight" at bounding box center [379, 200] width 357 height 20
click at [264, 197] on input "UPS Next Day Air® + LTL Freight" at bounding box center [379, 200] width 357 height 20
click at [268, 202] on input "UPS Next Day Air® + LTL Freight" at bounding box center [379, 200] width 357 height 20
click at [268, 204] on input "UPS Next Day Air® + LTL Freight" at bounding box center [379, 200] width 357 height 20
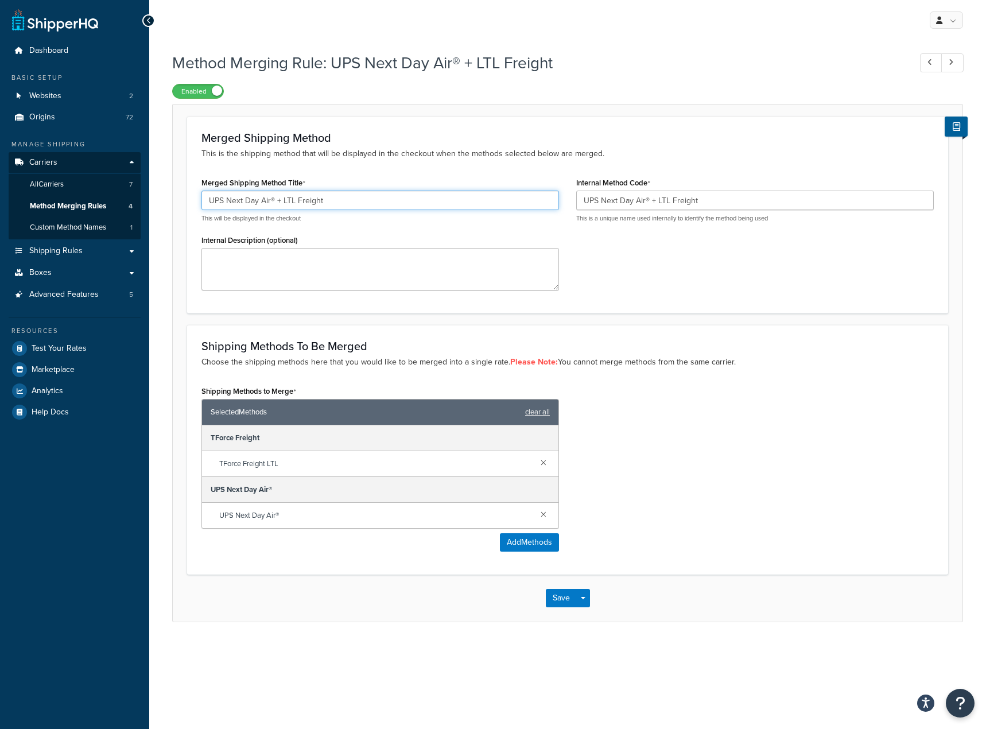
click at [269, 204] on input "UPS Next Day Air® + LTL Freight" at bounding box center [379, 200] width 357 height 20
drag, startPoint x: 262, startPoint y: 196, endPoint x: 275, endPoint y: 208, distance: 17.5
click at [264, 198] on input "UPS Next Day® + LTL Freight" at bounding box center [379, 200] width 357 height 20
type input "UPS Next Day + LTL Freight"
click at [566, 603] on button "Save" at bounding box center [561, 598] width 31 height 18
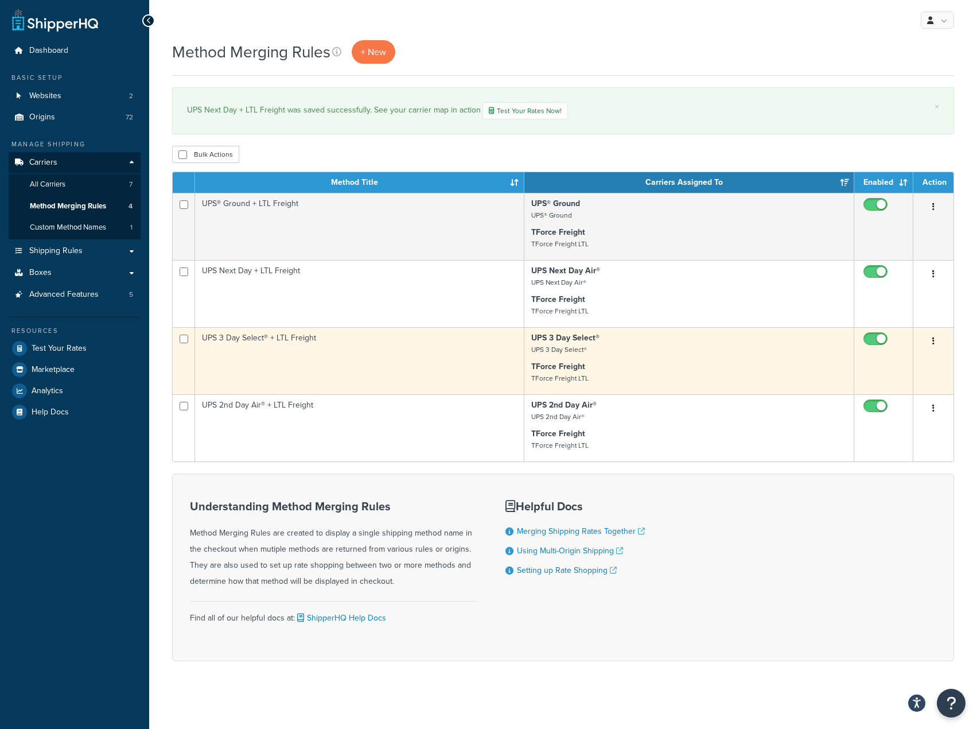
click at [931, 349] on button "button" at bounding box center [933, 341] width 16 height 18
click at [866, 365] on link "Edit" at bounding box center [887, 365] width 91 height 24
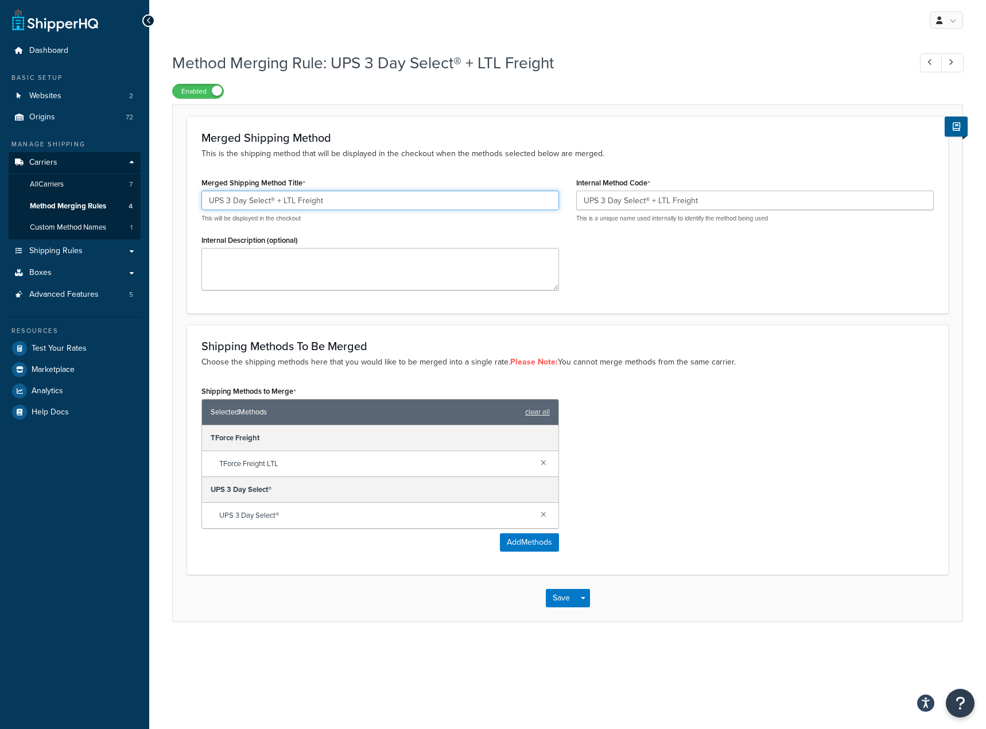
click at [268, 201] on input "UPS 3 Day Select® + LTL Freight" at bounding box center [379, 200] width 357 height 20
click at [271, 204] on input "UPS 3 Day Select® + LTL Freight" at bounding box center [379, 200] width 357 height 20
click at [251, 200] on input "UPS 3 Day® + LTL Freight" at bounding box center [379, 200] width 357 height 20
click at [223, 202] on input "UPS 3 Day + LTL Freight" at bounding box center [379, 200] width 357 height 20
type input "UPS 3 Day + LTL Freight"
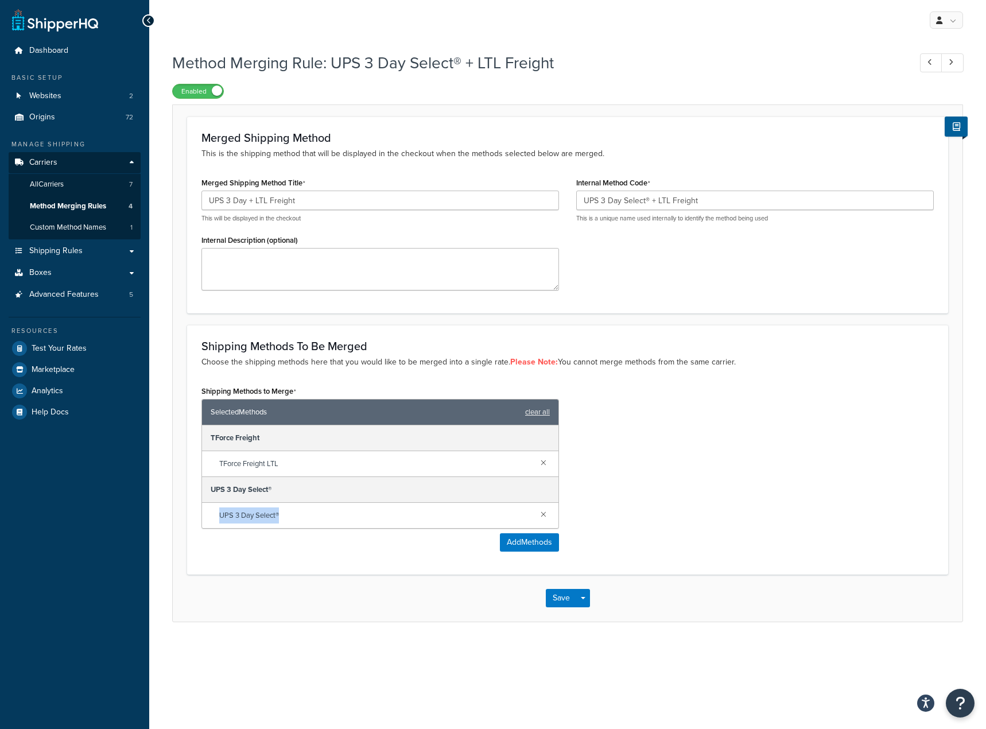
drag, startPoint x: 282, startPoint y: 520, endPoint x: 216, endPoint y: 518, distance: 66.0
click at [216, 518] on div "UPS 3 Day Select®" at bounding box center [380, 515] width 356 height 25
copy span "UPS 3 Day Select®"
click at [345, 261] on textarea "Internal Description (optional)" at bounding box center [379, 269] width 357 height 42
paste textarea "UPS 3 Day Select®"
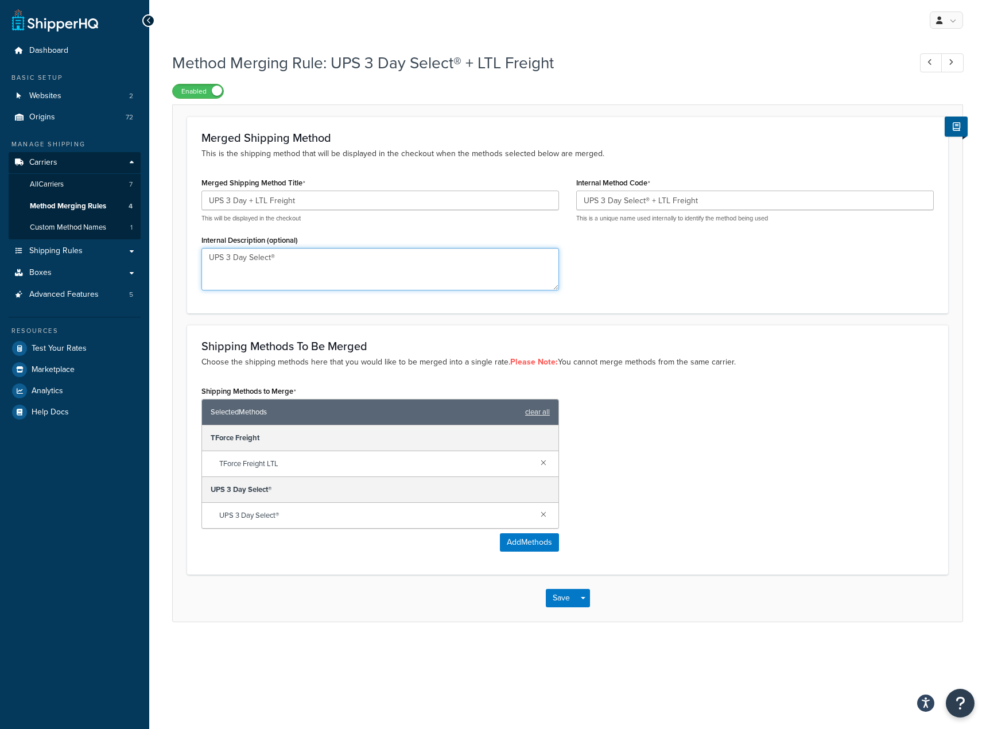
drag, startPoint x: 292, startPoint y: 263, endPoint x: 306, endPoint y: 274, distance: 17.9
click at [271, 267] on textarea "UPS 3 Day Select®" at bounding box center [379, 269] width 357 height 42
type textarea "UPS 3 Day Select®"
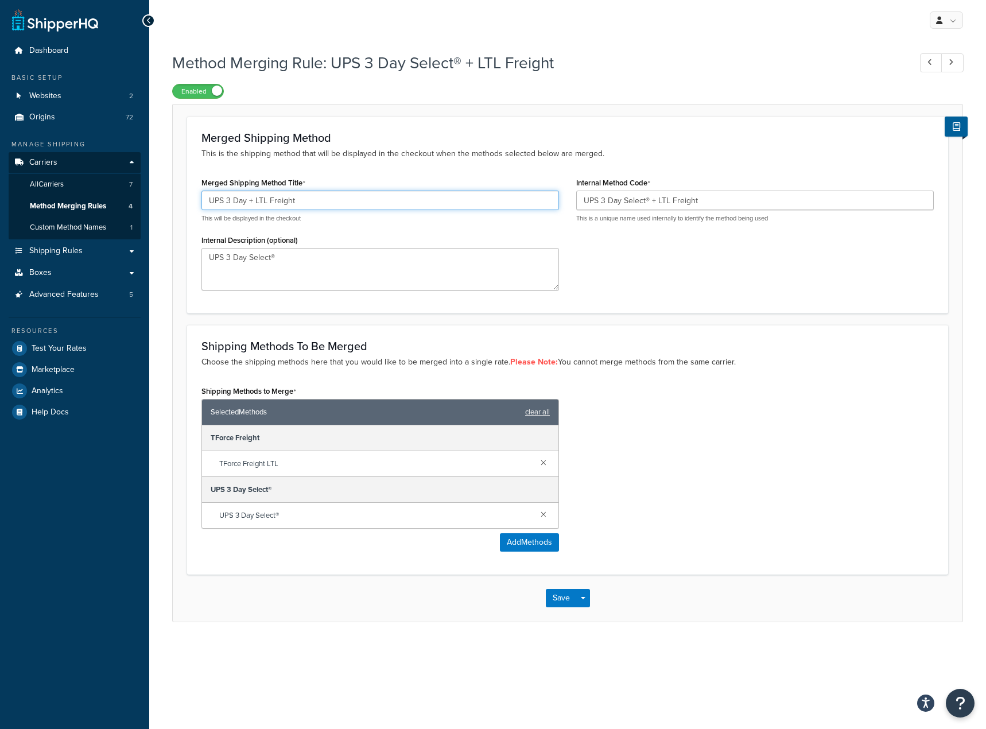
click at [223, 199] on input "UPS 3 Day + LTL Freight" at bounding box center [379, 200] width 357 height 20
paste input "®"
type input "UPS® 3 Day + LTL Freight"
click at [652, 307] on div "Merged Shipping Method This is the shipping method that will be displayed in th…" at bounding box center [567, 214] width 761 height 196
drag, startPoint x: 295, startPoint y: 247, endPoint x: 287, endPoint y: 256, distance: 12.2
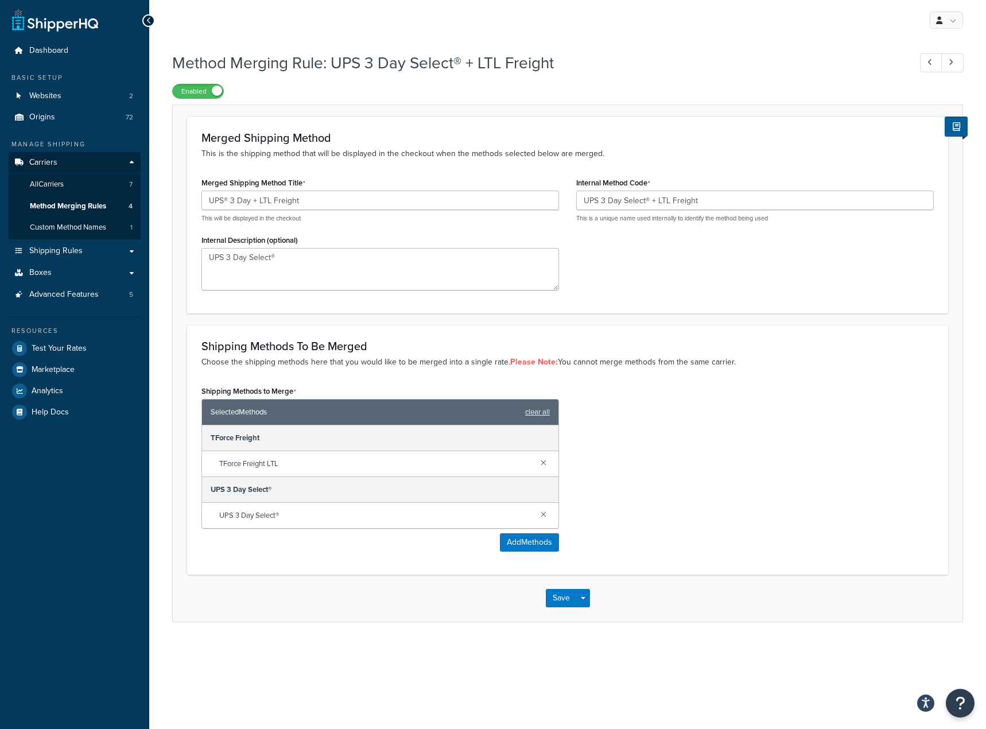
click at [287, 255] on div "Internal Description (optional) UPS 3 Day Select®" at bounding box center [379, 261] width 357 height 59
drag, startPoint x: 296, startPoint y: 267, endPoint x: 180, endPoint y: 256, distance: 117.0
click at [180, 256] on form "Merged Shipping Method This is the shipping method that will be displayed in th…" at bounding box center [567, 368] width 789 height 504
drag, startPoint x: 914, startPoint y: 481, endPoint x: 827, endPoint y: 492, distance: 87.2
click at [913, 481] on div "Shipping Methods to Merge Selected Methods clear all TForce Freight TForce Frei…" at bounding box center [567, 471] width 749 height 177
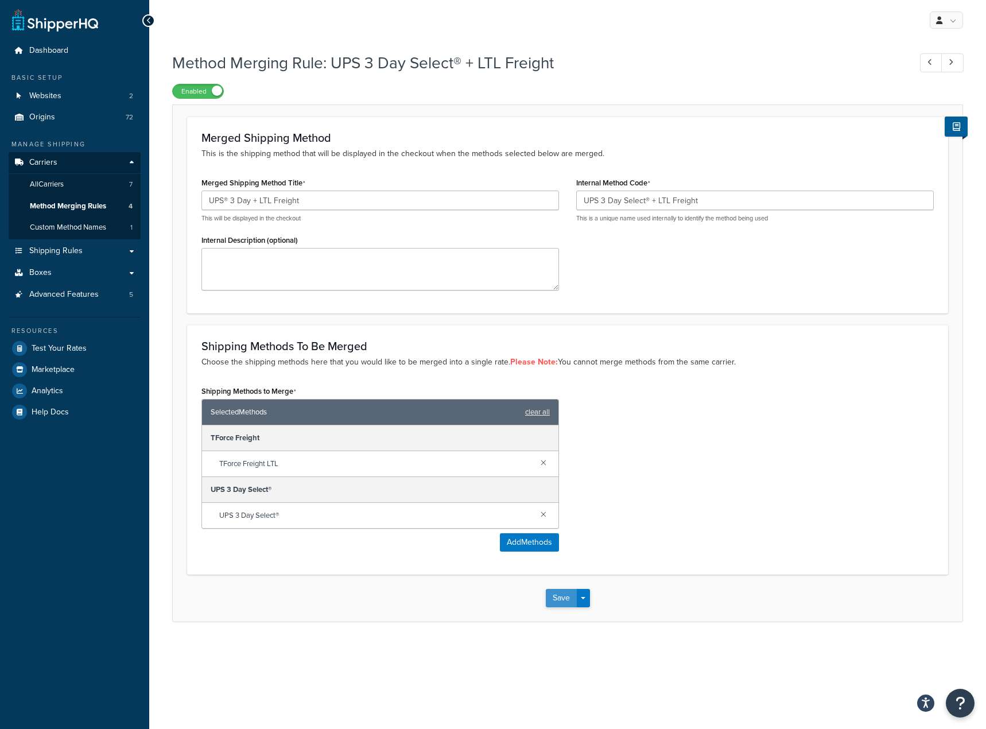
click at [556, 603] on button "Save" at bounding box center [561, 598] width 31 height 18
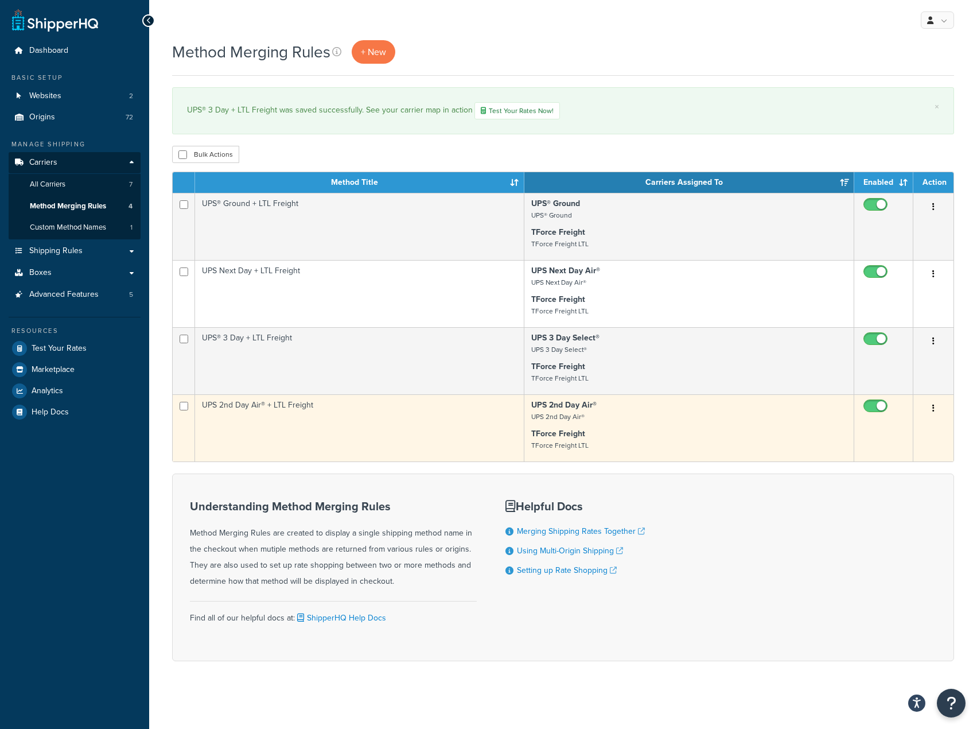
click at [929, 404] on button "button" at bounding box center [933, 408] width 16 height 18
click at [904, 427] on link "Edit" at bounding box center [887, 432] width 91 height 24
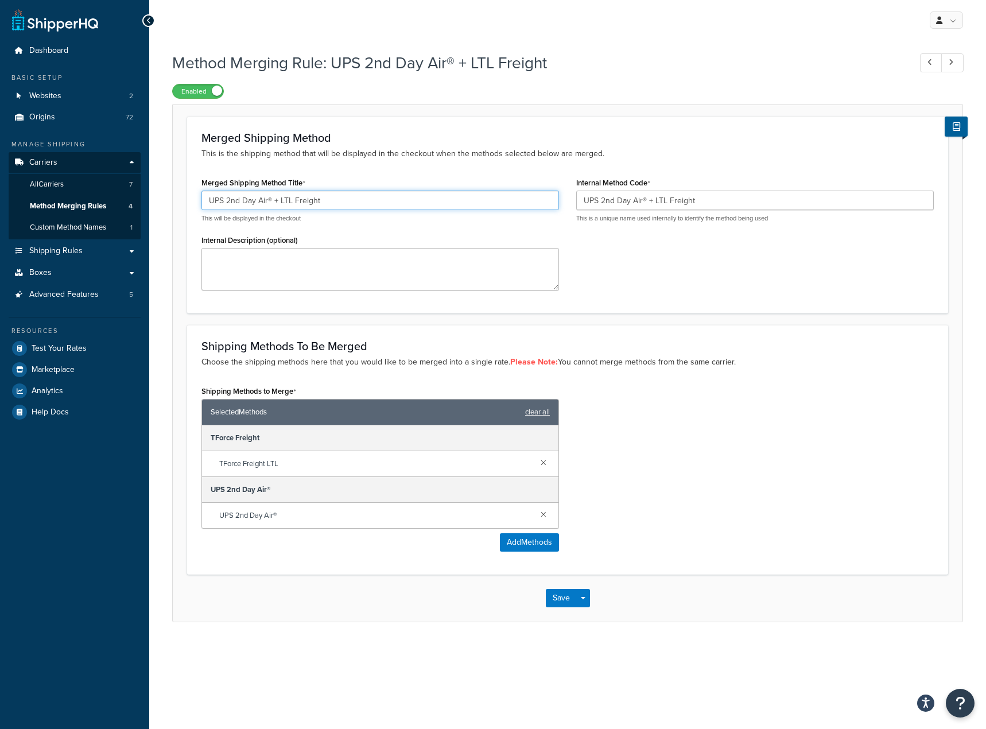
click at [268, 203] on input "UPS 2nd Day Air® + LTL Freight" at bounding box center [379, 200] width 357 height 20
click at [224, 204] on input "UPS 2nd Day Air® + LTL Freight" at bounding box center [379, 200] width 357 height 20
paste input "®"
click at [283, 206] on input "UPS® 2nd Day Air® + LTL Freight" at bounding box center [379, 200] width 357 height 20
click at [276, 199] on input "UPS® 2nd Day Air® + LTL Freight" at bounding box center [379, 200] width 357 height 20
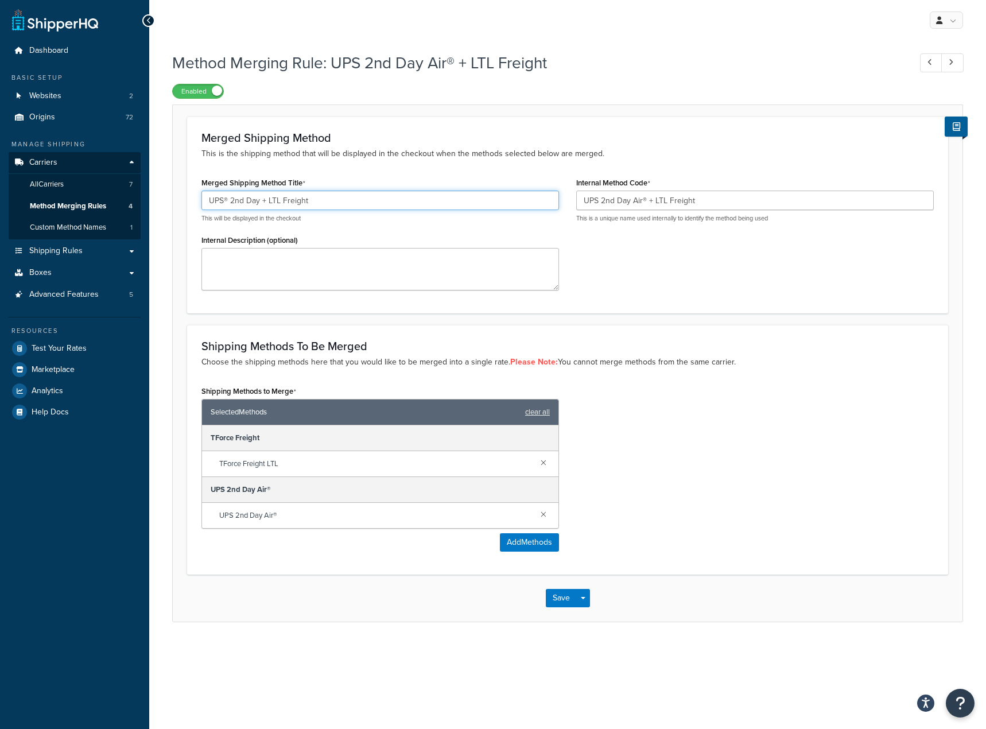
type input "UPS® 2nd Day + LTL Freight"
click at [739, 344] on h3 "Shipping Methods To Be Merged" at bounding box center [567, 346] width 732 height 13
click at [559, 598] on button "Save" at bounding box center [561, 598] width 31 height 18
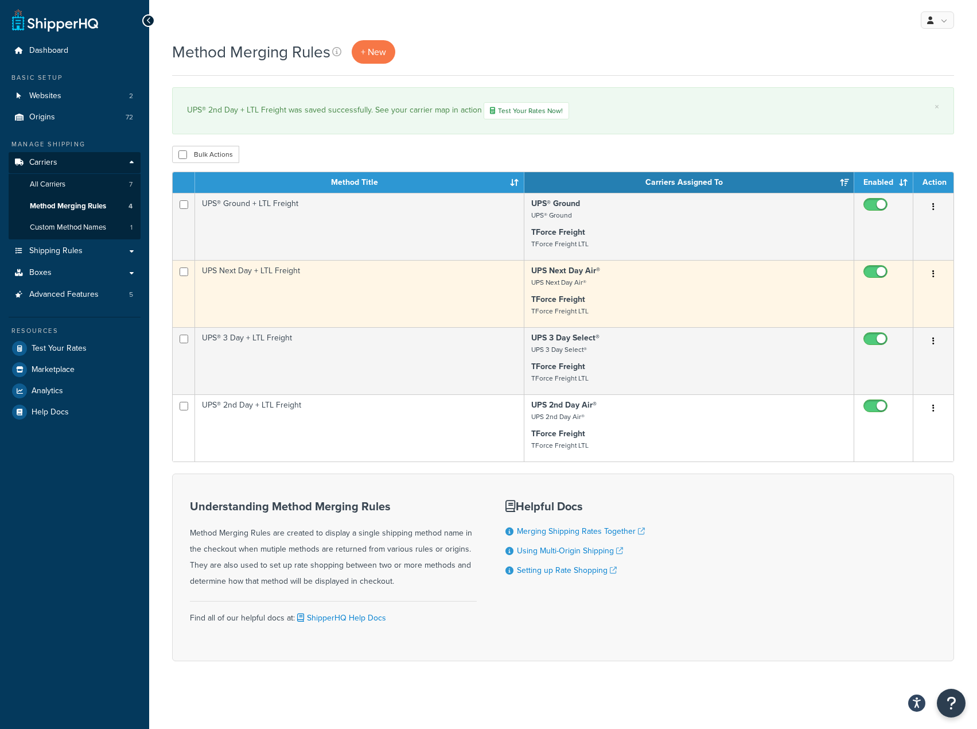
click at [936, 274] on button "button" at bounding box center [933, 274] width 16 height 18
click at [864, 295] on link "Edit" at bounding box center [887, 298] width 91 height 24
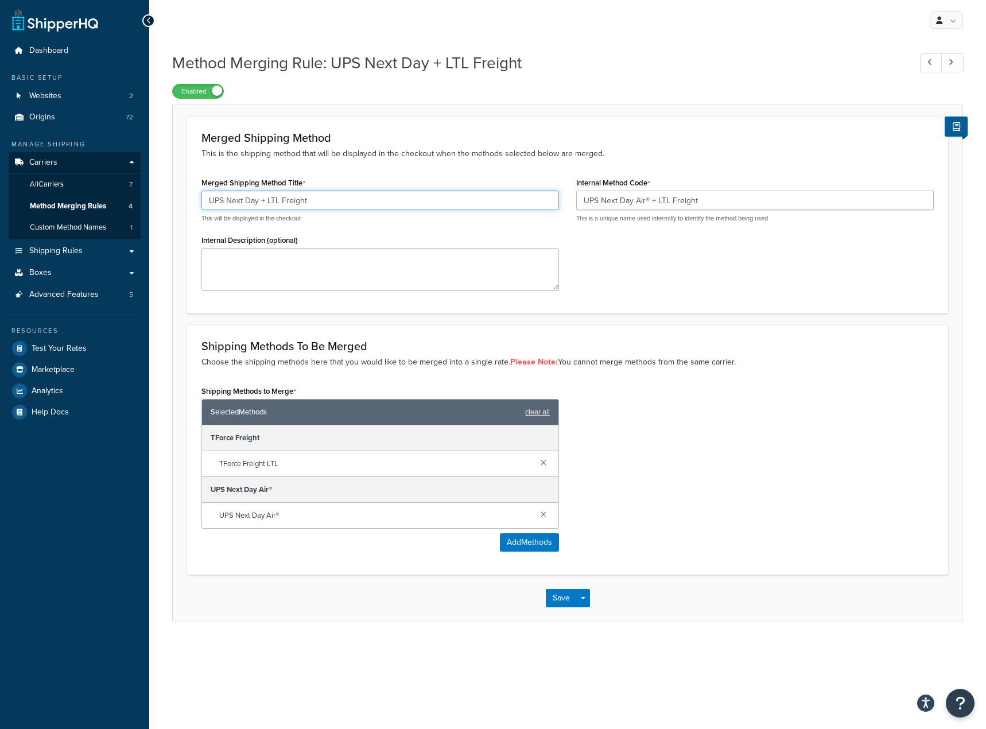
click at [221, 202] on input "UPS Next Day + LTL Freight" at bounding box center [379, 200] width 357 height 20
click at [224, 204] on input "UPS Next Day + LTL Freight" at bounding box center [379, 200] width 357 height 20
paste input "®"
type input "UPS® Next Day + LTL Freight"
click at [805, 363] on p "Choose the shipping methods here that you would like to be merged into a single…" at bounding box center [567, 362] width 732 height 13
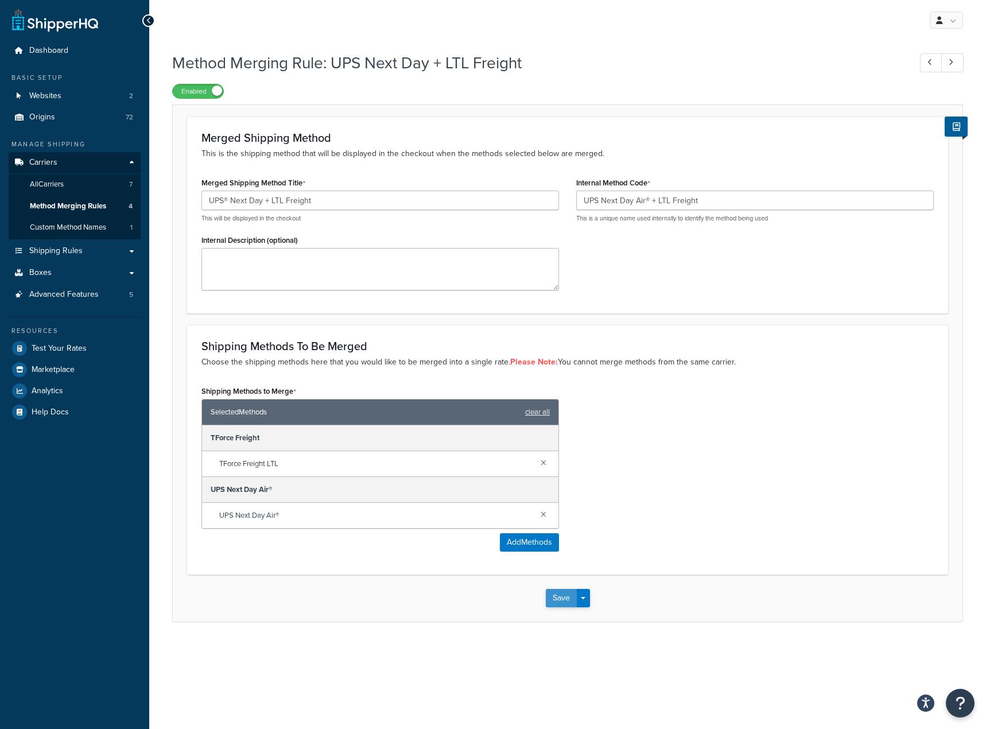
click at [562, 599] on button "Save" at bounding box center [561, 598] width 31 height 18
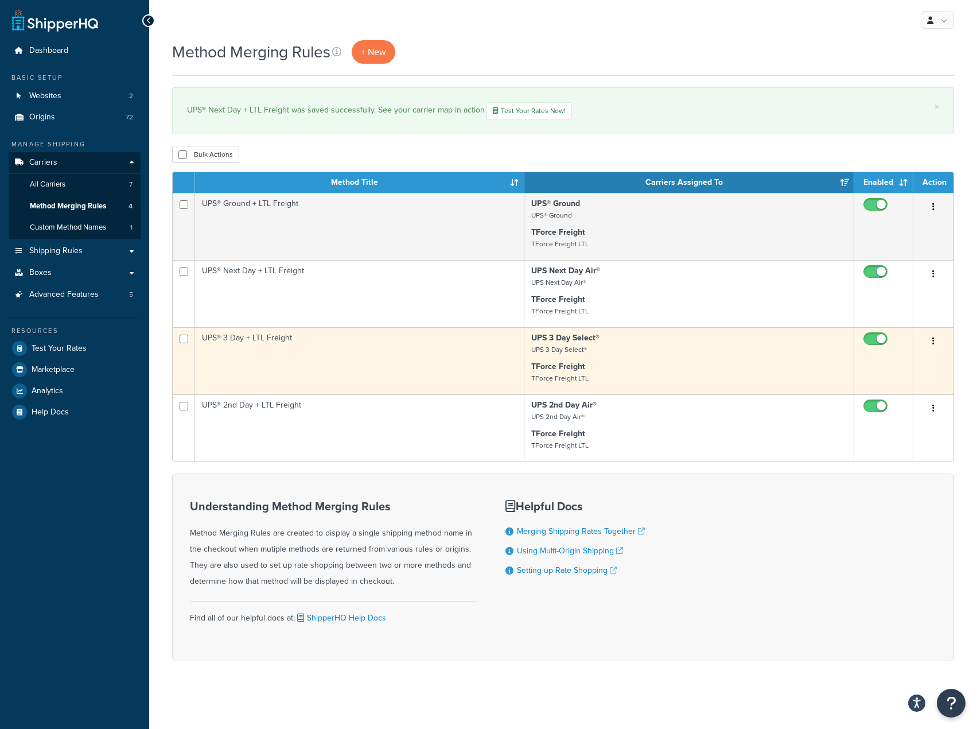
click at [932, 345] on icon "button" at bounding box center [933, 341] width 2 height 8
click at [889, 369] on link "Edit" at bounding box center [887, 365] width 91 height 24
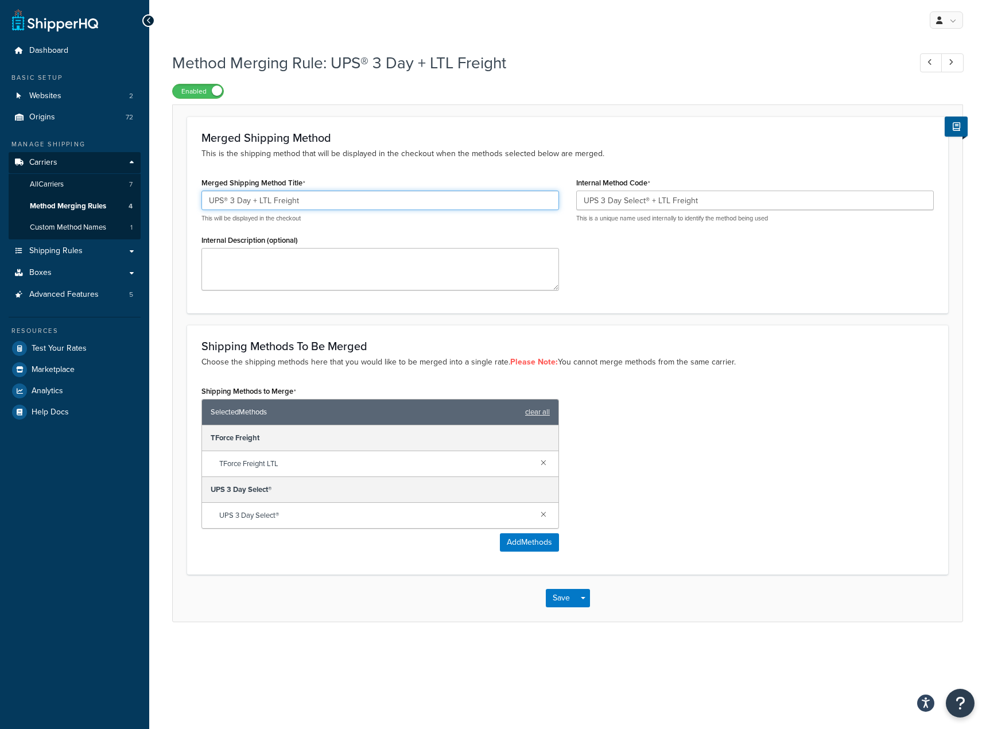
click at [250, 202] on input "UPS® 3 Day + LTL Freight" at bounding box center [379, 200] width 357 height 20
type input "UPS® 3 Day Select + LTL Freight"
click at [734, 404] on div "Shipping Methods to Merge Selected Methods clear all TForce Freight TForce Frei…" at bounding box center [567, 471] width 749 height 177
click at [559, 598] on button "Save" at bounding box center [561, 598] width 31 height 18
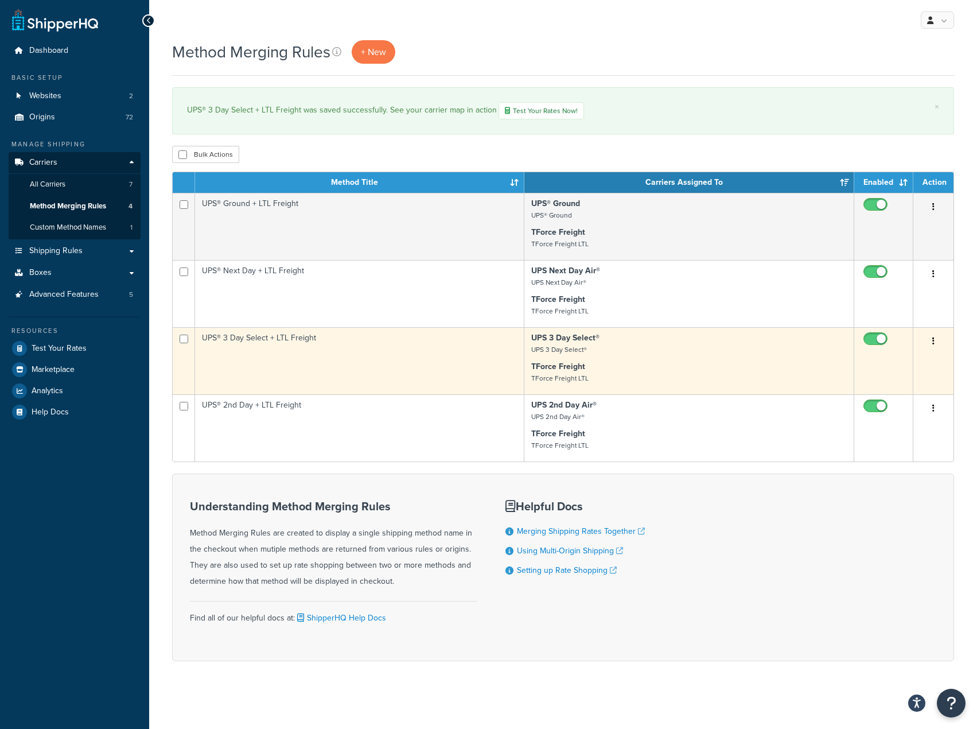
click at [941, 342] on button "button" at bounding box center [933, 341] width 16 height 18
click at [887, 364] on link "Edit" at bounding box center [887, 365] width 91 height 24
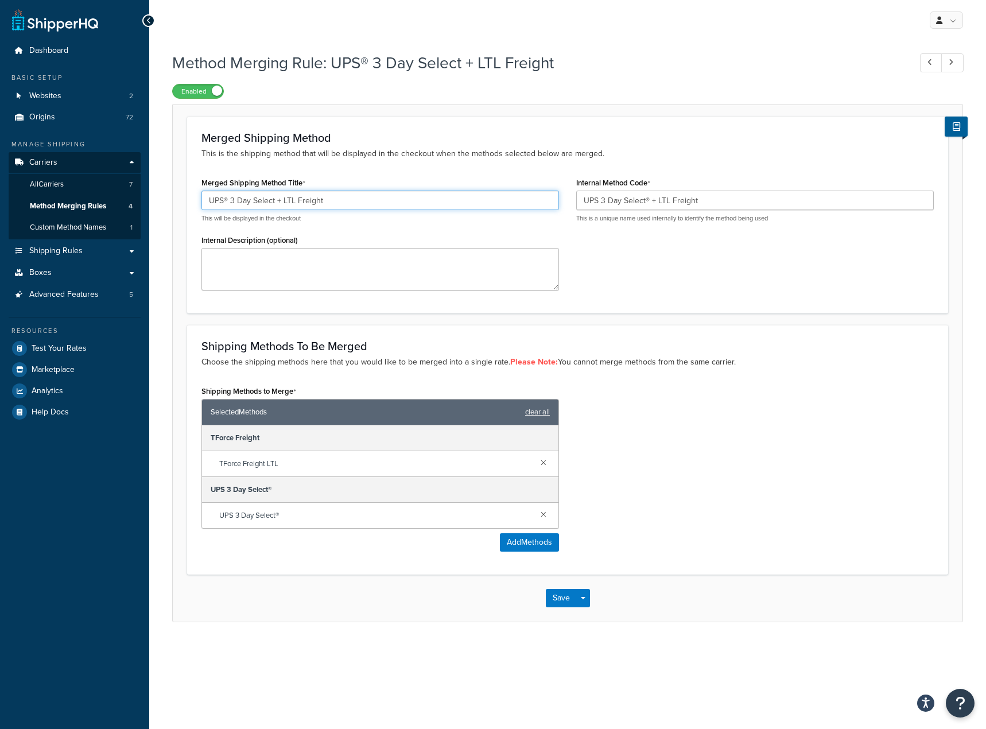
drag, startPoint x: 274, startPoint y: 201, endPoint x: 283, endPoint y: 220, distance: 20.5
click at [274, 202] on input "UPS® 3 Day Select + LTL Freight" at bounding box center [379, 200] width 357 height 20
type input "UPS® 3 Day + LTL Freight"
click at [721, 345] on h3 "Shipping Methods To Be Merged" at bounding box center [567, 346] width 732 height 13
click at [560, 603] on button "Save" at bounding box center [561, 598] width 31 height 18
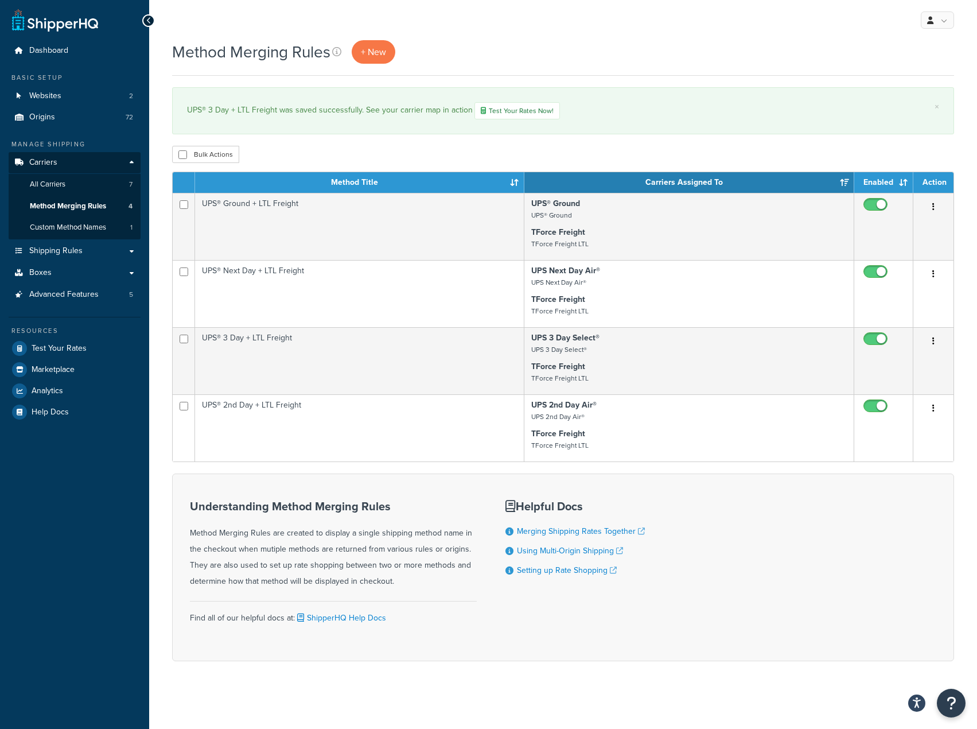
click at [698, 540] on div "Understanding Method Merging Rules Method Merging Rules are created to display …" at bounding box center [563, 567] width 782 height 188
